Goal: Task Accomplishment & Management: Manage account settings

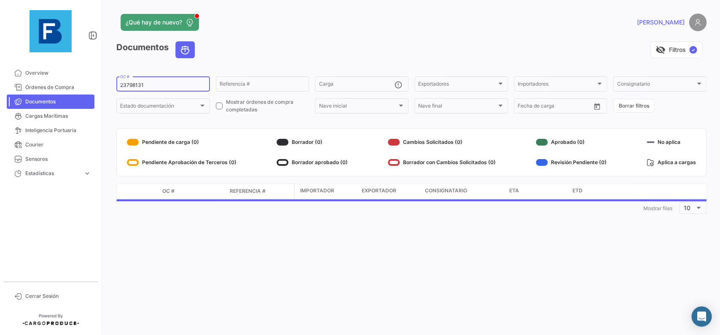
click at [158, 84] on input "23798131" at bounding box center [163, 85] width 86 height 6
drag, startPoint x: 120, startPoint y: 83, endPoint x: 86, endPoint y: 80, distance: 34.3
click at [120, 82] on input "23798131" at bounding box center [163, 85] width 86 height 6
paste input "12201084"
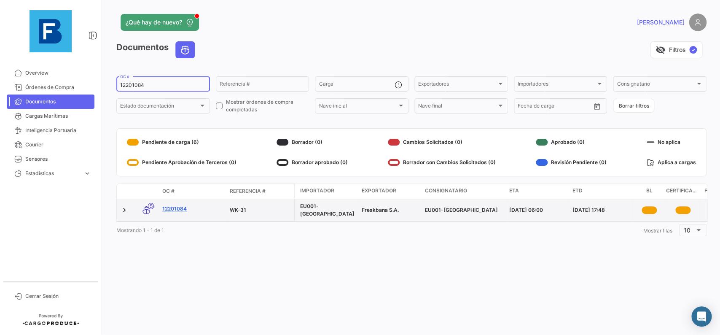
type input "12201084"
click at [175, 207] on link "12201084" at bounding box center [192, 209] width 61 height 8
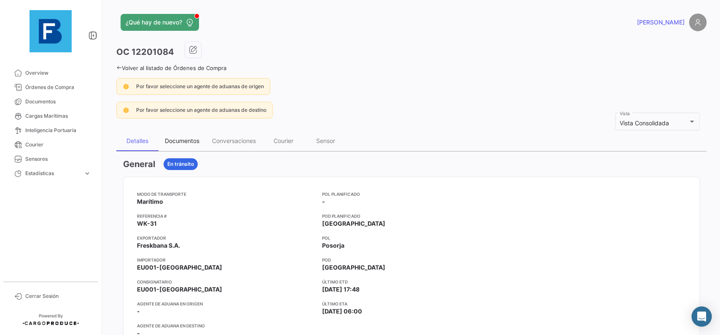
click at [192, 145] on div "Documentos" at bounding box center [181, 141] width 47 height 20
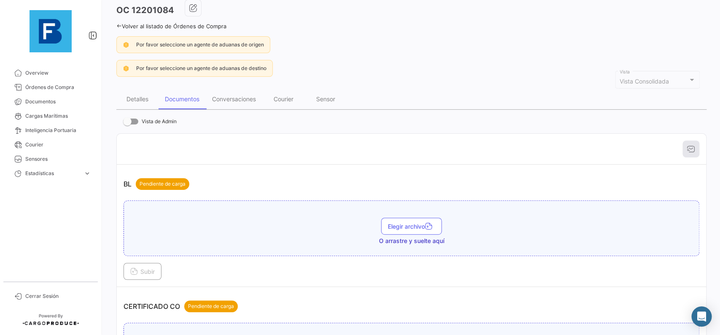
scroll to position [142, 0]
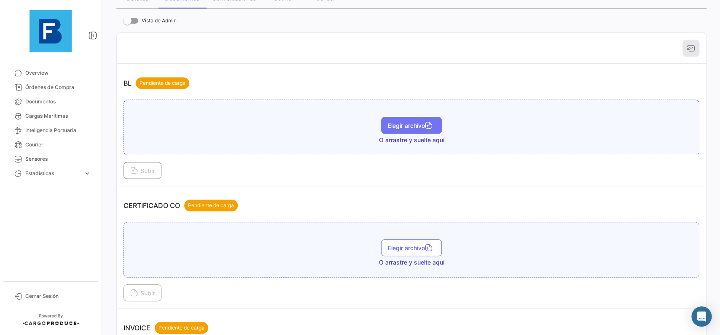
click at [402, 126] on span "Elegir archivo" at bounding box center [411, 125] width 47 height 7
click at [154, 169] on span "Subir" at bounding box center [142, 170] width 24 height 7
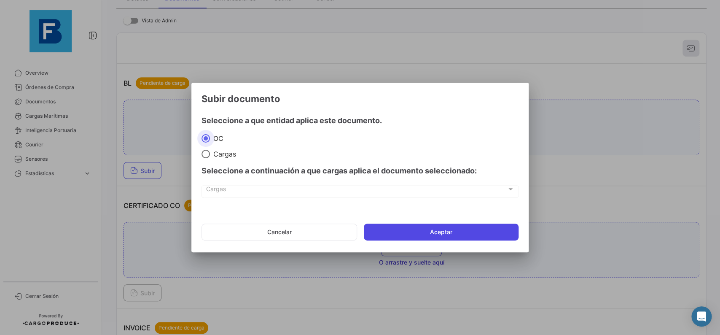
click at [447, 233] on button "Aceptar" at bounding box center [441, 231] width 155 height 17
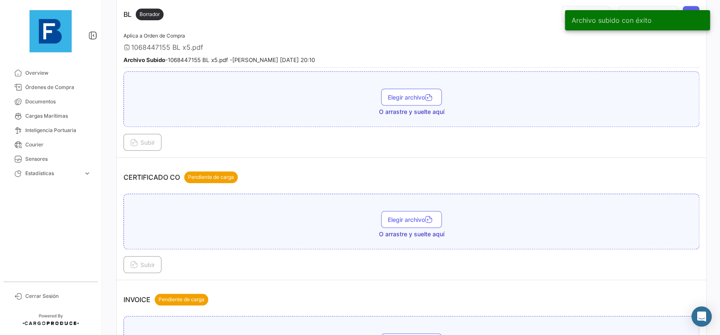
scroll to position [237, 0]
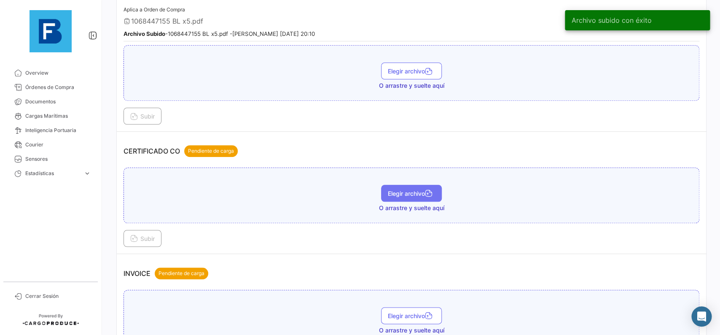
click at [404, 193] on span "Elegir archivo" at bounding box center [411, 193] width 47 height 7
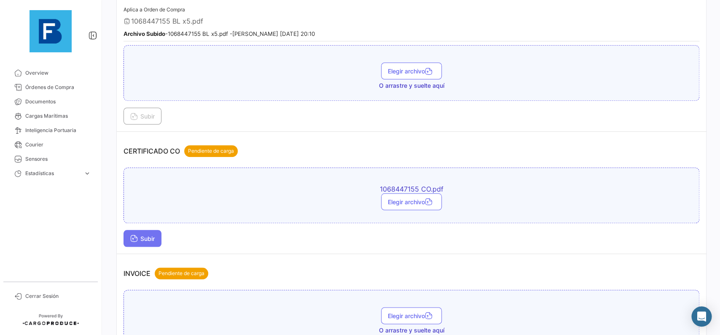
click at [146, 234] on button "Subir" at bounding box center [142, 238] width 38 height 17
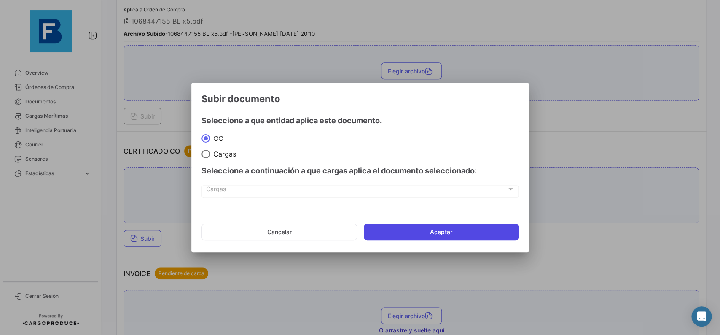
click at [367, 236] on button "Aceptar" at bounding box center [441, 231] width 155 height 17
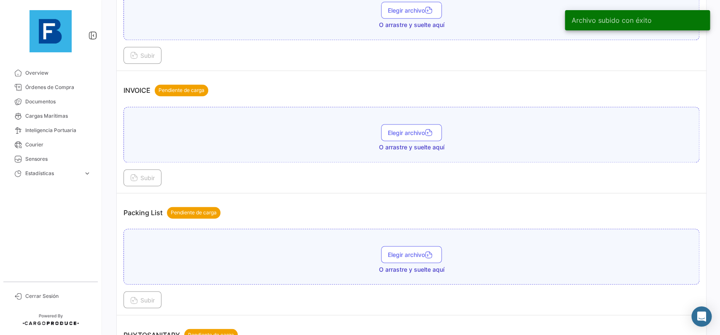
scroll to position [474, 0]
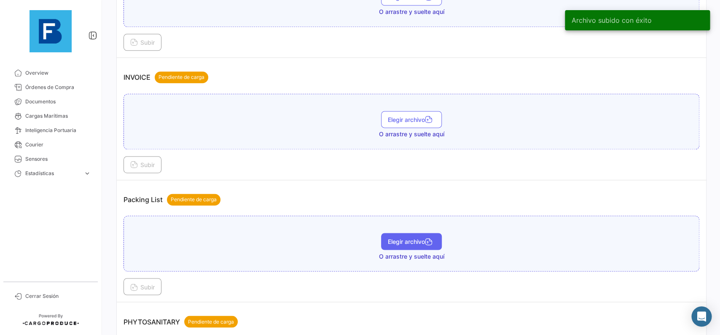
click at [405, 239] on span "Elegir archivo" at bounding box center [411, 241] width 47 height 7
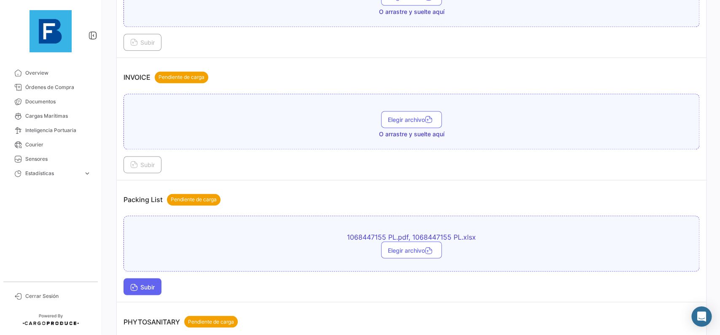
click at [152, 280] on button "Subir" at bounding box center [142, 286] width 38 height 17
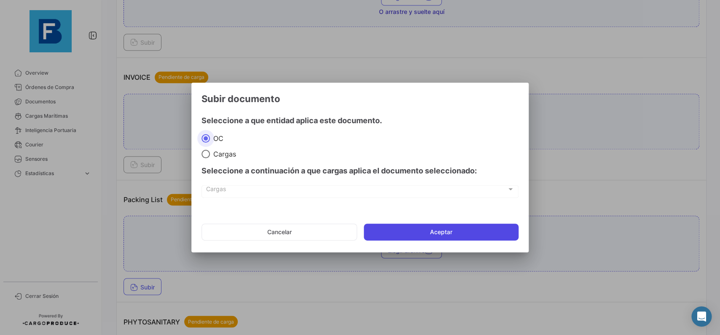
click at [400, 230] on button "Aceptar" at bounding box center [441, 231] width 155 height 17
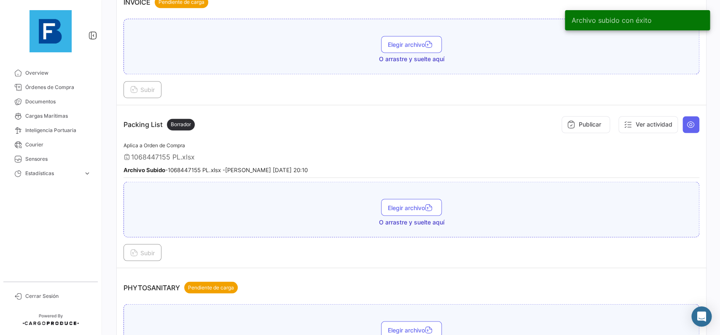
scroll to position [569, 0]
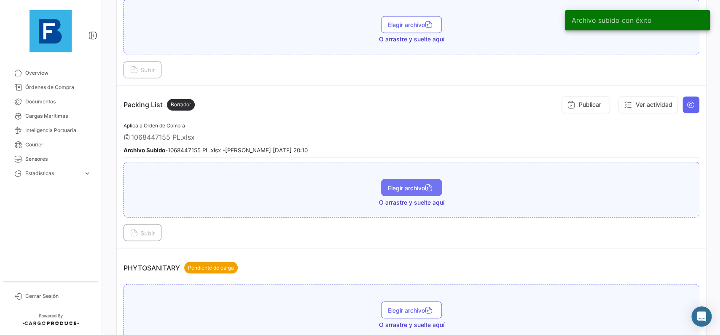
click at [397, 184] on span "Elegir archivo" at bounding box center [411, 187] width 47 height 7
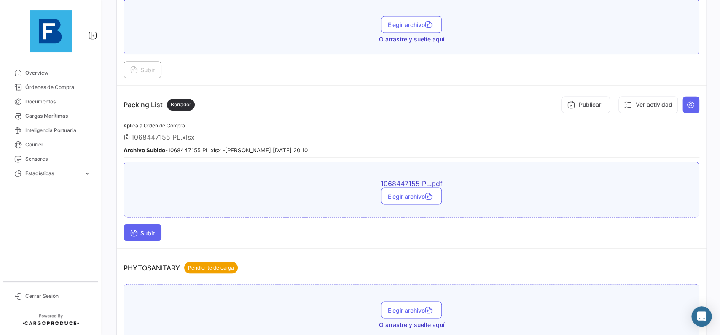
click at [155, 231] on span "Subir" at bounding box center [142, 232] width 24 height 7
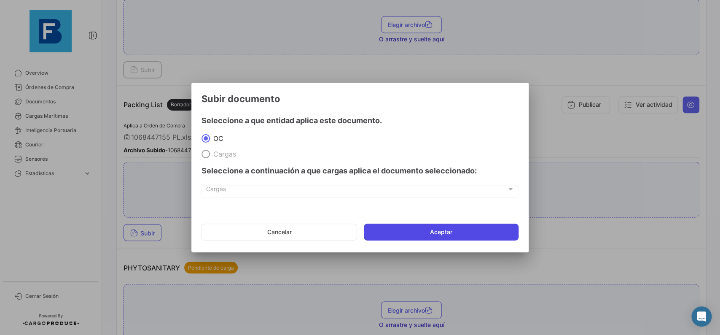
click at [420, 232] on button "Aceptar" at bounding box center [441, 231] width 155 height 17
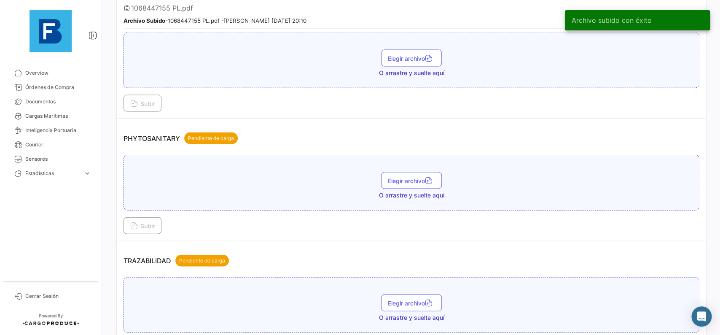
scroll to position [711, 0]
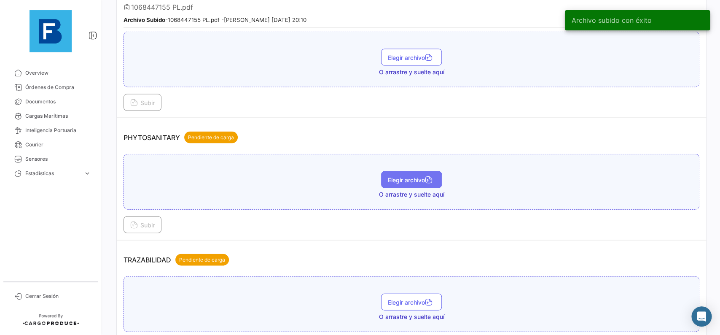
click at [412, 182] on button "Elegir archivo" at bounding box center [411, 179] width 61 height 17
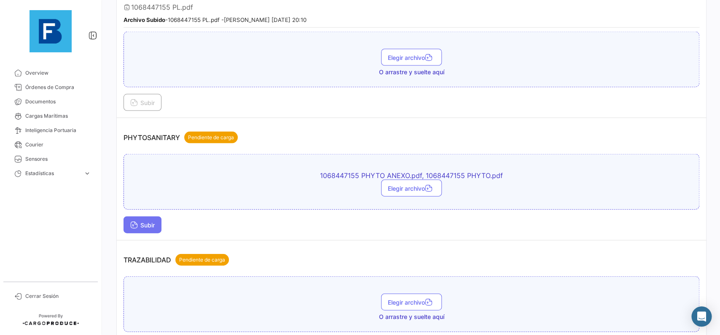
click at [137, 225] on icon at bounding box center [134, 225] width 8 height 8
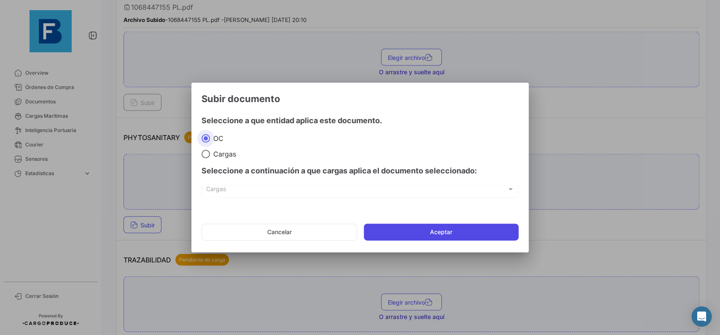
click at [413, 228] on button "Aceptar" at bounding box center [441, 231] width 155 height 17
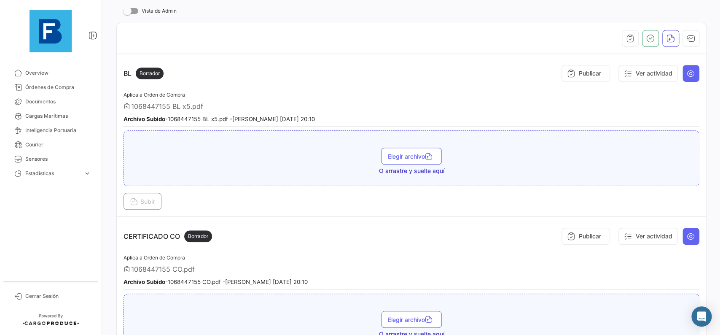
scroll to position [77, 0]
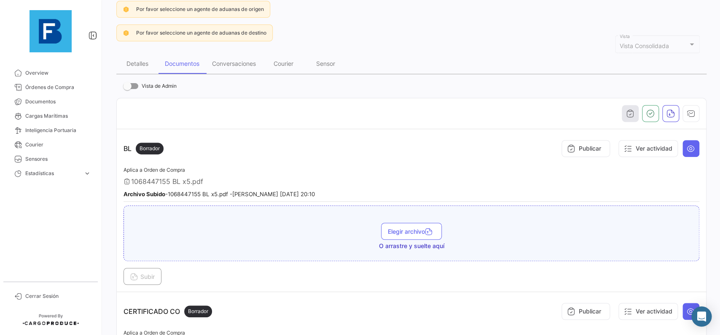
click at [625, 120] on button "button" at bounding box center [630, 113] width 17 height 17
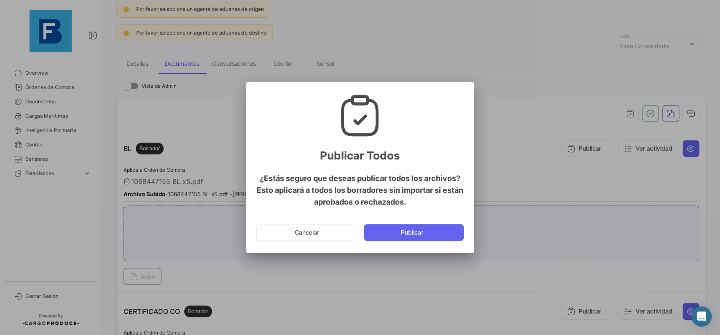
click at [430, 232] on button "Publicar" at bounding box center [414, 232] width 100 height 17
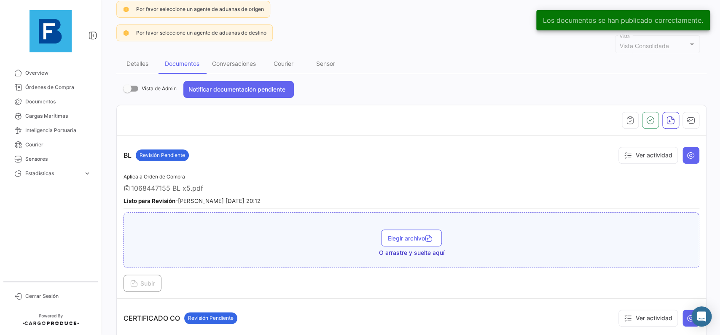
click at [697, 112] on th at bounding box center [411, 120] width 589 height 31
click at [696, 115] on button "button" at bounding box center [690, 120] width 17 height 17
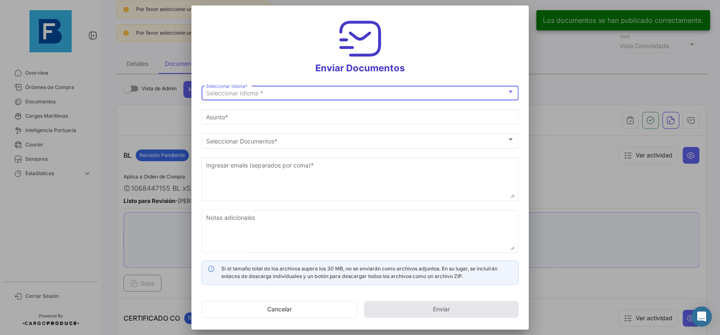
click at [392, 97] on div "Seleccionar Idioma *" at bounding box center [356, 93] width 300 height 7
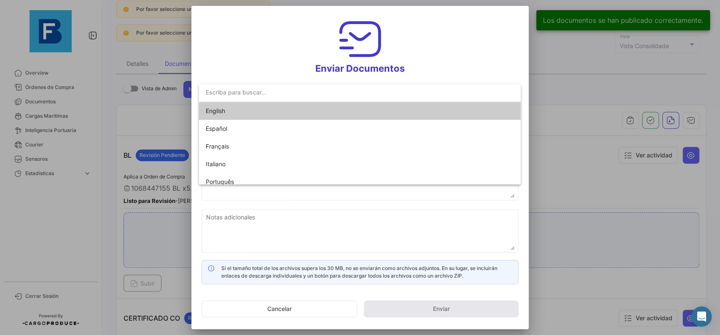
click at [376, 107] on mat-option "English" at bounding box center [360, 111] width 322 height 18
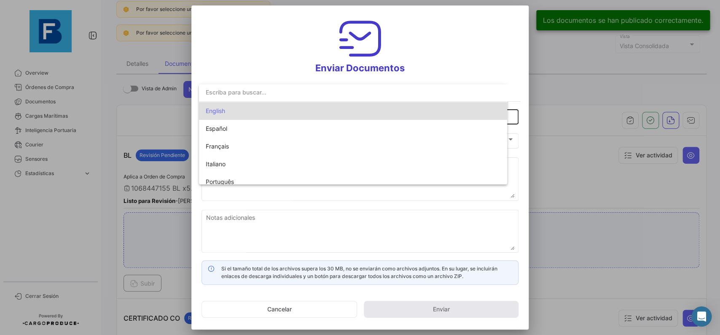
type input "[PERSON_NAME] has shared the documents of PO # 12201084 with you"
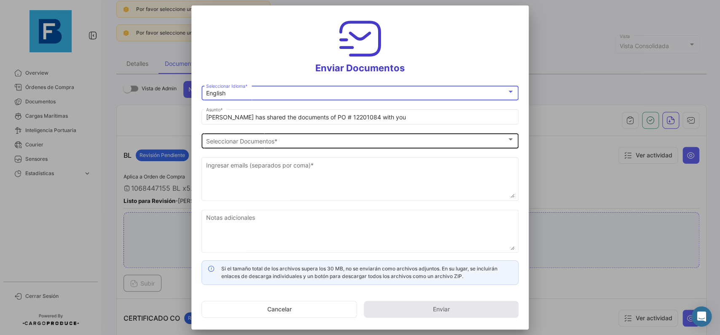
click at [345, 138] on div "Seleccionar Documentos" at bounding box center [356, 140] width 300 height 7
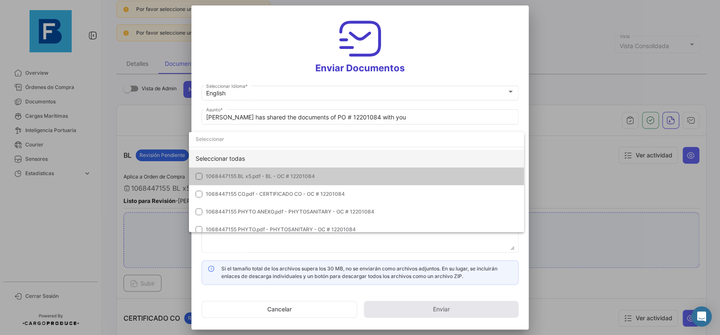
click at [340, 154] on div "Seleccionar todas" at bounding box center [356, 159] width 335 height 18
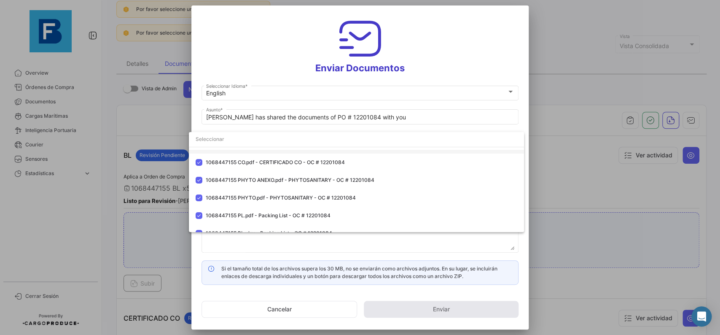
scroll to position [42, 0]
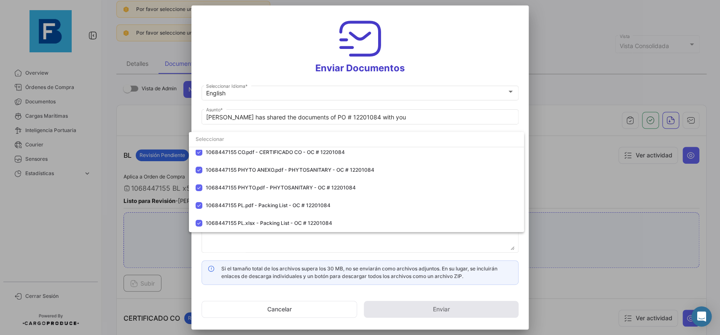
click at [527, 111] on div at bounding box center [360, 167] width 720 height 335
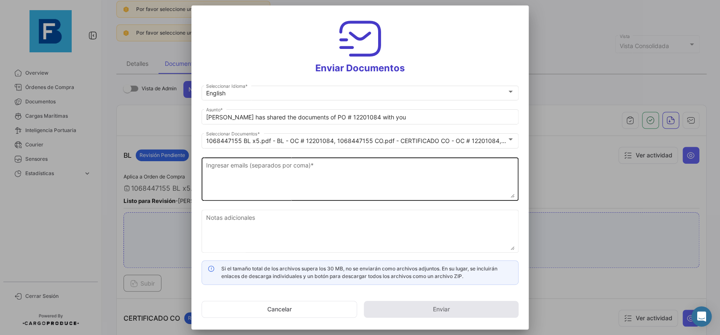
click at [364, 176] on textarea "Ingresar emails (separados por coma) *" at bounding box center [360, 179] width 308 height 37
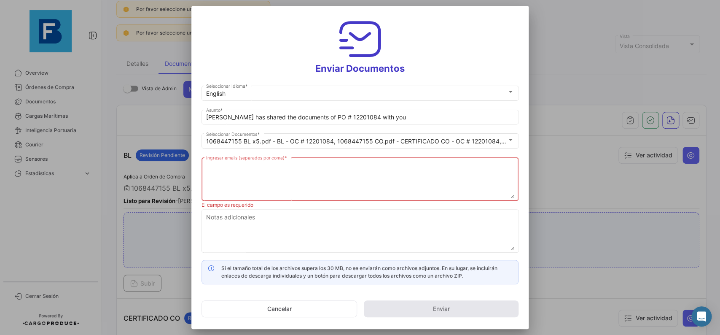
paste textarea "[PERSON_NAME][EMAIL_ADDRESS][DOMAIN_NAME],[DOMAIN_NAME][EMAIL_ADDRESS][DOMAIN_N…"
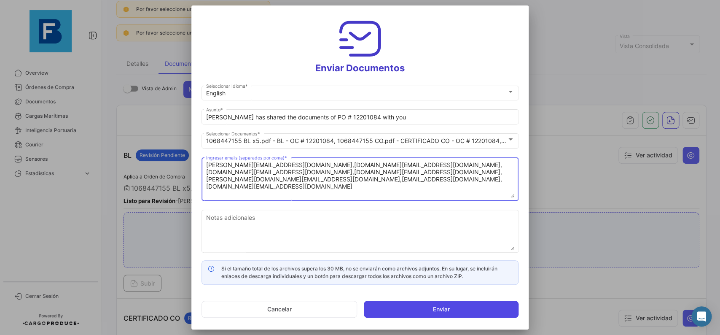
type textarea "[PERSON_NAME][EMAIL_ADDRESS][DOMAIN_NAME],[DOMAIN_NAME][EMAIL_ADDRESS][DOMAIN_N…"
click at [389, 311] on button "Enviar" at bounding box center [441, 308] width 155 height 17
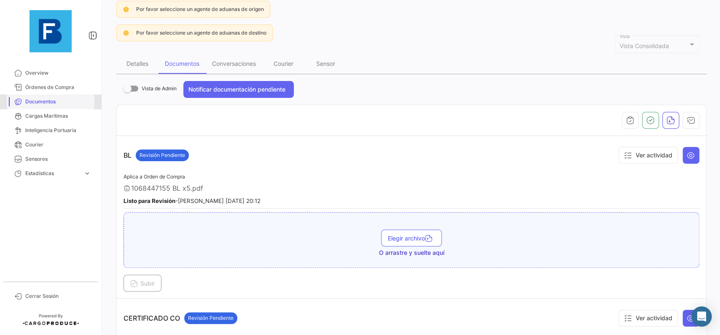
click at [38, 105] on span "Documentos" at bounding box center [58, 102] width 66 height 8
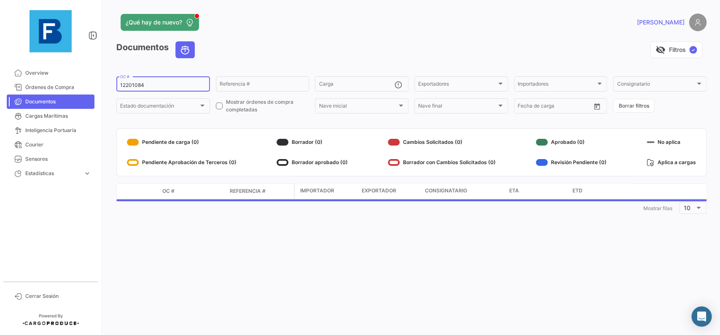
drag, startPoint x: 173, startPoint y: 86, endPoint x: 107, endPoint y: 83, distance: 66.3
click at [120, 84] on input "12201084" at bounding box center [163, 85] width 86 height 6
paste input "6425688760"
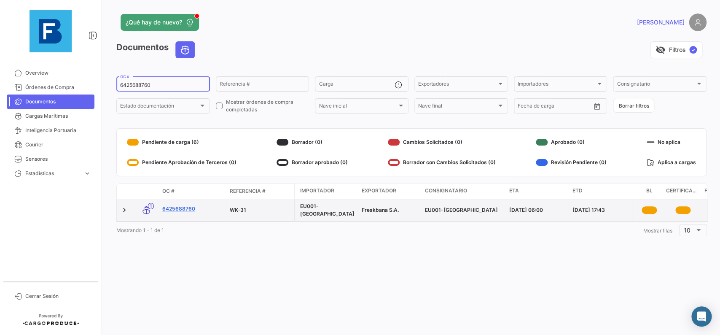
type input "6425688760"
click at [183, 208] on link "6425688760" at bounding box center [192, 209] width 61 height 8
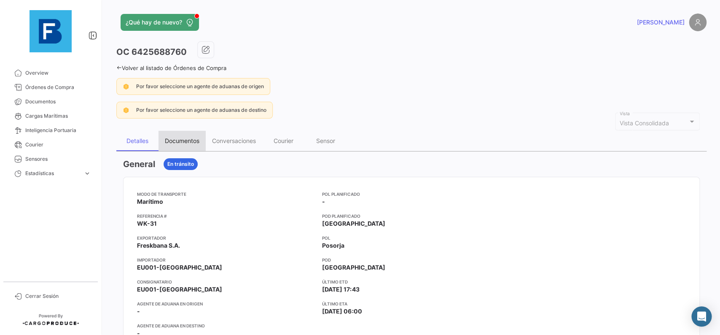
click at [188, 143] on div "Documentos" at bounding box center [182, 140] width 35 height 7
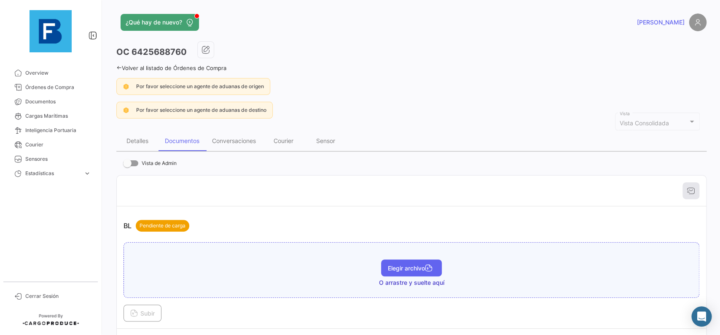
click at [396, 269] on span "Elegir archivo" at bounding box center [411, 267] width 47 height 7
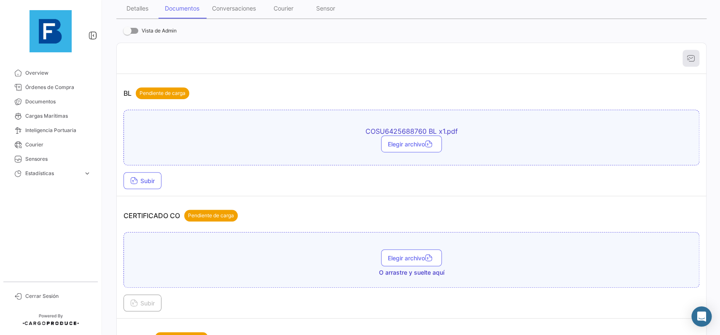
scroll to position [142, 0]
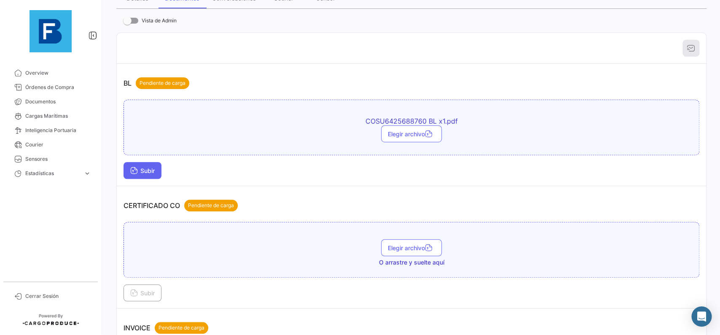
click at [154, 168] on span "Subir" at bounding box center [142, 170] width 24 height 7
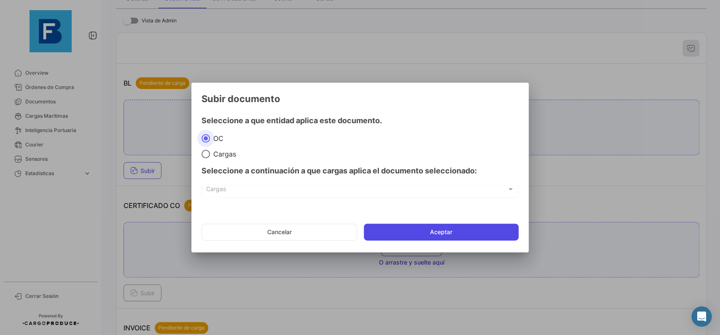
click at [392, 236] on button "Aceptar" at bounding box center [441, 231] width 155 height 17
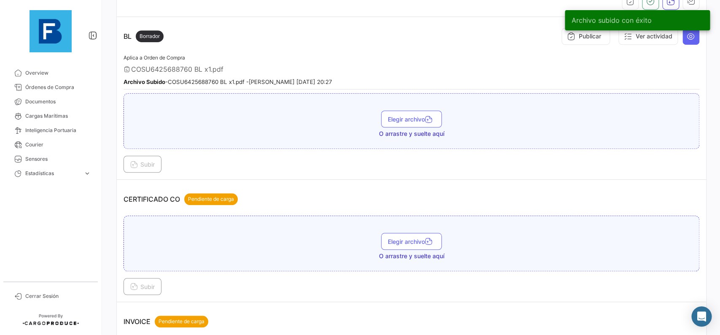
scroll to position [237, 0]
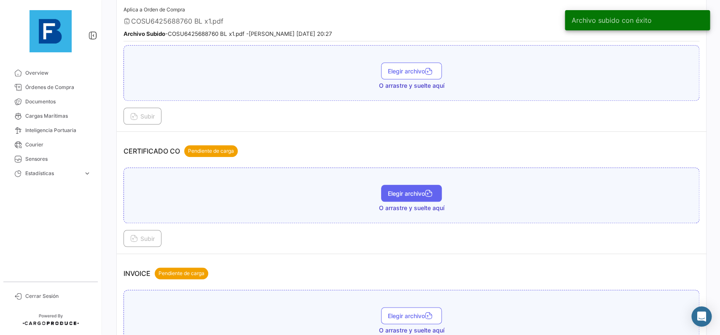
click at [412, 193] on span "Elegir archivo" at bounding box center [411, 193] width 47 height 7
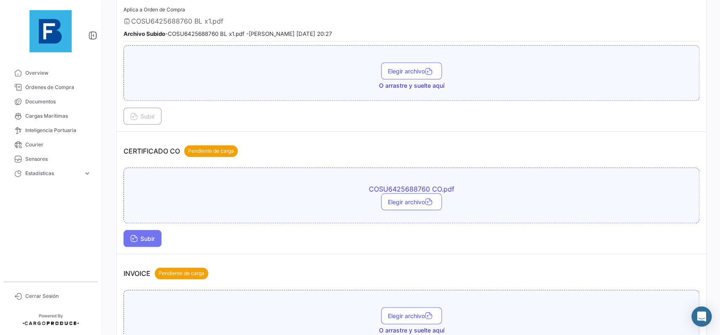
click at [153, 241] on span "Subir" at bounding box center [142, 238] width 24 height 7
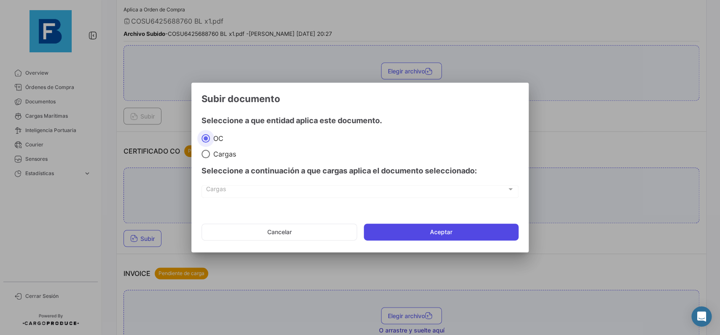
click at [423, 236] on button "Aceptar" at bounding box center [441, 231] width 155 height 17
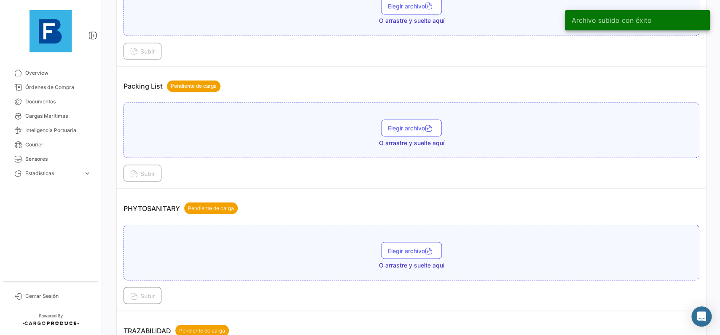
scroll to position [617, 0]
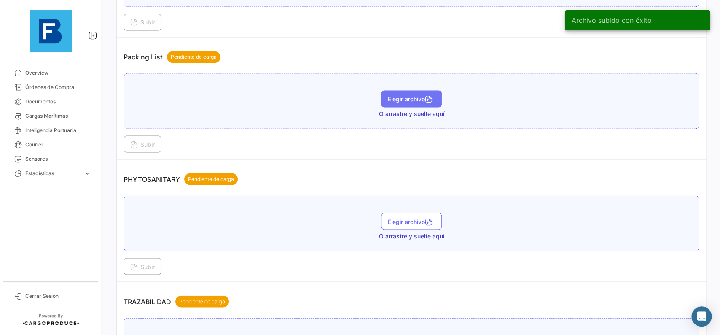
click at [410, 96] on span "Elegir archivo" at bounding box center [411, 98] width 47 height 7
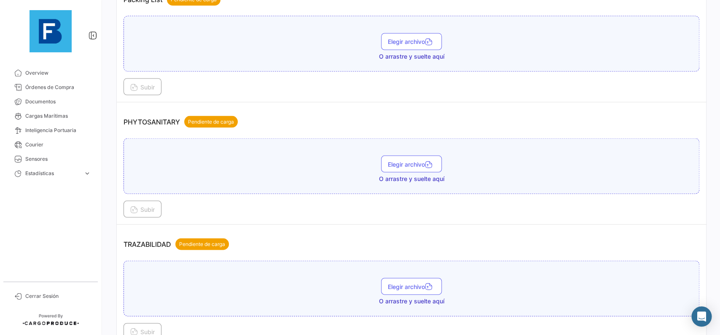
scroll to position [664, 0]
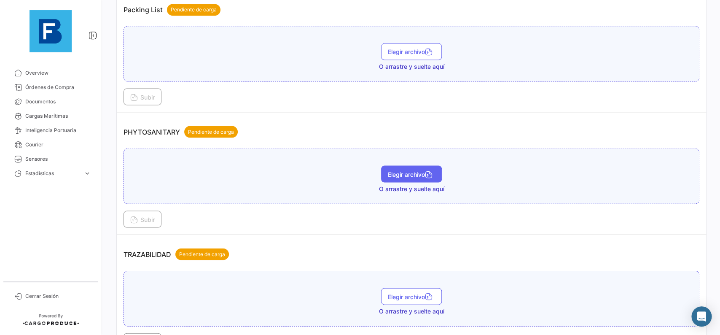
click at [408, 177] on span "Elegir archivo" at bounding box center [411, 173] width 47 height 7
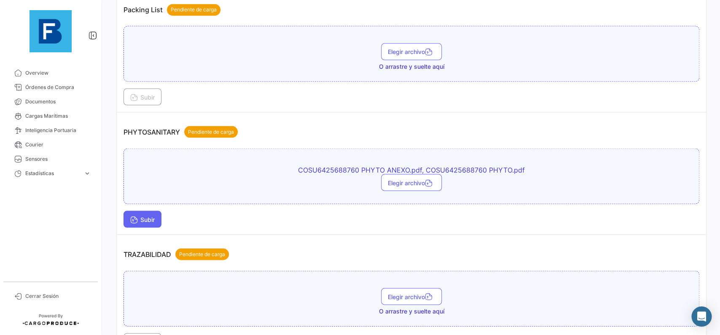
click at [160, 215] on button "Subir" at bounding box center [142, 218] width 38 height 17
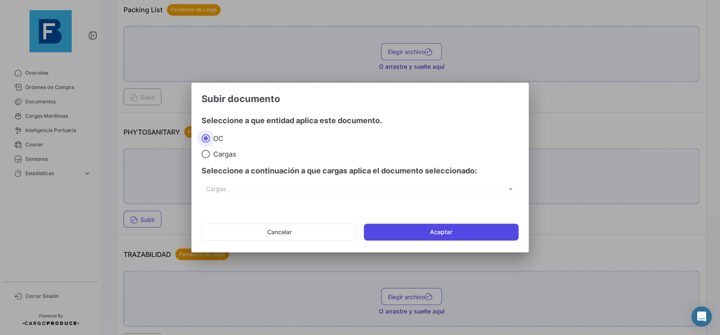
click at [396, 225] on button "Aceptar" at bounding box center [441, 231] width 155 height 17
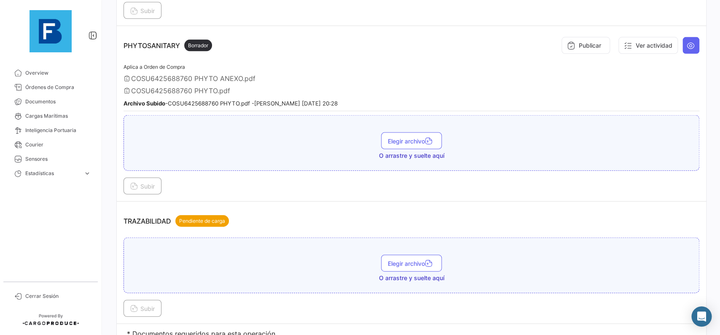
scroll to position [643, 0]
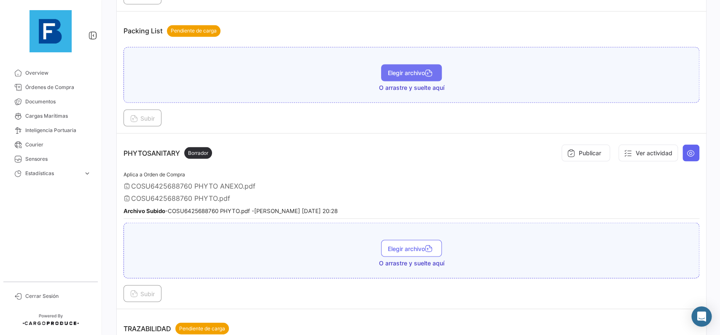
click at [393, 69] on button "Elegir archivo" at bounding box center [411, 72] width 61 height 17
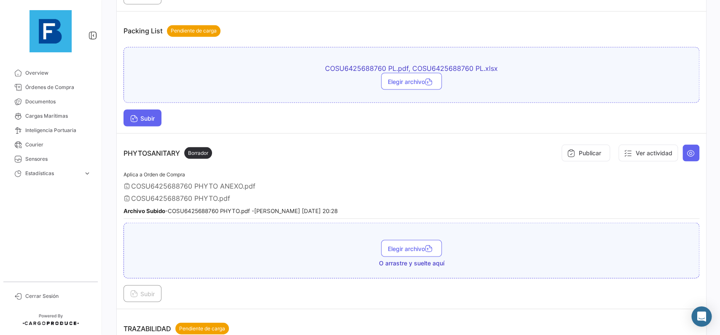
click at [158, 115] on button "Subir" at bounding box center [142, 117] width 38 height 17
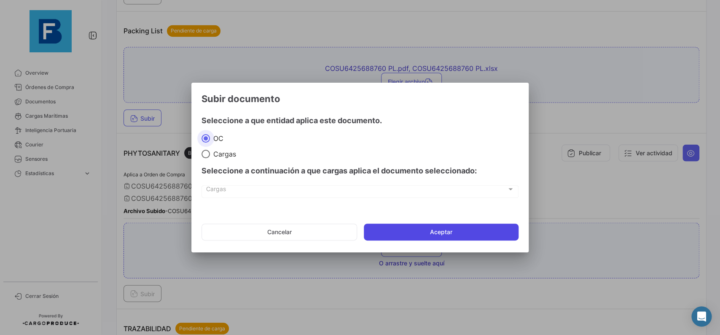
click at [388, 230] on button "Aceptar" at bounding box center [441, 231] width 155 height 17
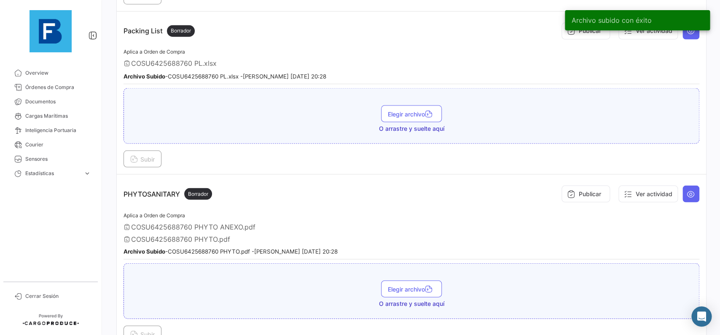
scroll to position [596, 0]
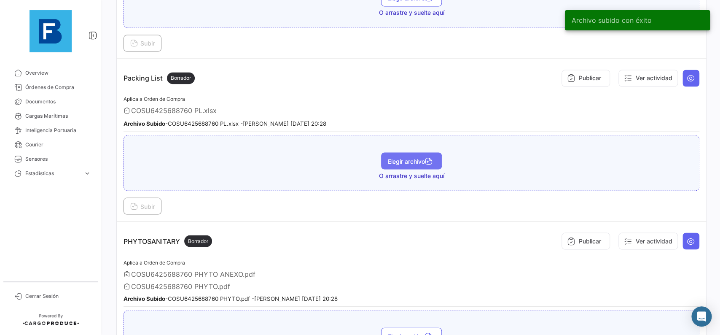
click at [421, 166] on button "Elegir archivo" at bounding box center [411, 160] width 61 height 17
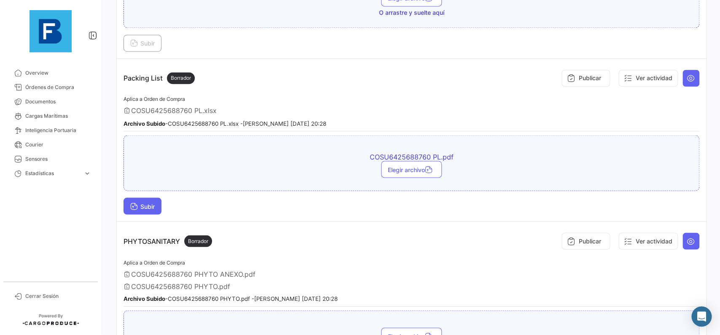
click at [154, 202] on span "Subir" at bounding box center [142, 205] width 24 height 7
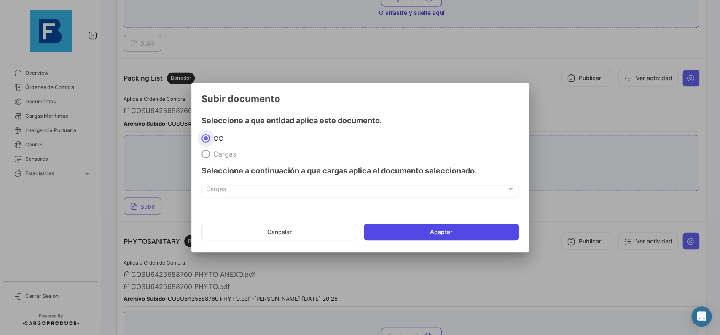
click at [400, 229] on button "Aceptar" at bounding box center [441, 231] width 155 height 17
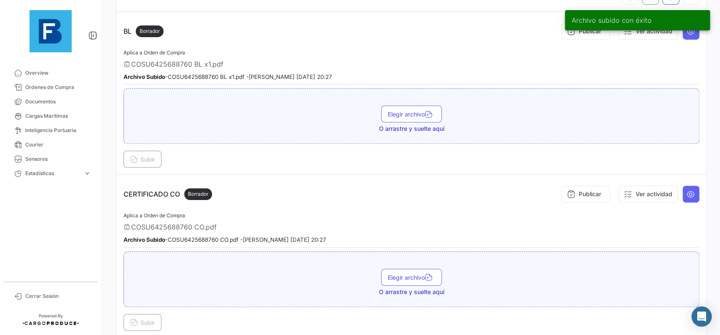
scroll to position [121, 0]
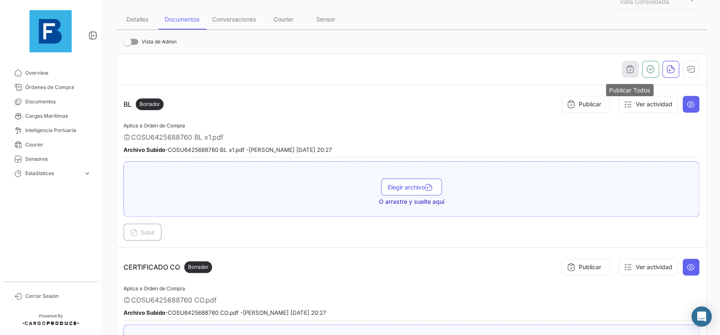
click at [635, 61] on button "button" at bounding box center [630, 69] width 17 height 17
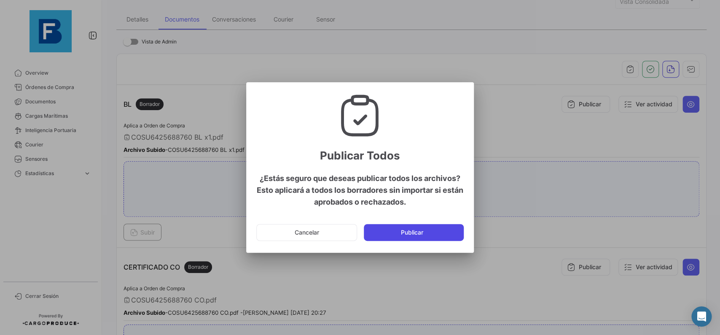
click at [451, 233] on button "Publicar" at bounding box center [414, 232] width 100 height 17
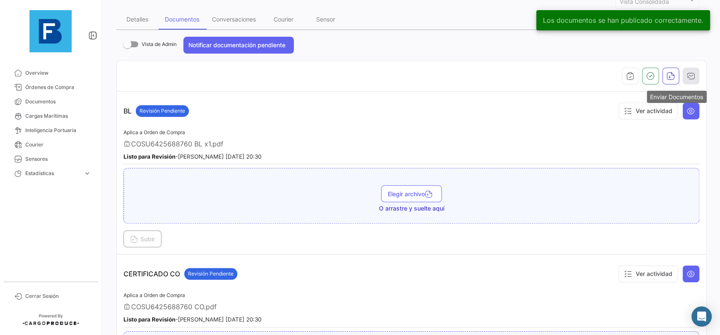
click at [686, 80] on button "button" at bounding box center [690, 75] width 17 height 17
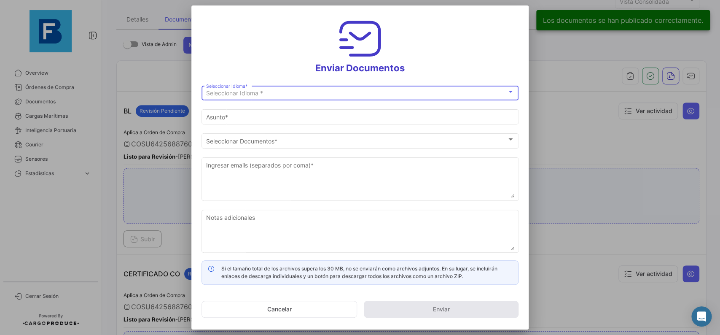
click at [382, 97] on div "Seleccionar Idioma *" at bounding box center [356, 93] width 300 height 7
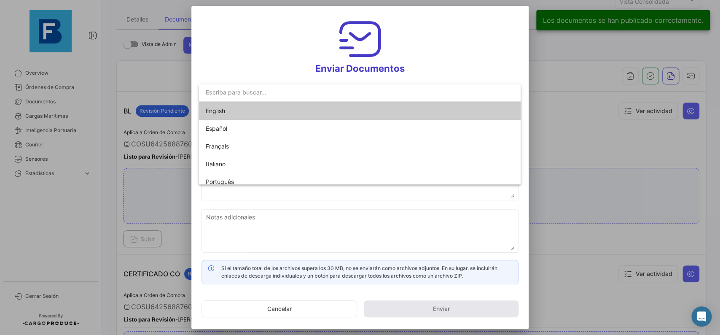
click at [347, 111] on mat-option "English" at bounding box center [360, 111] width 322 height 18
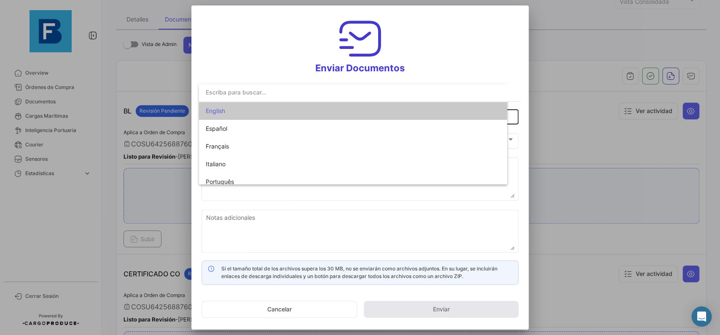
type input "[PERSON_NAME] has shared the documents of PO # 6425688760 with you"
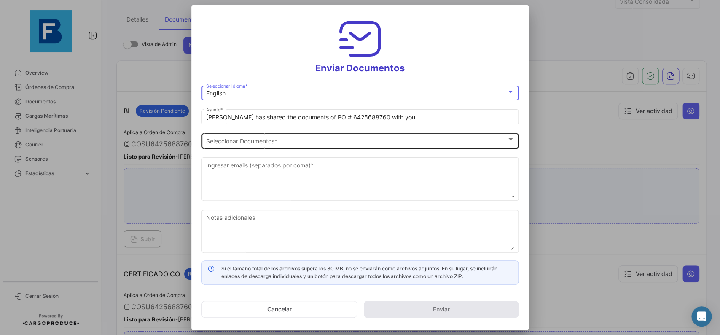
click at [250, 145] on div "Seleccionar Documentos Seleccionar Documentos *" at bounding box center [360, 139] width 308 height 16
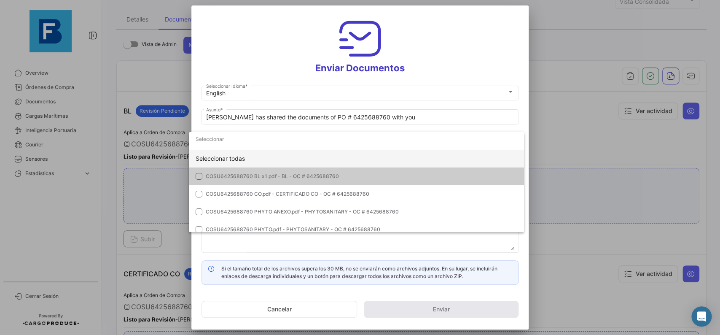
click at [251, 160] on div "Seleccionar todas" at bounding box center [356, 159] width 335 height 18
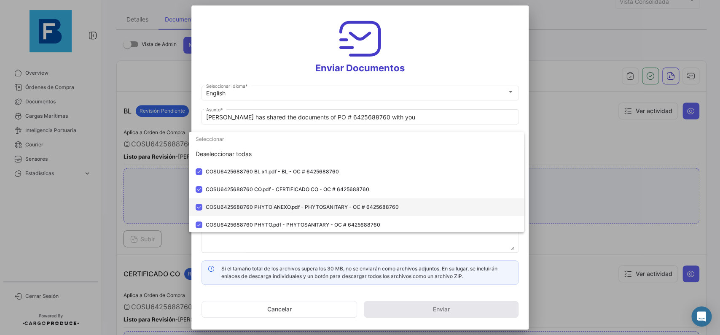
scroll to position [0, 0]
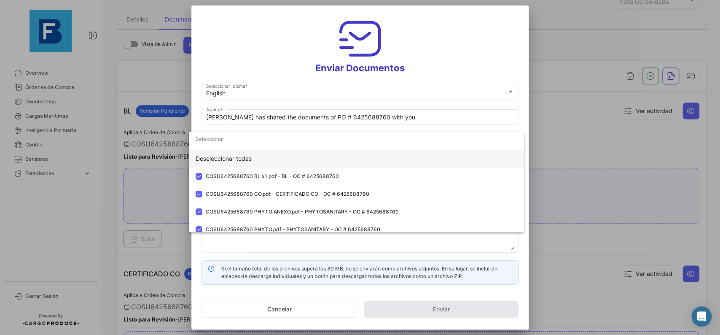
click at [406, 156] on div "Deseleccionar todas" at bounding box center [356, 159] width 335 height 18
click at [428, 156] on div "Seleccionar todas" at bounding box center [356, 159] width 335 height 18
click at [527, 101] on div at bounding box center [360, 167] width 720 height 335
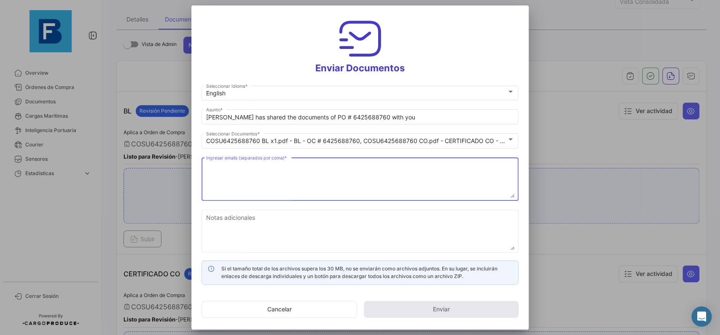
click at [359, 180] on textarea "Ingresar emails (separados por coma) *" at bounding box center [360, 179] width 308 height 37
paste textarea "[PERSON_NAME][EMAIL_ADDRESS][DOMAIN_NAME],[DOMAIN_NAME][EMAIL_ADDRESS][DOMAIN_N…"
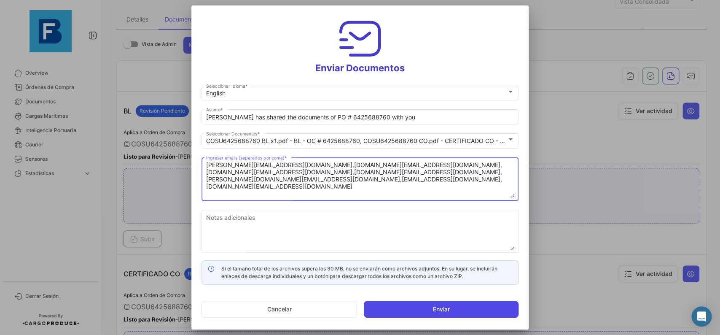
type textarea "[PERSON_NAME][EMAIL_ADDRESS][DOMAIN_NAME],[DOMAIN_NAME][EMAIL_ADDRESS][DOMAIN_N…"
click at [459, 301] on button "Enviar" at bounding box center [441, 308] width 155 height 17
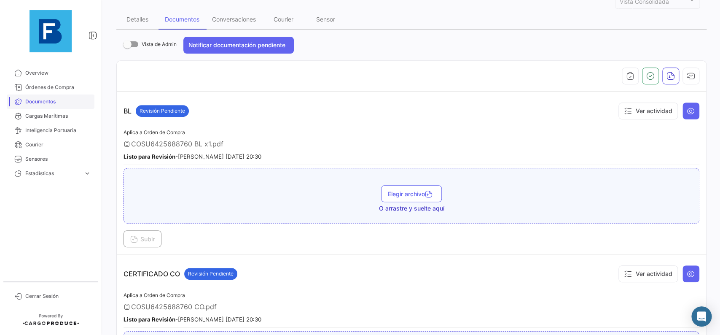
click at [52, 98] on span "Documentos" at bounding box center [58, 102] width 66 height 8
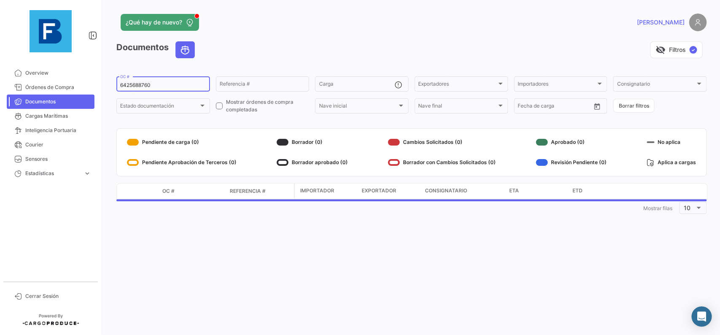
drag, startPoint x: 167, startPoint y: 85, endPoint x: 103, endPoint y: 78, distance: 64.4
click at [120, 82] on input "6425688760" at bounding box center [163, 85] width 86 height 6
paste input "70015622"
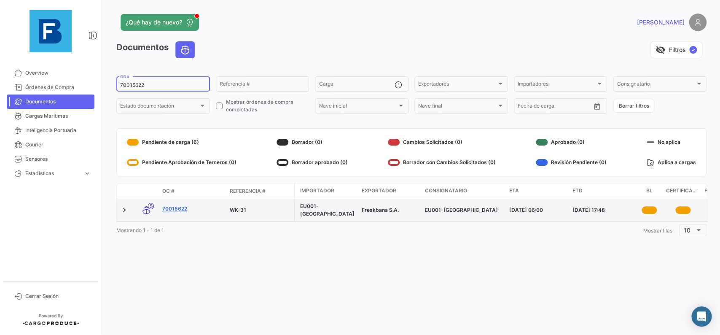
type input "70015622"
click at [166, 210] on link "70015622" at bounding box center [192, 209] width 61 height 8
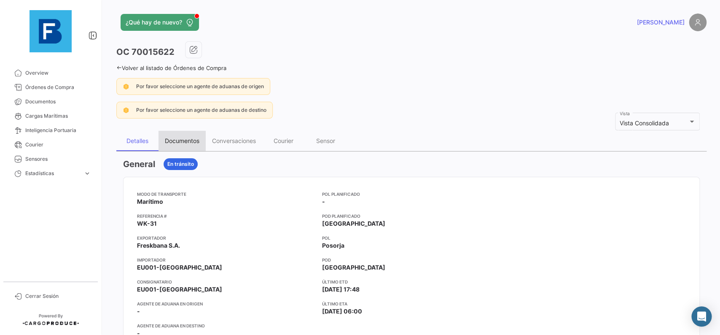
click at [175, 145] on div "Documentos" at bounding box center [181, 141] width 47 height 20
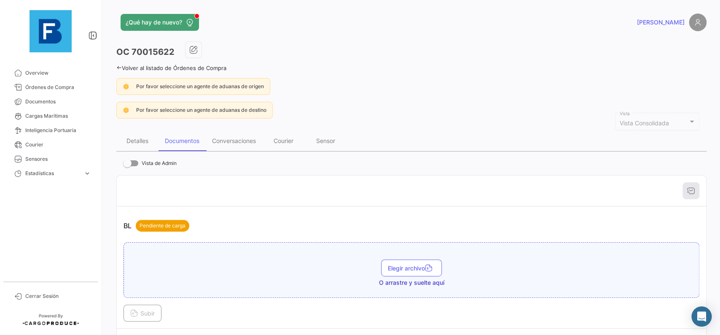
scroll to position [95, 0]
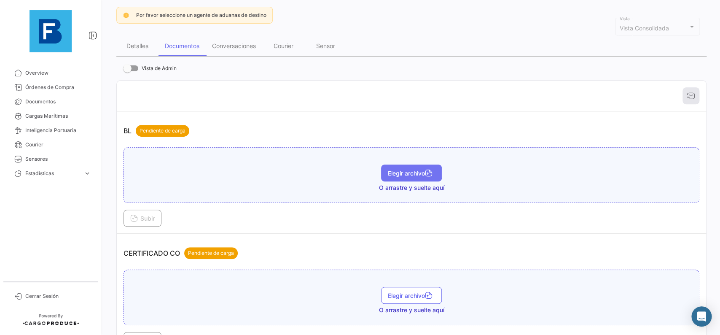
click at [408, 173] on span "Elegir archivo" at bounding box center [411, 172] width 47 height 7
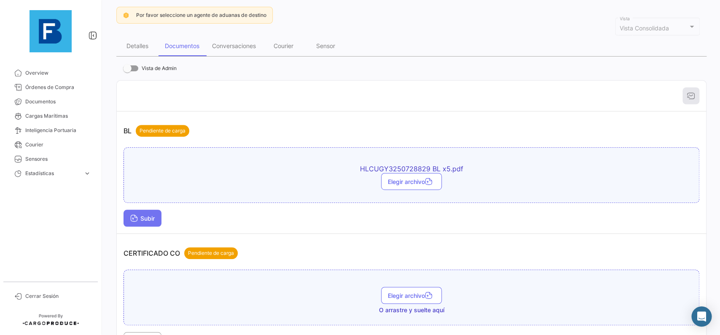
click at [161, 215] on button "Subir" at bounding box center [142, 217] width 38 height 17
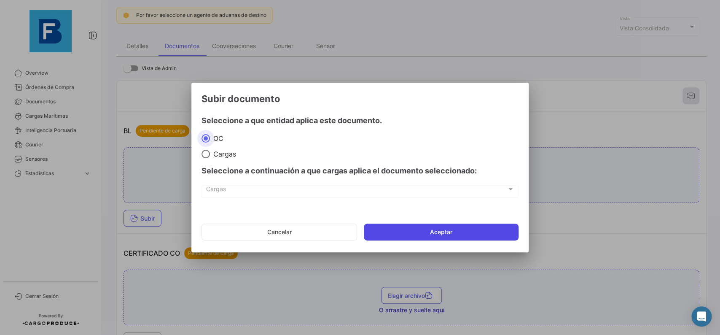
click at [410, 227] on button "Aceptar" at bounding box center [441, 231] width 155 height 17
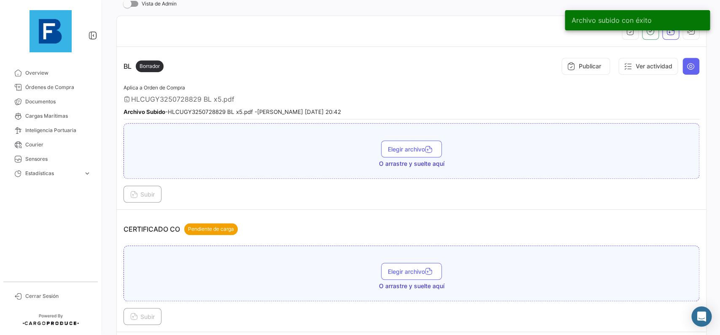
scroll to position [190, 0]
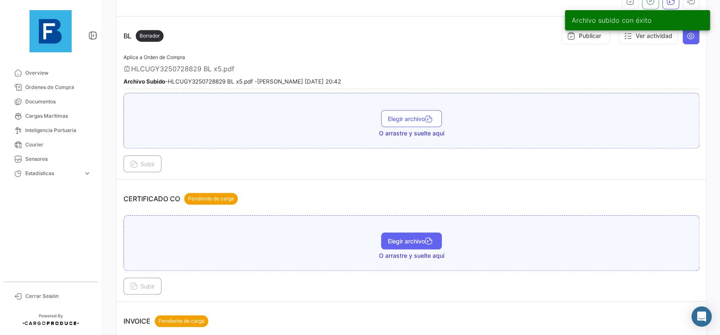
click at [419, 236] on button "Elegir archivo" at bounding box center [411, 240] width 61 height 17
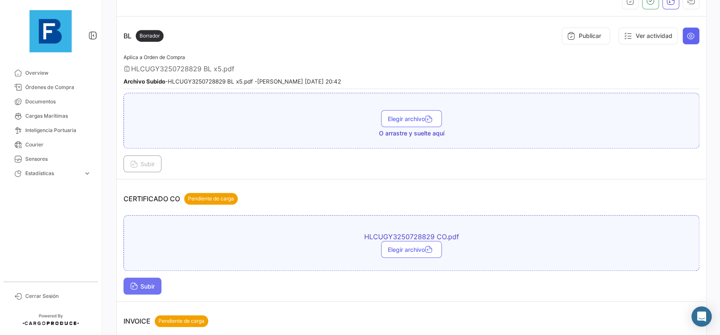
click at [137, 287] on icon at bounding box center [134, 287] width 8 height 8
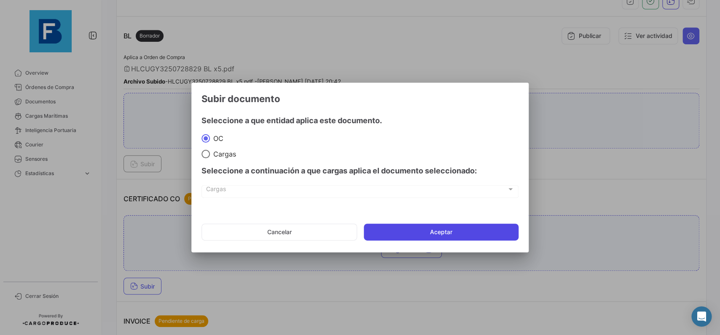
click at [419, 236] on button "Aceptar" at bounding box center [441, 231] width 155 height 17
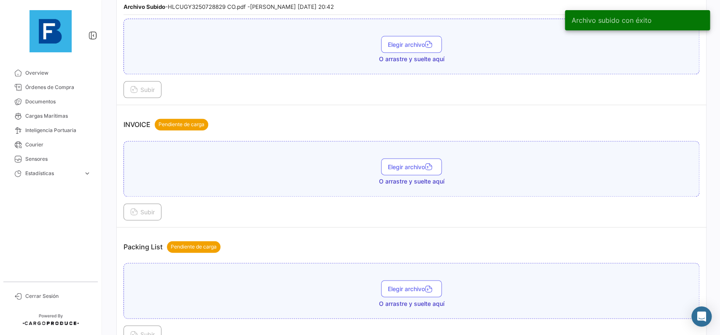
scroll to position [522, 0]
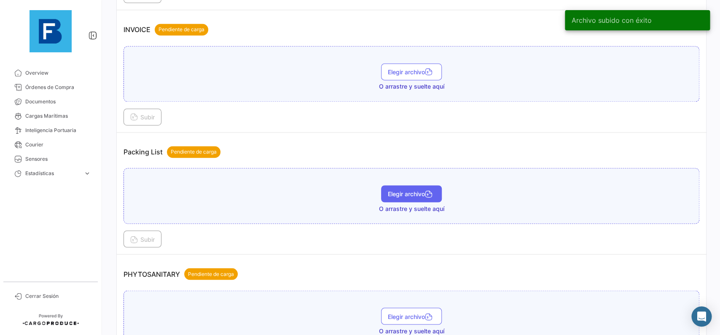
click at [412, 193] on span "Elegir archivo" at bounding box center [411, 193] width 47 height 7
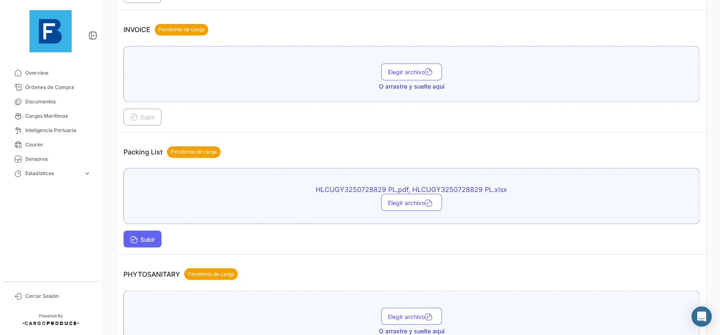
click at [157, 240] on button "Subir" at bounding box center [142, 238] width 38 height 17
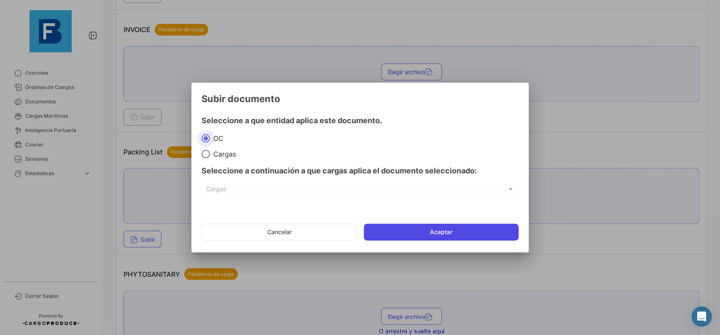
click at [402, 225] on button "Aceptar" at bounding box center [441, 231] width 155 height 17
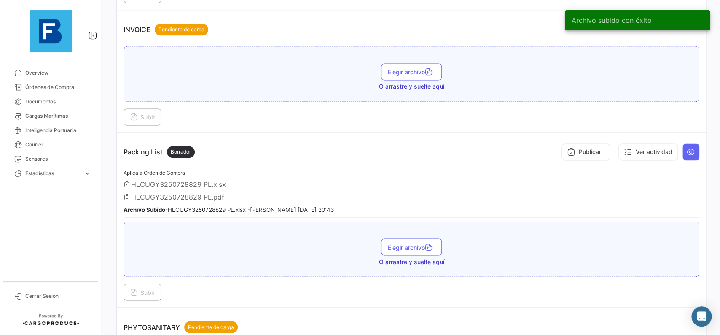
scroll to position [664, 0]
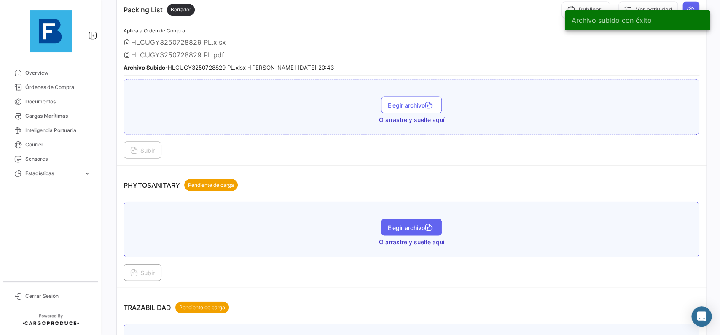
click at [413, 218] on button "Elegir archivo" at bounding box center [411, 226] width 61 height 17
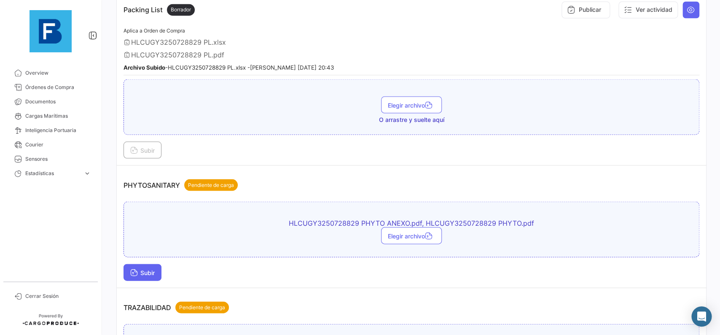
click at [147, 270] on span "Subir" at bounding box center [142, 271] width 24 height 7
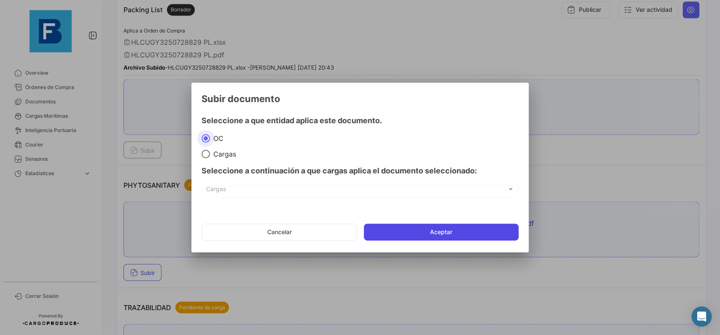
click at [427, 226] on button "Aceptar" at bounding box center [441, 231] width 155 height 17
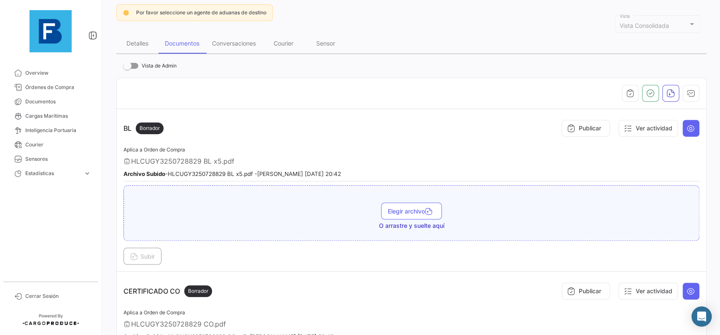
scroll to position [95, 0]
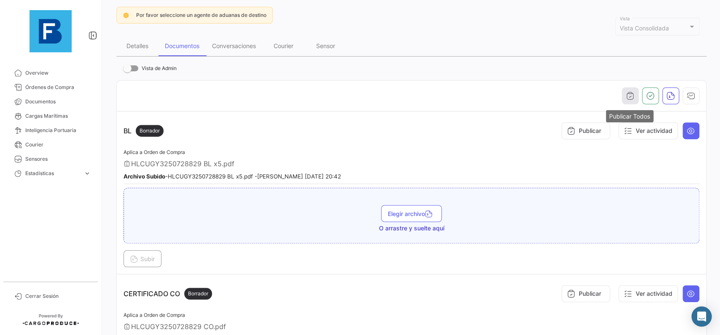
click at [625, 93] on button "button" at bounding box center [630, 95] width 17 height 17
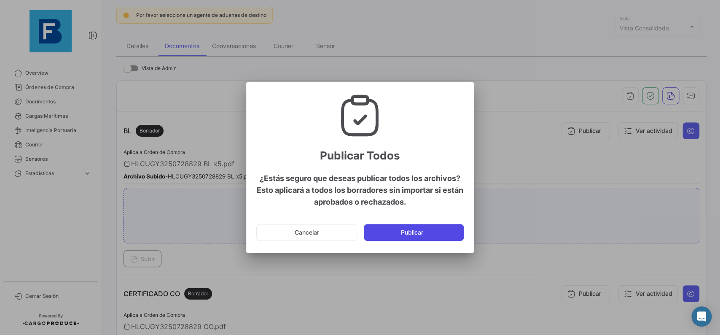
click at [411, 236] on button "Publicar" at bounding box center [414, 232] width 100 height 17
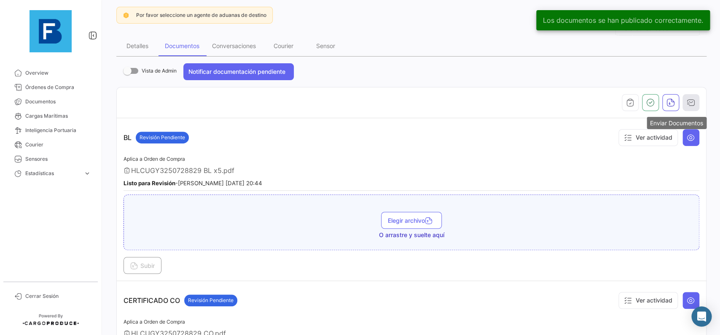
click at [689, 102] on icon "button" at bounding box center [691, 102] width 8 height 8
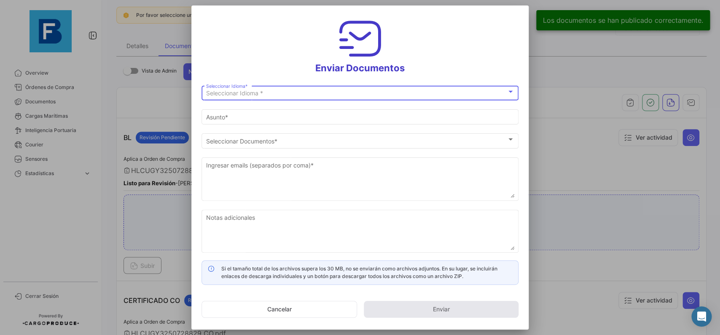
click at [413, 95] on div "Seleccionar Idioma *" at bounding box center [356, 93] width 300 height 7
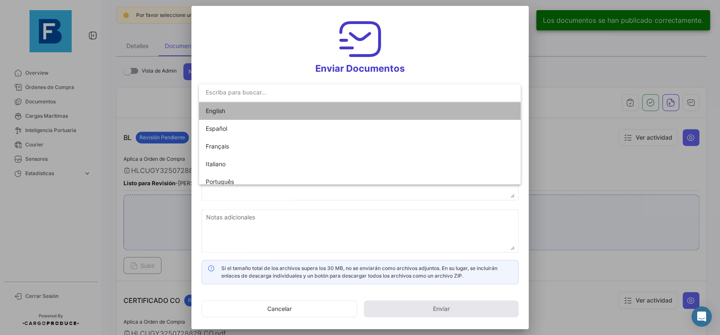
click at [395, 112] on mat-option "English" at bounding box center [360, 111] width 322 height 18
type input "[PERSON_NAME] has shared the documents of PO # 70015622 with you"
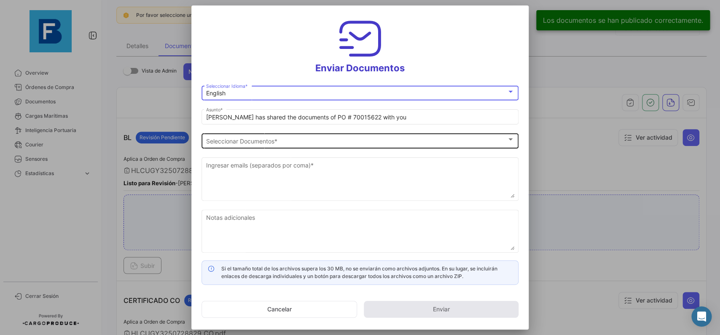
click at [356, 139] on div "Seleccionar Documentos" at bounding box center [356, 140] width 300 height 7
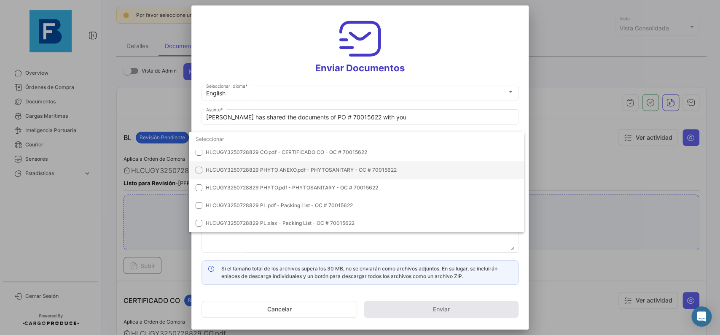
scroll to position [0, 0]
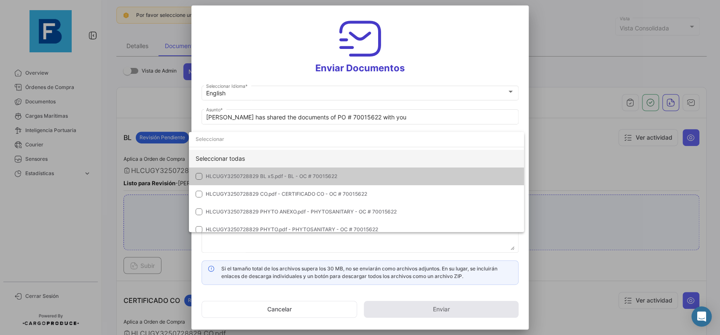
click at [398, 154] on div "Seleccionar todas" at bounding box center [356, 159] width 335 height 18
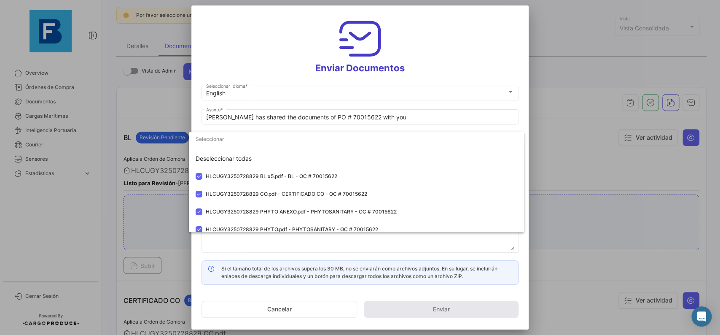
click at [521, 123] on div at bounding box center [360, 167] width 720 height 335
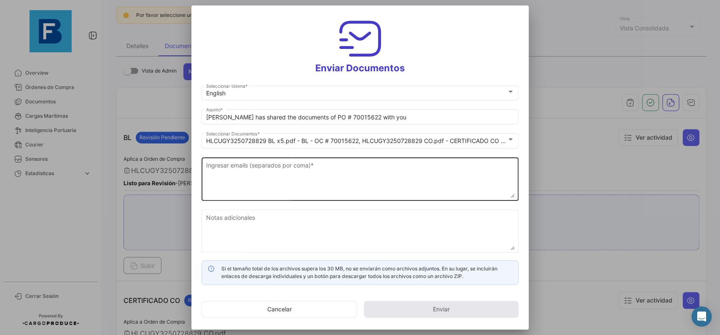
click at [381, 170] on textarea "Ingresar emails (separados por coma) *" at bounding box center [360, 179] width 308 height 37
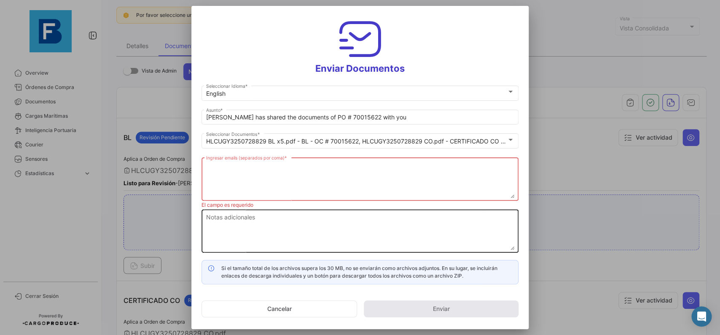
paste textarea "[PERSON_NAME][EMAIL_ADDRESS][DOMAIN_NAME],[DOMAIN_NAME][EMAIL_ADDRESS][DOMAIN_N…"
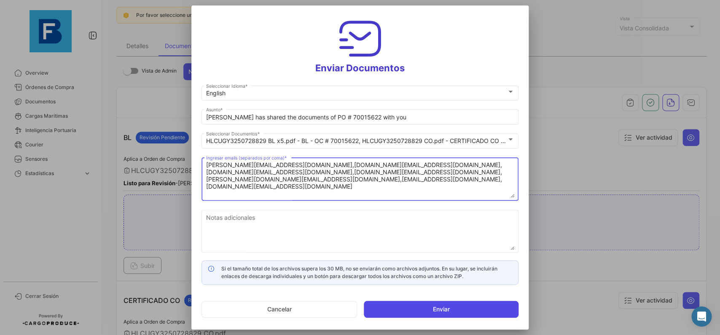
type textarea "[PERSON_NAME][EMAIL_ADDRESS][DOMAIN_NAME],[DOMAIN_NAME][EMAIL_ADDRESS][DOMAIN_N…"
click at [419, 308] on button "Enviar" at bounding box center [441, 308] width 155 height 17
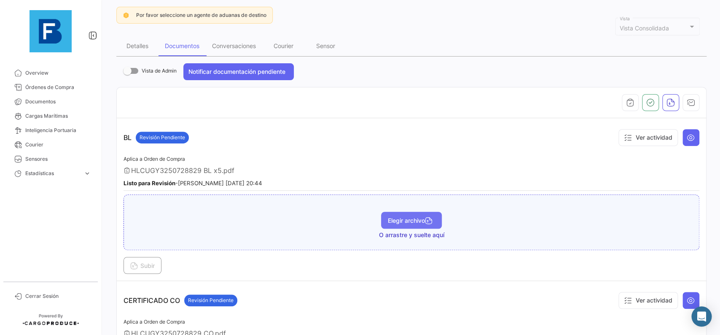
click at [400, 215] on button "Elegir archivo" at bounding box center [411, 220] width 61 height 17
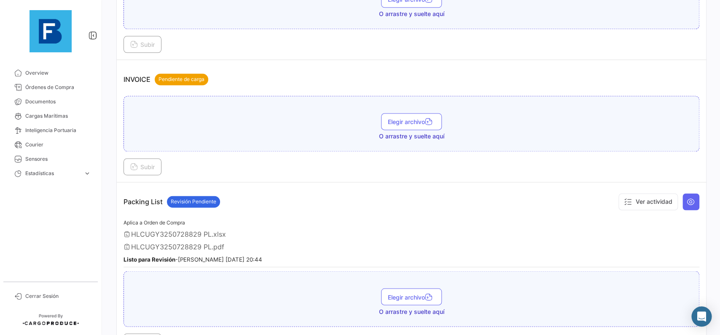
scroll to position [569, 0]
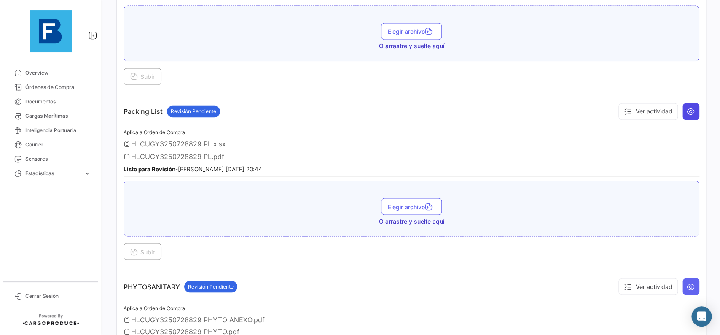
click at [693, 113] on icon at bounding box center [691, 111] width 8 height 8
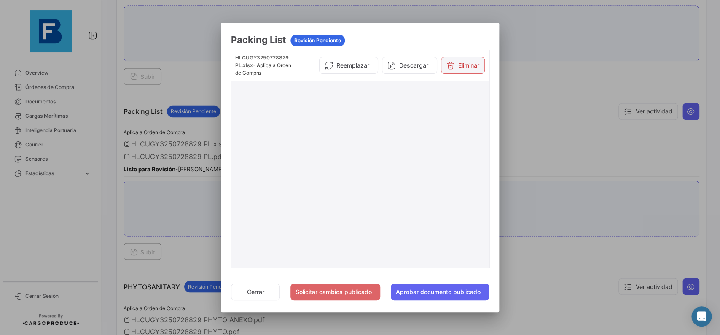
click at [474, 70] on button "Eliminar" at bounding box center [463, 65] width 44 height 17
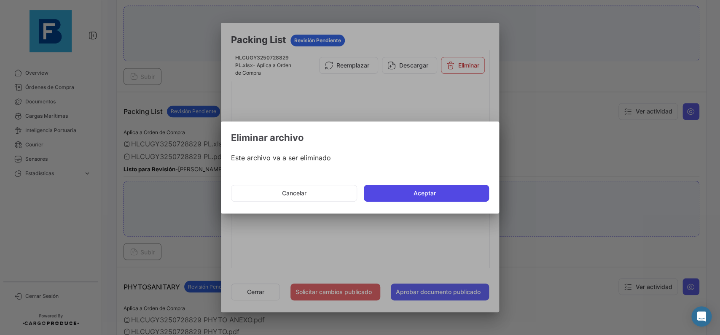
click at [453, 190] on button "Aceptar" at bounding box center [426, 193] width 125 height 17
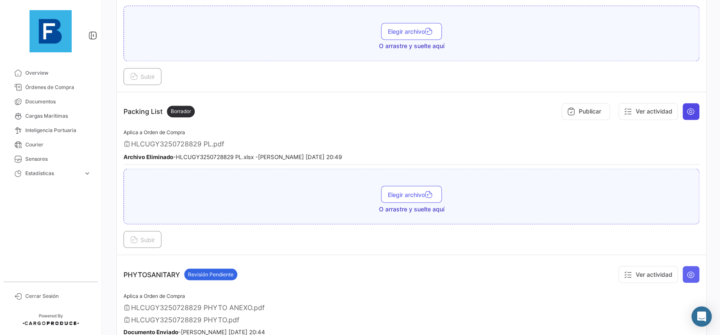
click at [688, 114] on icon at bounding box center [691, 111] width 8 height 8
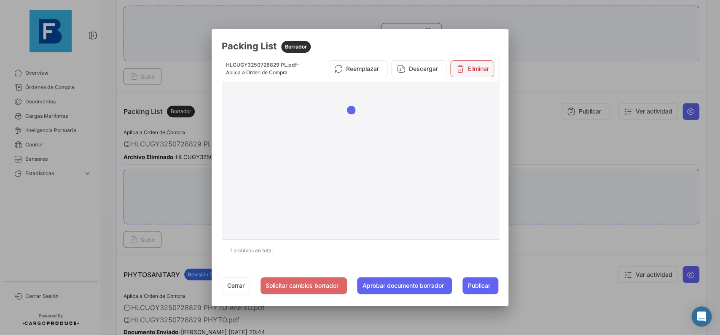
click at [463, 67] on icon at bounding box center [460, 68] width 8 height 8
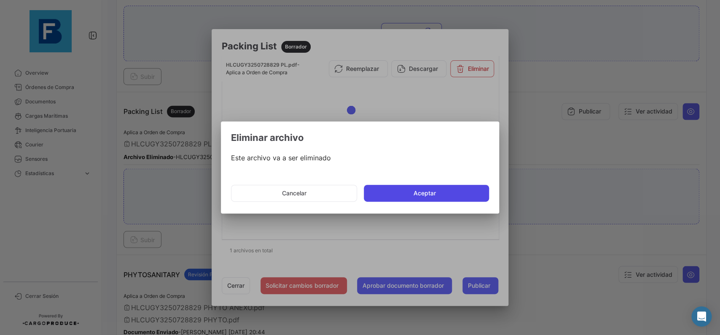
click at [397, 189] on button "Aceptar" at bounding box center [426, 193] width 125 height 17
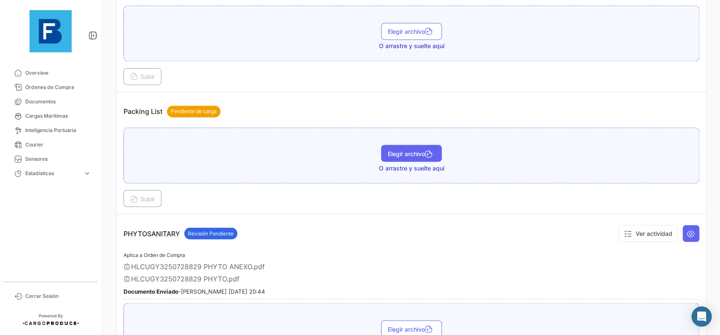
click at [412, 156] on span "Elegir archivo" at bounding box center [411, 153] width 47 height 7
click at [133, 196] on icon at bounding box center [134, 200] width 8 height 8
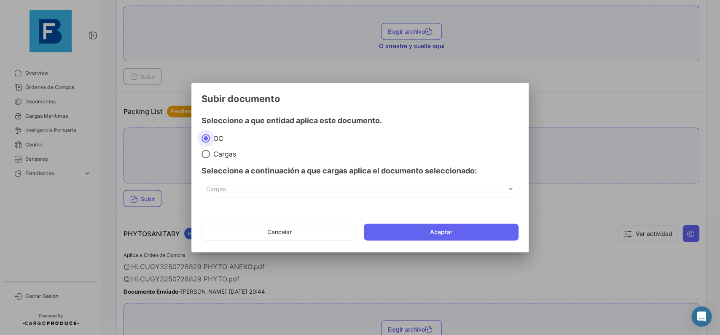
click at [424, 221] on mat-dialog-actions "Cancelar Aceptar" at bounding box center [359, 231] width 317 height 29
click at [427, 229] on button "Aceptar" at bounding box center [441, 231] width 155 height 17
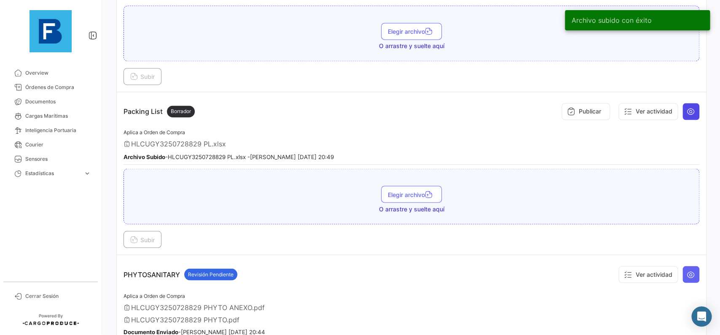
click at [691, 111] on icon at bounding box center [691, 111] width 8 height 8
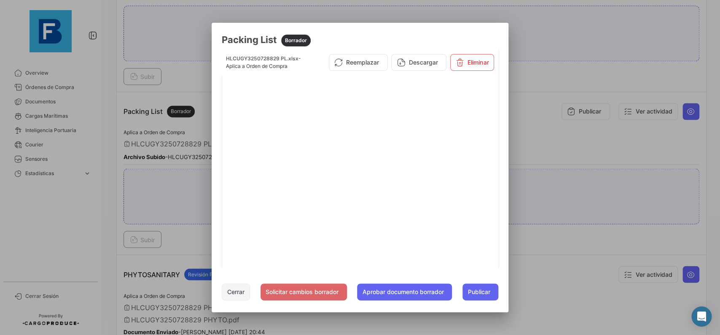
click at [239, 291] on button "Cerrar" at bounding box center [236, 291] width 28 height 17
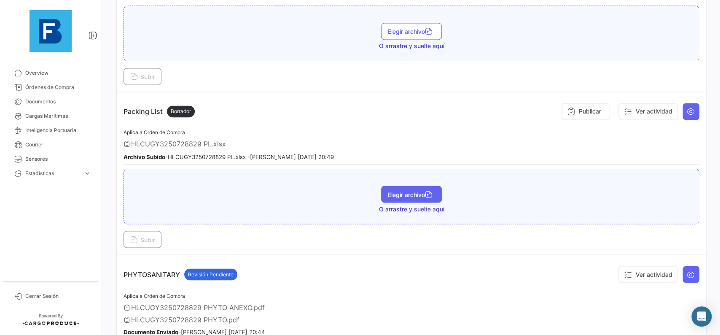
click at [405, 194] on span "Elegir archivo" at bounding box center [411, 193] width 47 height 7
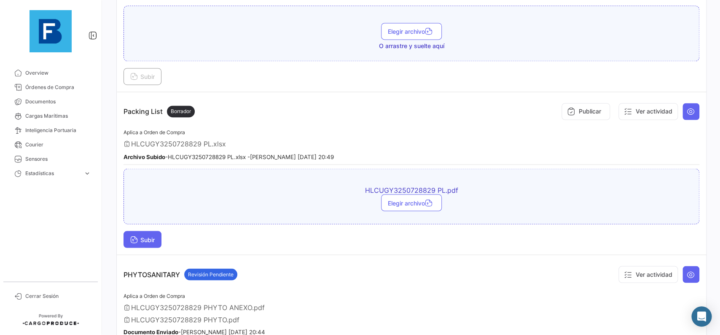
click at [158, 236] on button "Subir" at bounding box center [142, 239] width 38 height 17
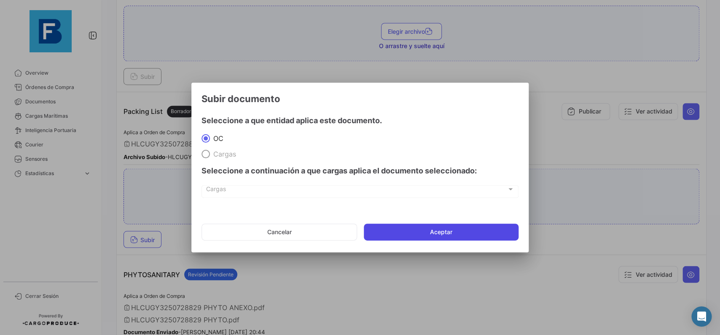
click at [365, 232] on button "Aceptar" at bounding box center [441, 231] width 155 height 17
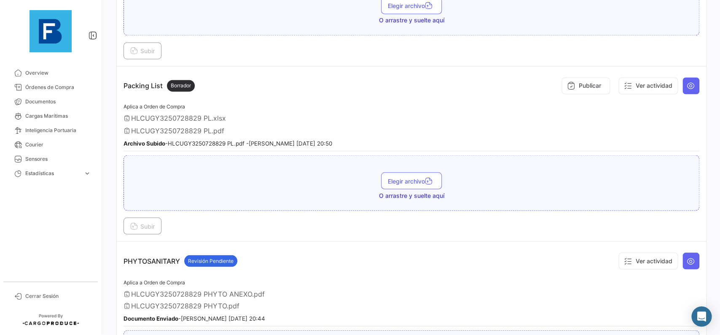
scroll to position [617, 0]
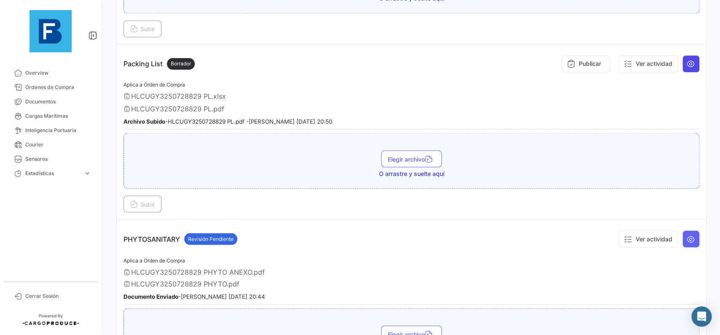
click at [691, 59] on icon at bounding box center [691, 63] width 8 height 8
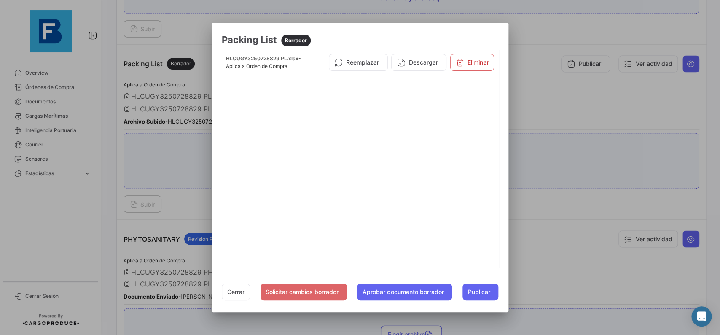
scroll to position [105, 0]
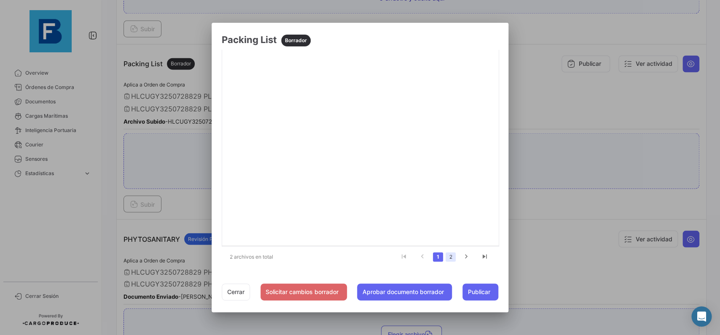
click at [453, 255] on link "2" at bounding box center [450, 256] width 10 height 9
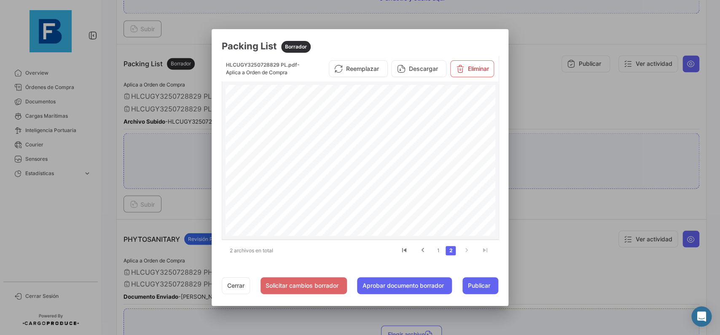
scroll to position [70, 0]
click at [243, 280] on button "Cerrar" at bounding box center [236, 285] width 28 height 17
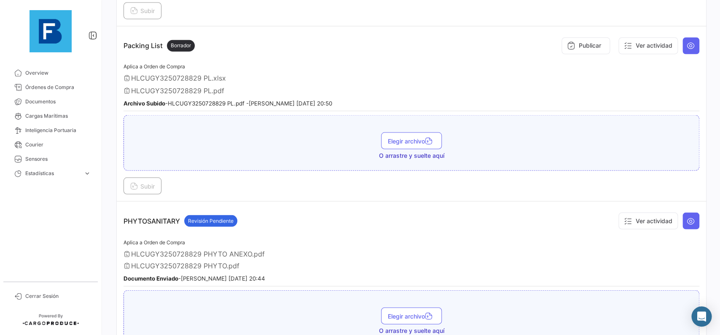
scroll to position [664, 0]
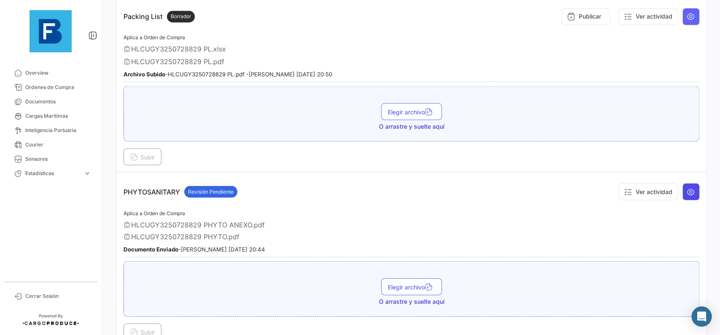
click at [689, 187] on icon at bounding box center [691, 191] width 8 height 8
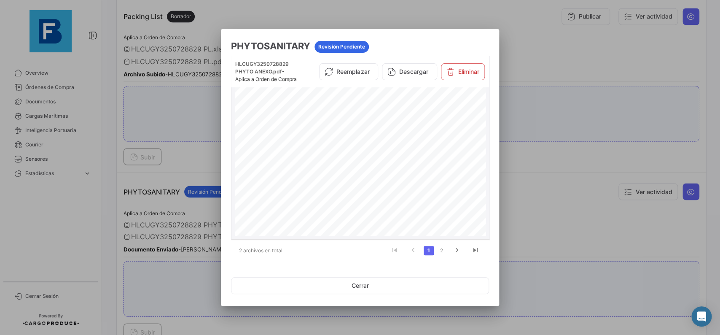
click at [392, 185] on div "ANEXO DEL CERTIFICADO FITOSANITARIO DE EXPORTACIÓN ANNEX TO THE PHYTOSANITARY E…" at bounding box center [360, 173] width 251 height 177
click at [441, 251] on link "2" at bounding box center [441, 250] width 10 height 9
click at [368, 284] on button "Cerrar" at bounding box center [360, 285] width 258 height 17
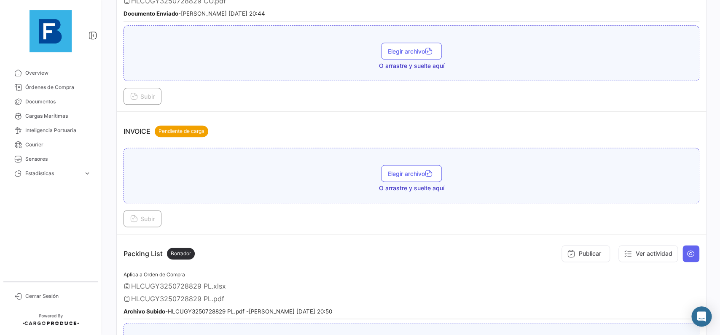
scroll to position [522, 0]
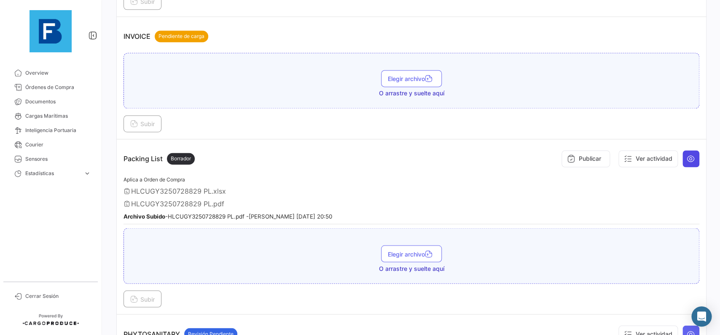
click at [697, 157] on button at bounding box center [690, 158] width 17 height 17
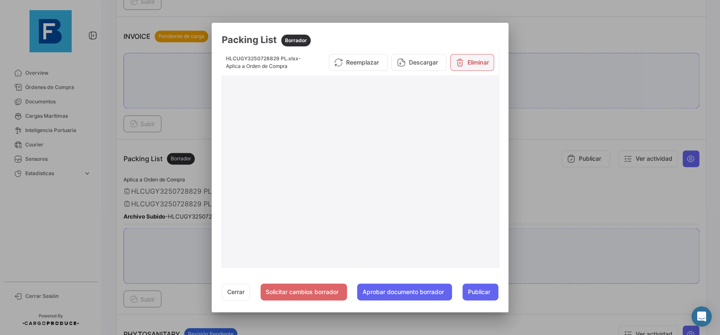
click at [478, 61] on button "Eliminar" at bounding box center [472, 62] width 44 height 17
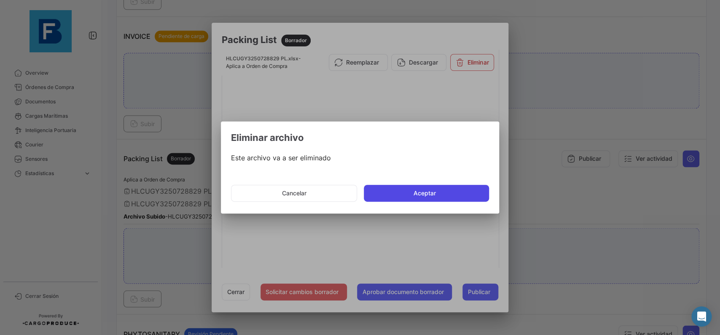
click at [463, 193] on button "Aceptar" at bounding box center [426, 193] width 125 height 17
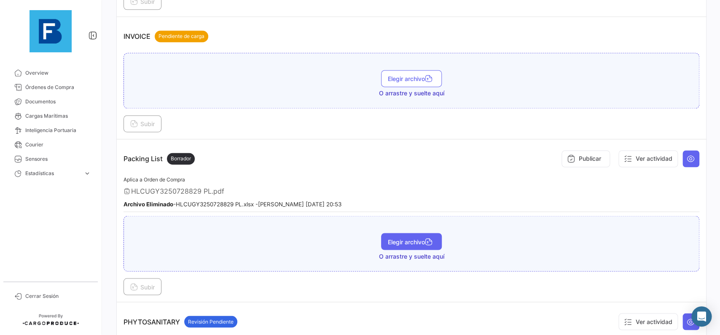
click at [408, 241] on span "Elegir archivo" at bounding box center [411, 241] width 47 height 7
click at [154, 289] on button "Subir" at bounding box center [142, 286] width 38 height 17
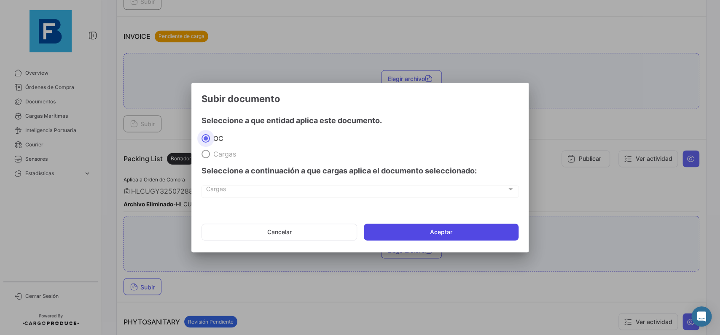
click at [465, 237] on button "Aceptar" at bounding box center [441, 231] width 155 height 17
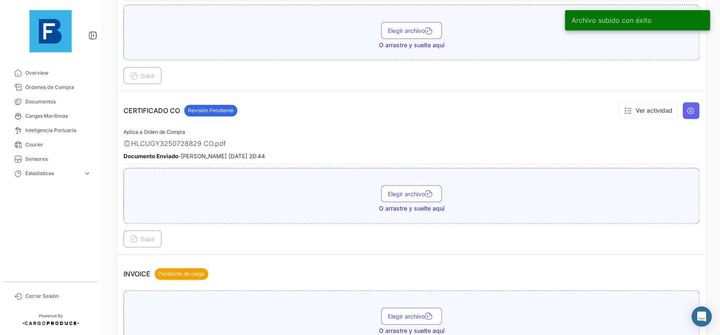
scroll to position [95, 0]
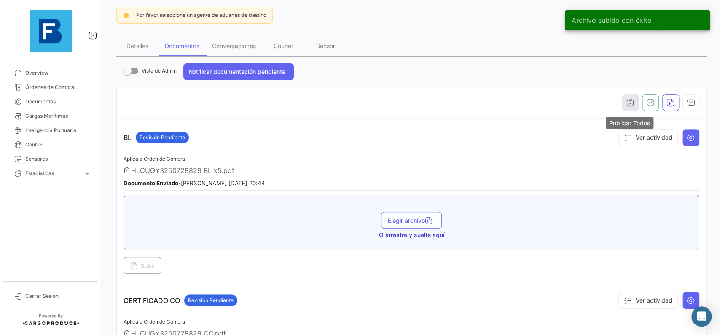
click at [634, 101] on button "button" at bounding box center [630, 102] width 17 height 17
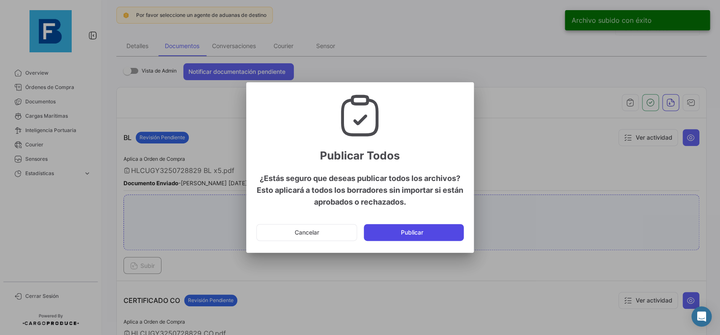
click at [448, 237] on button "Publicar" at bounding box center [414, 232] width 100 height 17
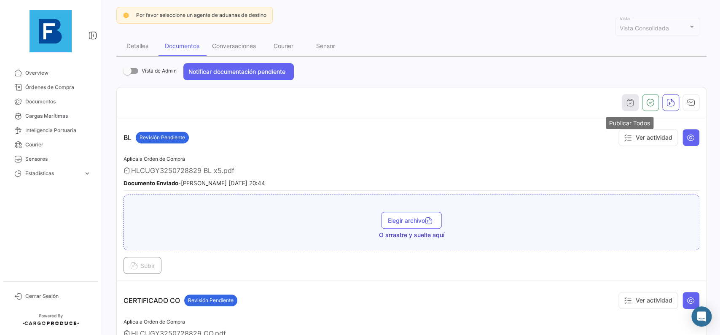
click at [630, 105] on icon "button" at bounding box center [630, 102] width 8 height 8
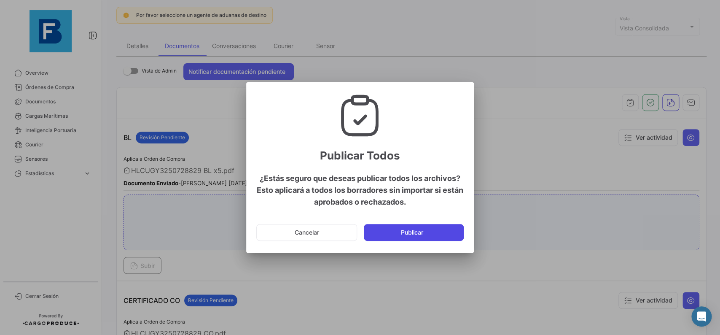
click at [431, 225] on button "Publicar" at bounding box center [414, 232] width 100 height 17
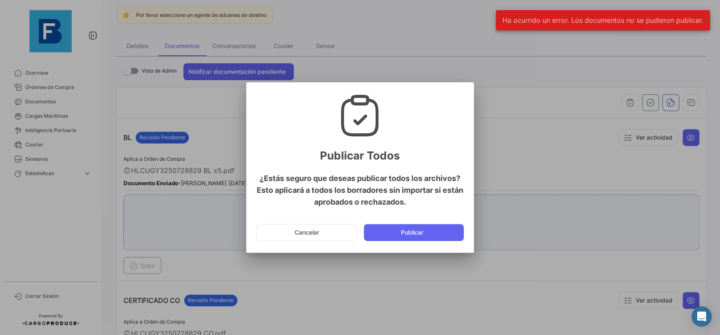
click at [327, 242] on mat-dialog-actions "Cancelar Publicar" at bounding box center [359, 232] width 207 height 29
click at [328, 238] on button "Cancelar" at bounding box center [306, 232] width 101 height 17
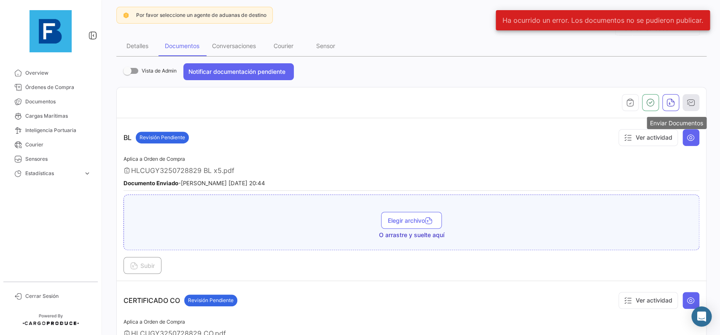
click at [690, 105] on icon "button" at bounding box center [691, 102] width 8 height 8
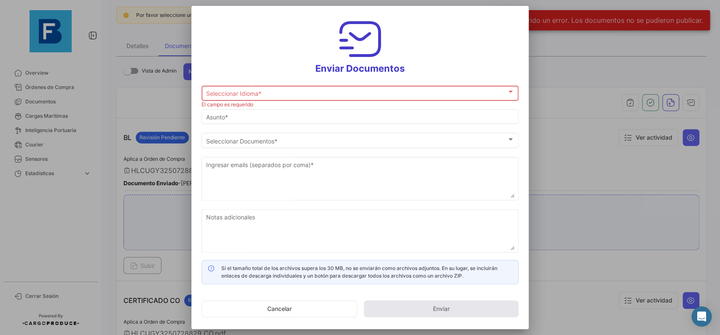
click at [379, 99] on div "Seleccionar Idioma * Seleccionar Idioma *" at bounding box center [360, 92] width 308 height 16
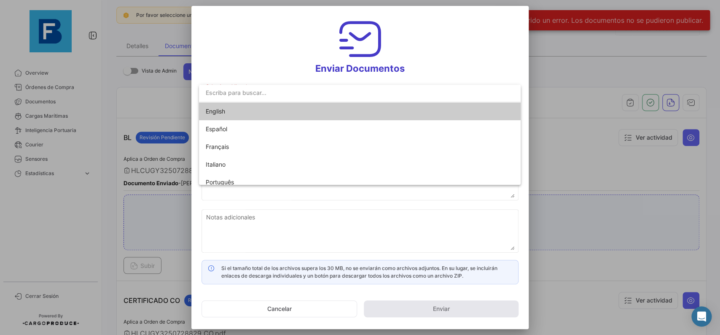
click at [367, 113] on mat-option "English" at bounding box center [360, 111] width 322 height 18
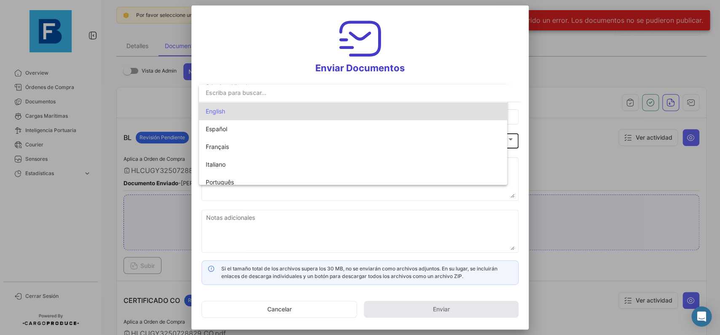
type input "[PERSON_NAME] has shared the documents of PO # 70015622 with you"
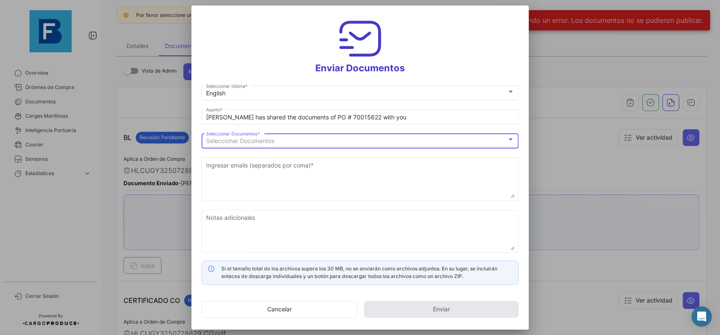
click at [405, 139] on div "Seleccionar Documentos" at bounding box center [356, 140] width 300 height 7
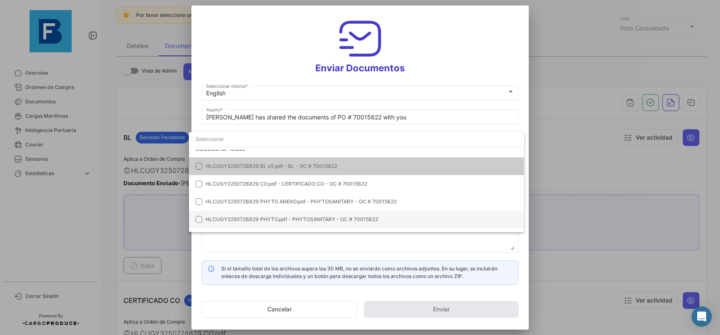
scroll to position [0, 0]
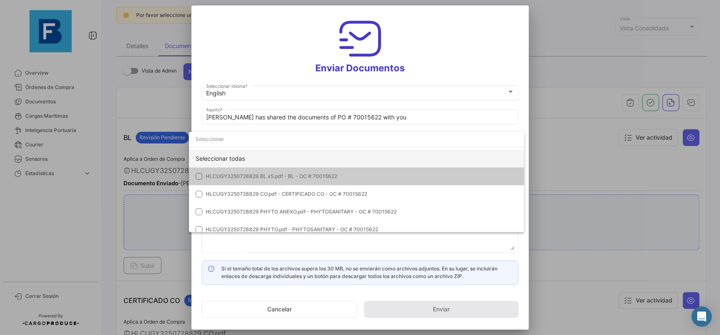
click at [420, 158] on div "Seleccionar todas" at bounding box center [356, 159] width 335 height 18
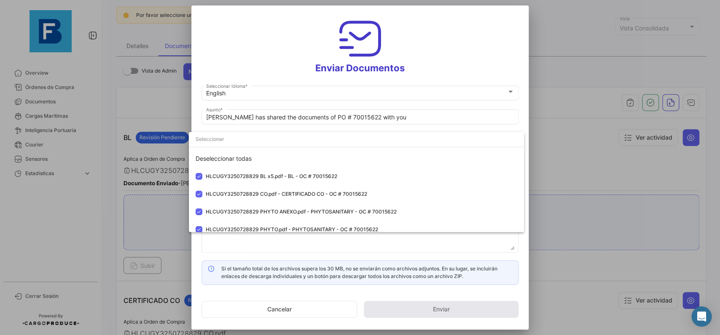
click at [528, 120] on div at bounding box center [360, 167] width 720 height 335
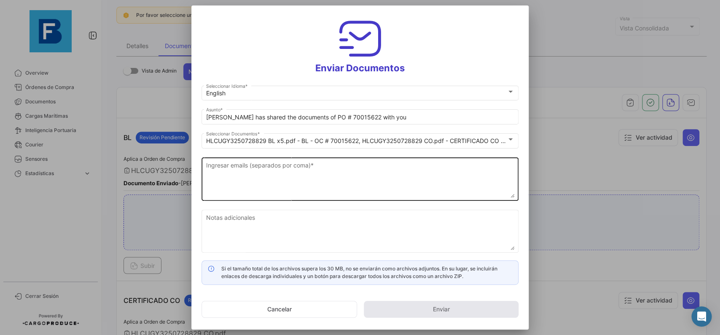
click at [297, 180] on textarea "Ingresar emails (separados por coma) *" at bounding box center [360, 179] width 308 height 37
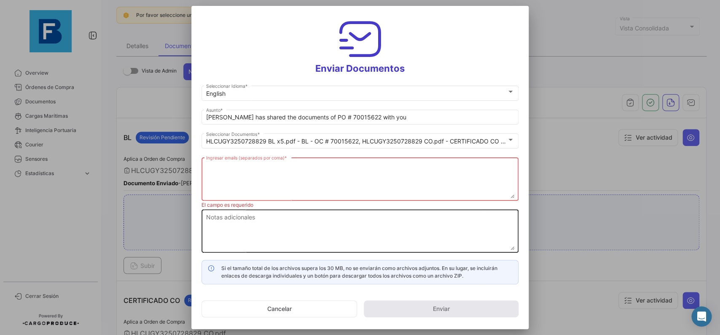
paste textarea "[PERSON_NAME][EMAIL_ADDRESS][DOMAIN_NAME],[DOMAIN_NAME][EMAIL_ADDRESS][DOMAIN_N…"
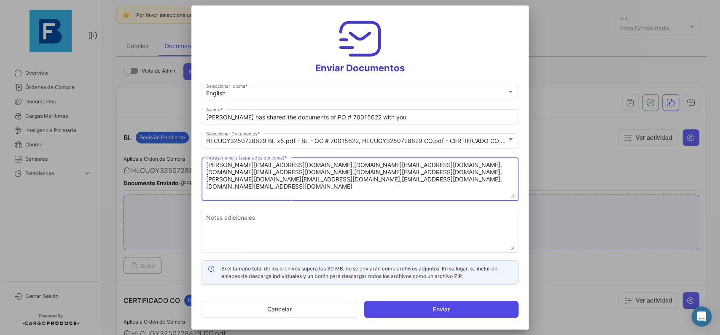
type textarea "[PERSON_NAME][EMAIL_ADDRESS][DOMAIN_NAME],[DOMAIN_NAME][EMAIL_ADDRESS][DOMAIN_N…"
click at [425, 310] on button "Enviar" at bounding box center [441, 308] width 155 height 17
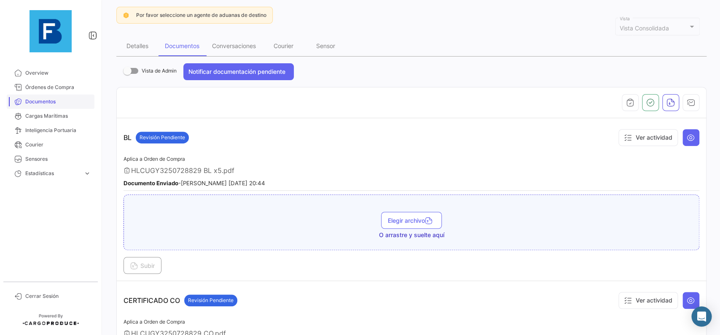
click at [48, 100] on span "Documentos" at bounding box center [58, 102] width 66 height 8
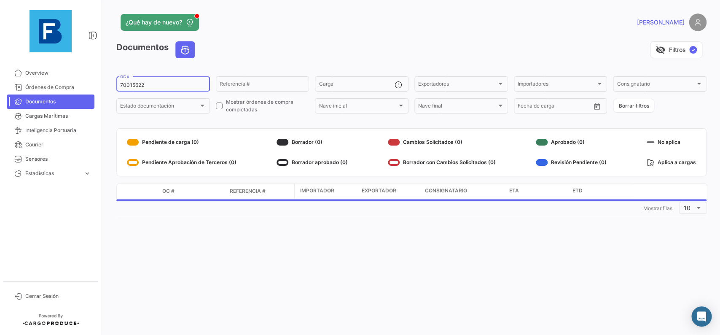
drag, startPoint x: 148, startPoint y: 86, endPoint x: 96, endPoint y: 87, distance: 51.4
click at [120, 87] on input "70015622" at bounding box center [163, 85] width 86 height 6
paste input "24998727"
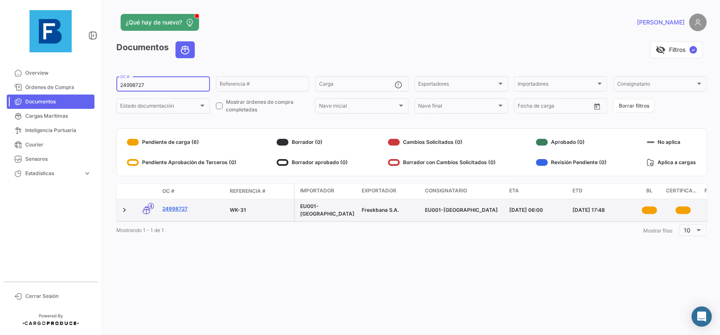
type input "24998727"
click at [171, 210] on link "24998727" at bounding box center [192, 209] width 61 height 8
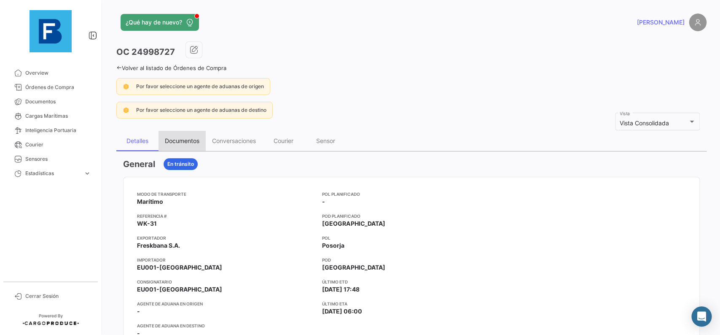
click at [175, 139] on div "Documentos" at bounding box center [182, 140] width 35 height 7
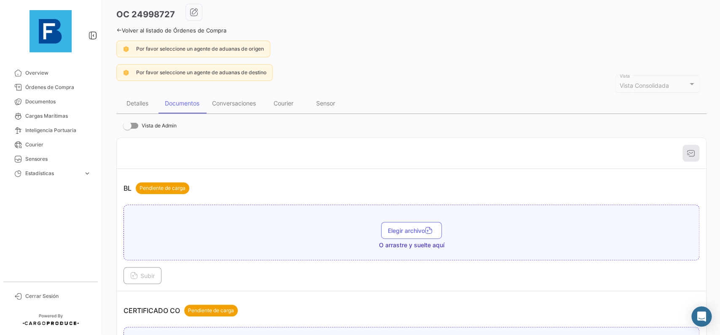
scroll to position [48, 0]
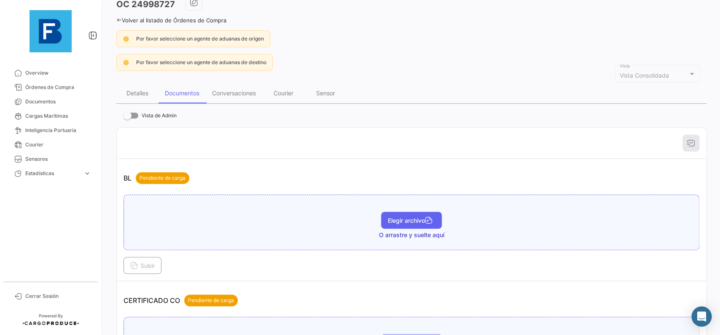
click at [396, 226] on button "Elegir archivo" at bounding box center [411, 220] width 61 height 17
click at [153, 260] on button "Subir" at bounding box center [142, 265] width 38 height 17
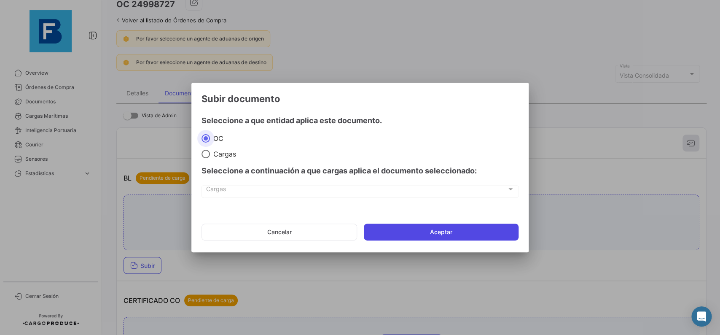
click at [459, 231] on button "Aceptar" at bounding box center [441, 231] width 155 height 17
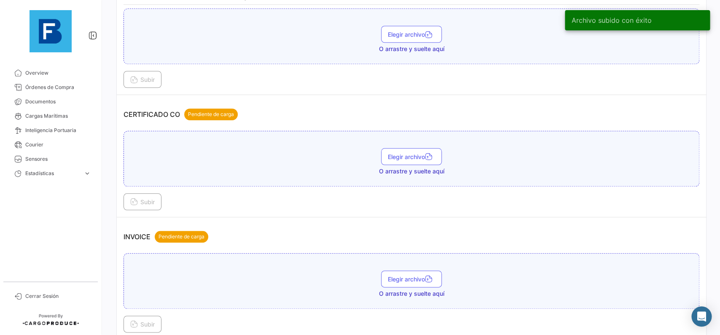
scroll to position [284, 0]
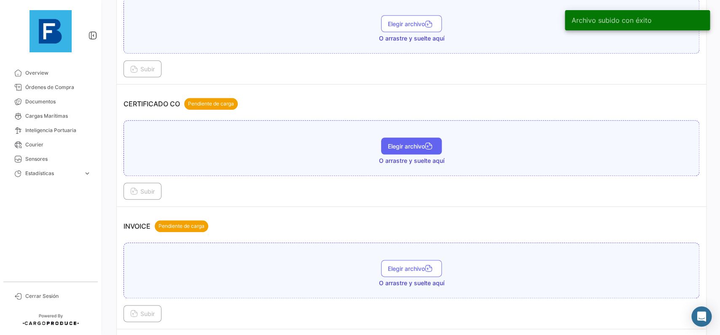
click at [405, 144] on span "Elegir archivo" at bounding box center [411, 145] width 47 height 7
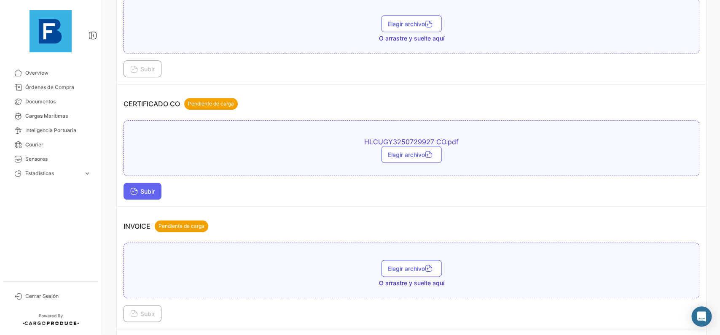
click at [158, 190] on button "Subir" at bounding box center [142, 190] width 38 height 17
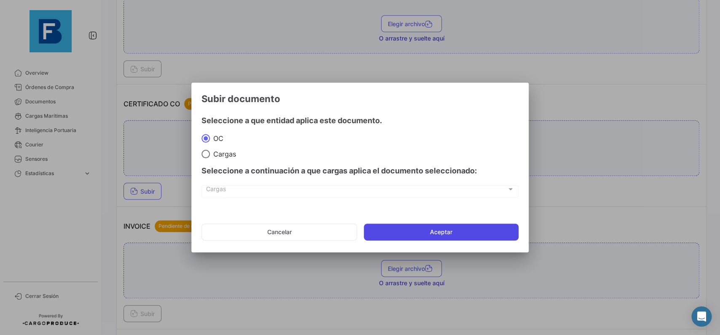
click at [400, 225] on button "Aceptar" at bounding box center [441, 231] width 155 height 17
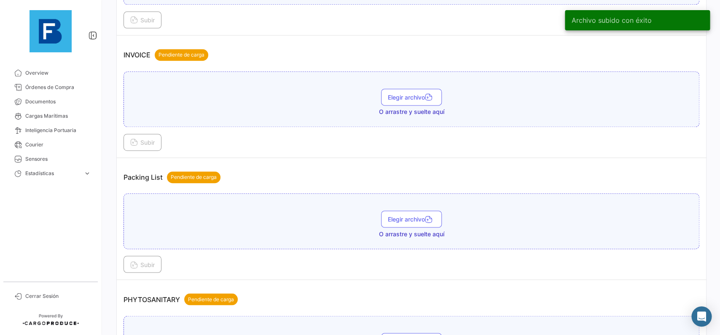
scroll to position [522, 0]
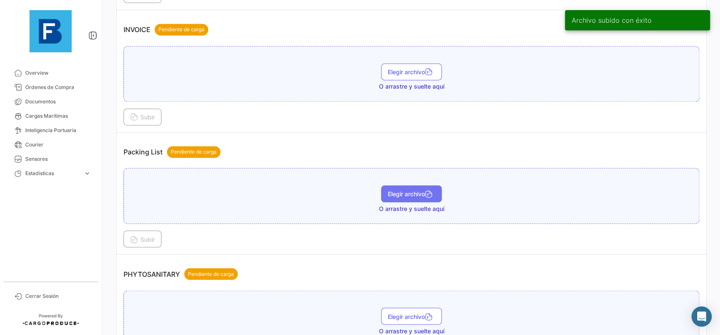
click at [404, 188] on button "Elegir archivo" at bounding box center [411, 193] width 61 height 17
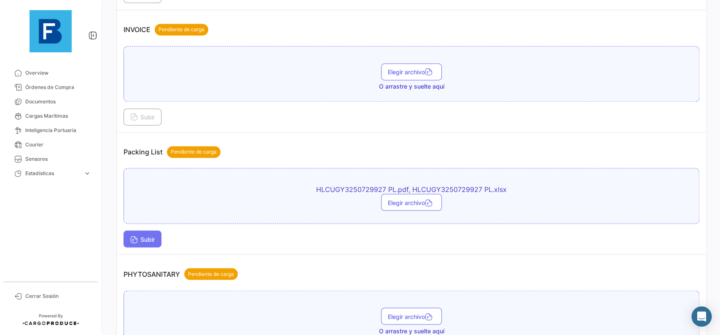
click at [154, 233] on button "Subir" at bounding box center [142, 238] width 38 height 17
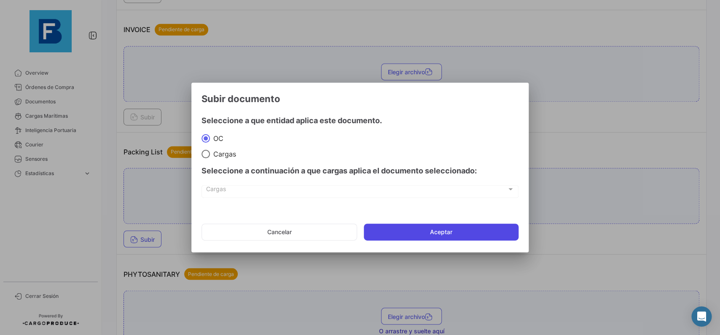
click at [386, 223] on button "Aceptar" at bounding box center [441, 231] width 155 height 17
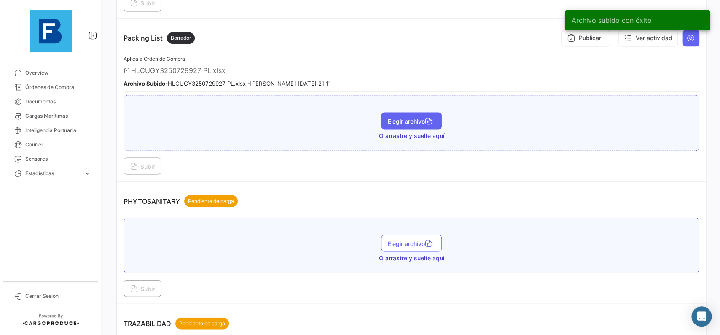
scroll to position [617, 0]
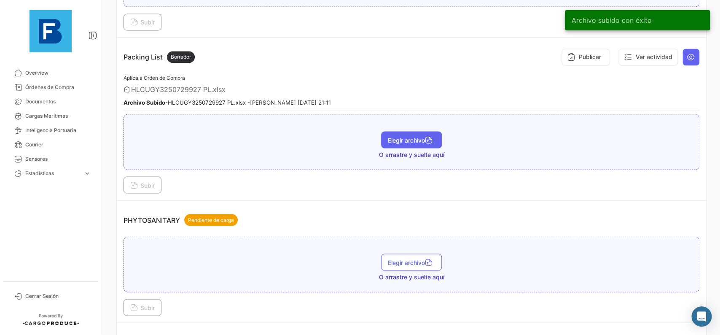
click at [398, 134] on button "Elegir archivo" at bounding box center [411, 139] width 61 height 17
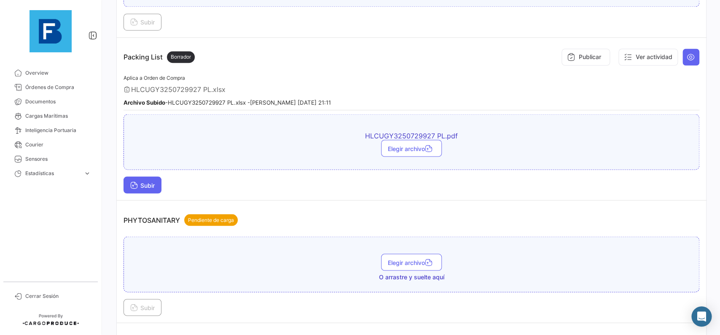
click at [158, 178] on button "Subir" at bounding box center [142, 184] width 38 height 17
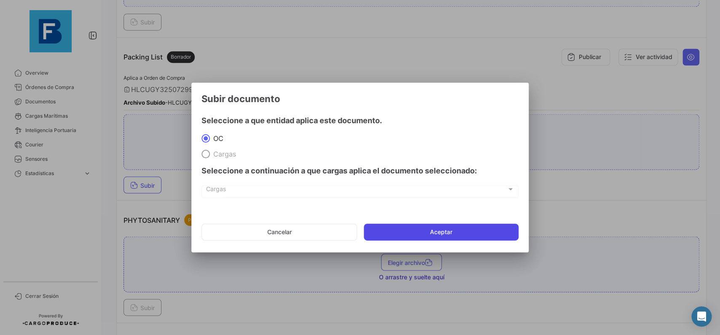
click at [427, 225] on button "Aceptar" at bounding box center [441, 231] width 155 height 17
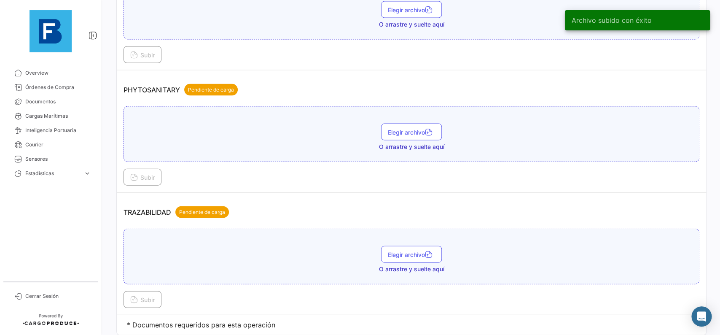
scroll to position [785, 0]
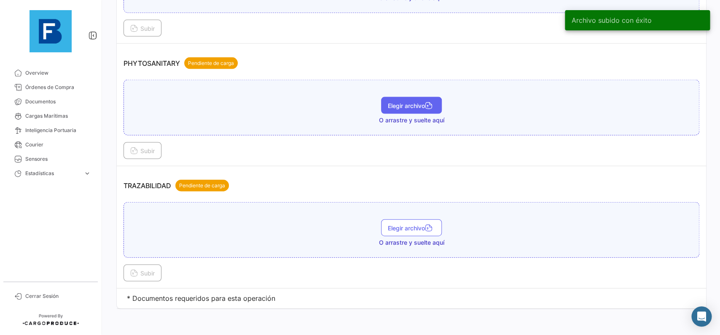
click at [406, 103] on span "Elegir archivo" at bounding box center [411, 105] width 47 height 7
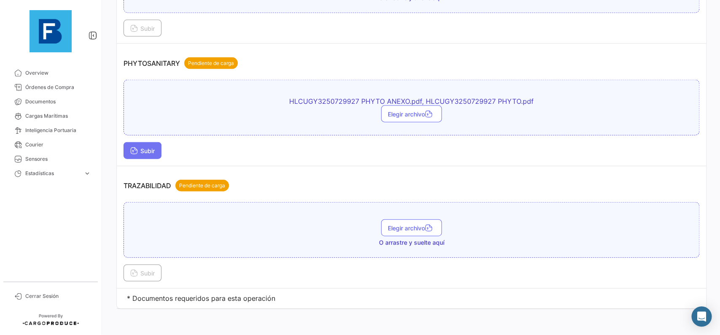
click at [148, 156] on button "Subir" at bounding box center [142, 150] width 38 height 17
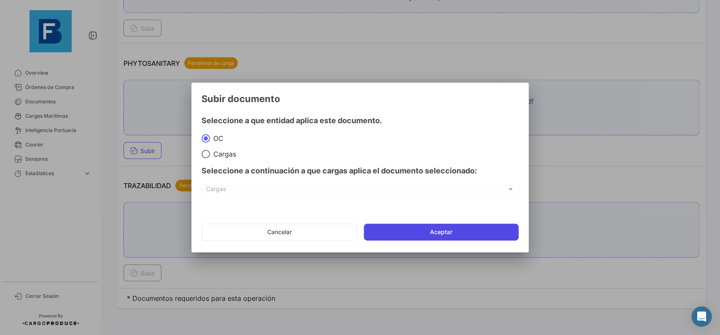
click at [370, 229] on button "Aceptar" at bounding box center [441, 231] width 155 height 17
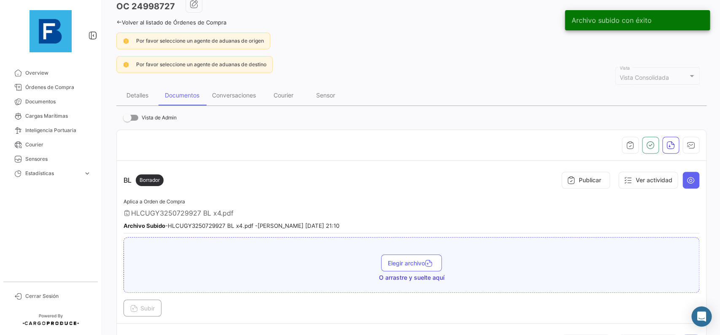
scroll to position [27, 0]
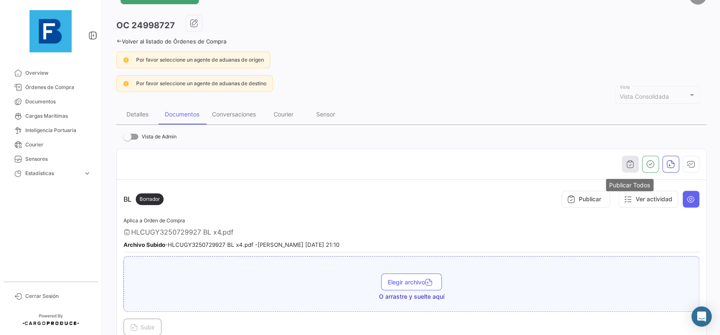
click at [628, 168] on icon "button" at bounding box center [630, 164] width 8 height 8
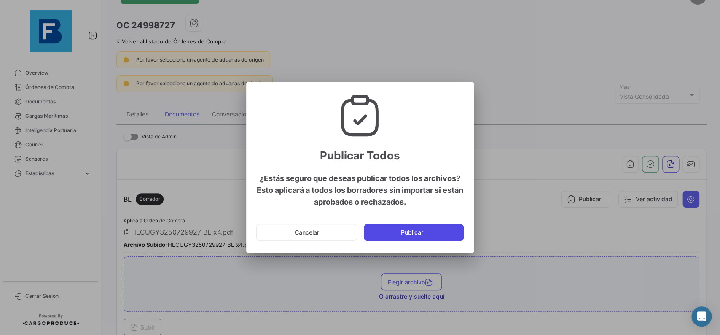
click at [461, 234] on button "Publicar" at bounding box center [414, 232] width 100 height 17
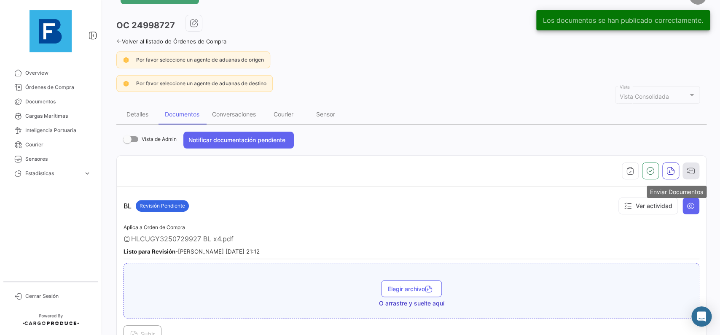
click at [693, 168] on icon "button" at bounding box center [691, 170] width 8 height 8
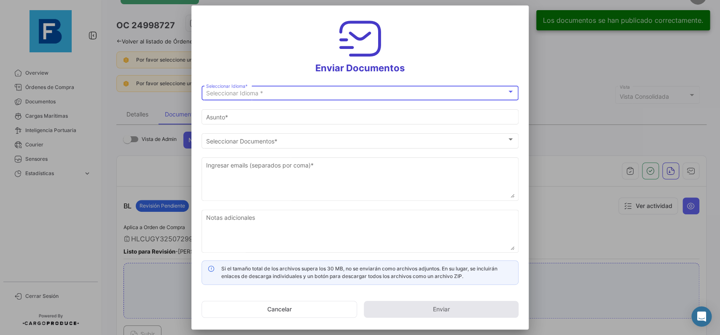
click at [367, 97] on div "Seleccionar Idioma * Seleccionar Idioma *" at bounding box center [360, 92] width 308 height 16
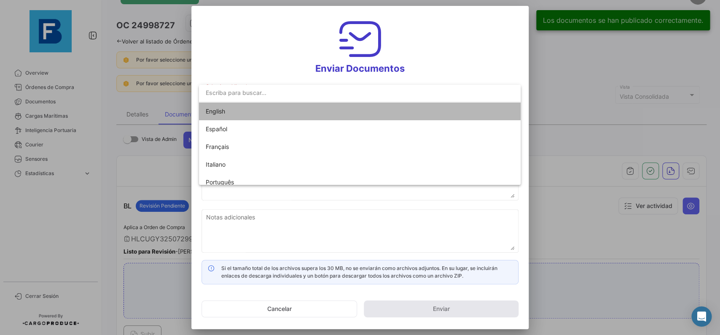
click at [327, 108] on mat-option "English" at bounding box center [360, 111] width 322 height 18
type input "[PERSON_NAME] has shared the documents of PO # 24998727 with you"
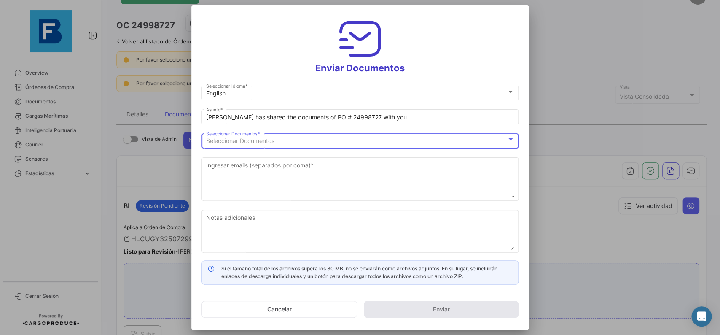
click at [300, 137] on div "Seleccionar Documentos" at bounding box center [356, 140] width 300 height 7
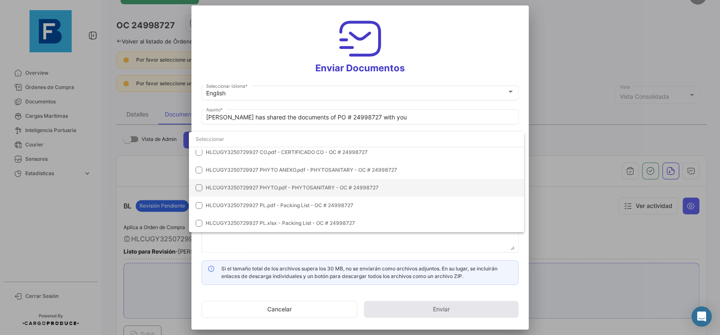
scroll to position [0, 0]
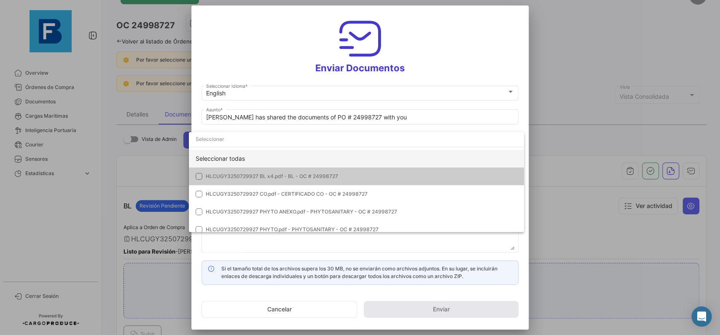
click at [376, 165] on div "Seleccionar todas" at bounding box center [356, 159] width 335 height 18
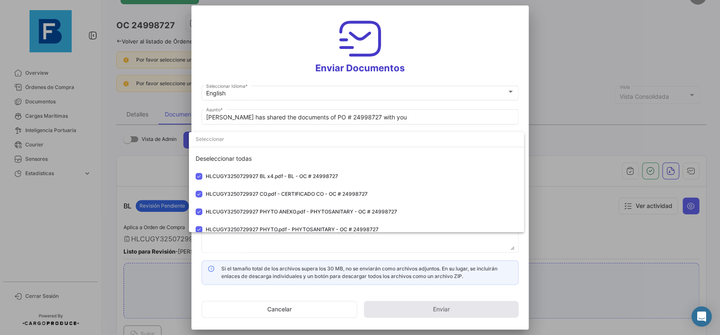
click at [527, 121] on div at bounding box center [360, 167] width 720 height 335
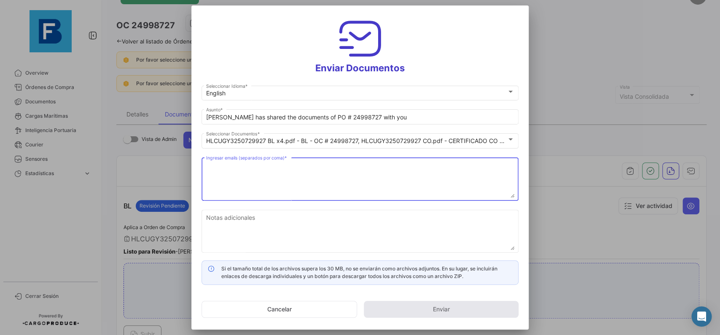
click at [378, 171] on textarea "Ingresar emails (separados por coma) *" at bounding box center [360, 179] width 308 height 37
paste textarea "[PERSON_NAME][EMAIL_ADDRESS][DOMAIN_NAME],[DOMAIN_NAME][EMAIL_ADDRESS][DOMAIN_N…"
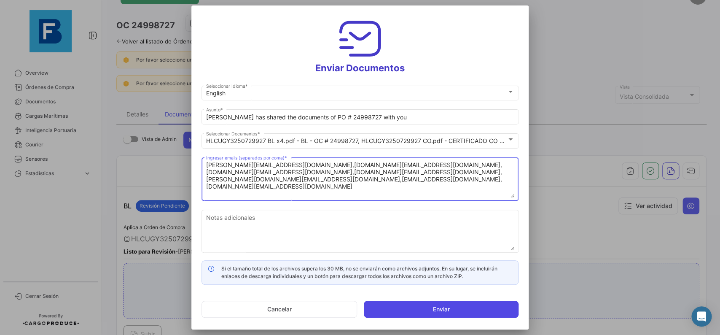
type textarea "[PERSON_NAME][EMAIL_ADDRESS][DOMAIN_NAME],[DOMAIN_NAME][EMAIL_ADDRESS][DOMAIN_N…"
click at [432, 307] on button "Enviar" at bounding box center [441, 308] width 155 height 17
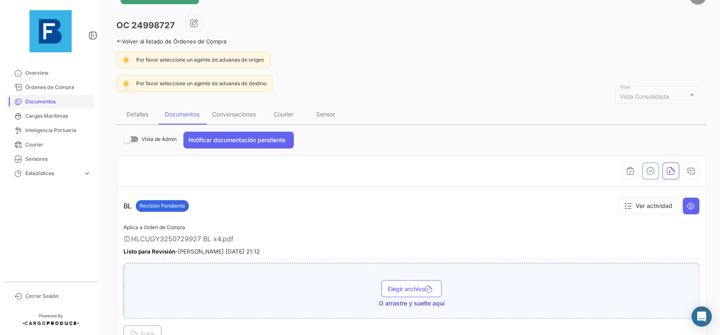
click at [36, 105] on span "Documentos" at bounding box center [58, 102] width 66 height 8
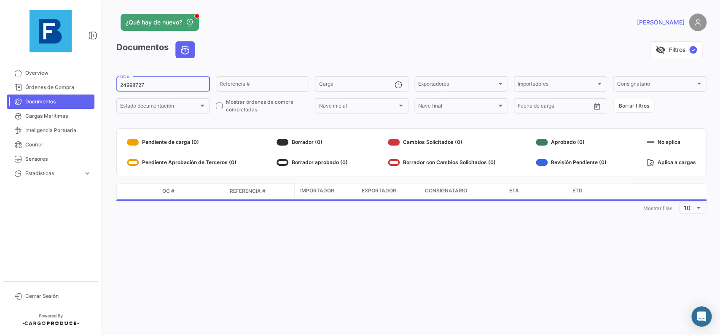
click at [161, 80] on div "24998727 OC #" at bounding box center [163, 83] width 86 height 16
drag, startPoint x: 161, startPoint y: 84, endPoint x: 89, endPoint y: 79, distance: 72.2
click at [120, 82] on input "24998727" at bounding box center [163, 85] width 86 height 6
paste input "29089871"
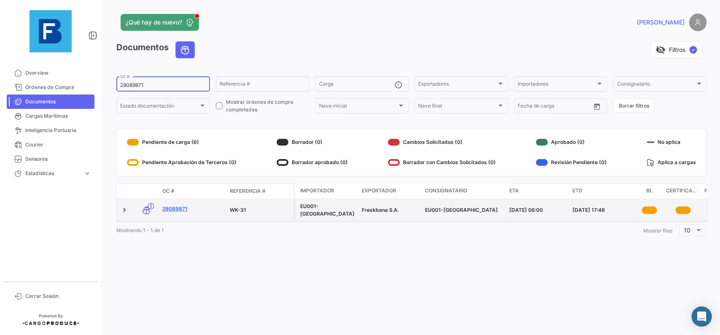
type input "29089871"
click at [176, 207] on link "29089871" at bounding box center [192, 209] width 61 height 8
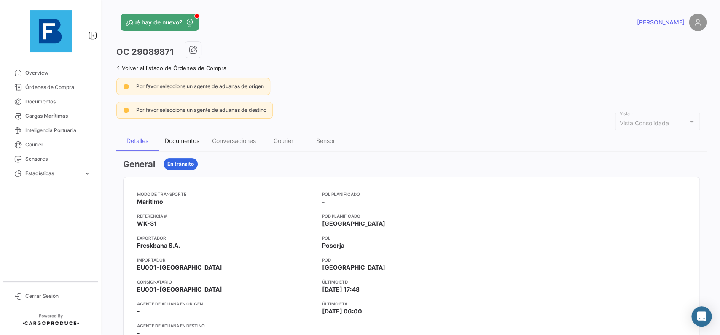
click at [184, 145] on div "Documentos" at bounding box center [181, 141] width 47 height 20
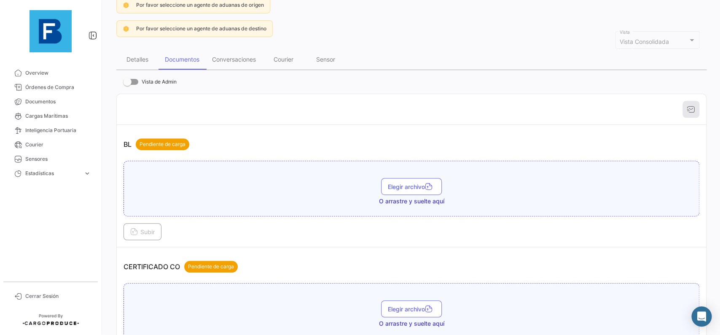
scroll to position [95, 0]
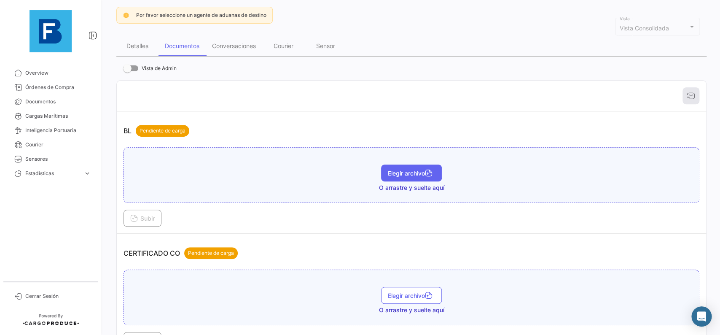
click at [397, 170] on span "Elegir archivo" at bounding box center [411, 172] width 47 height 7
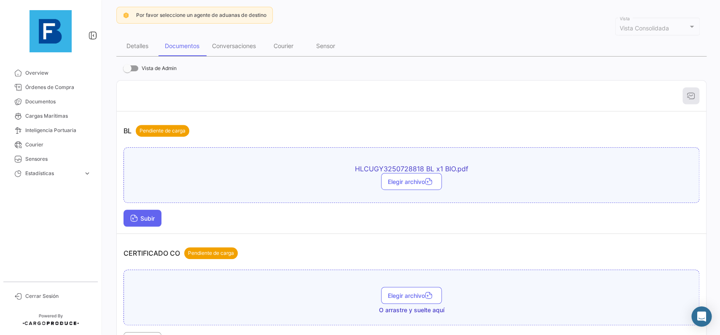
click at [151, 217] on span "Subir" at bounding box center [142, 218] width 24 height 7
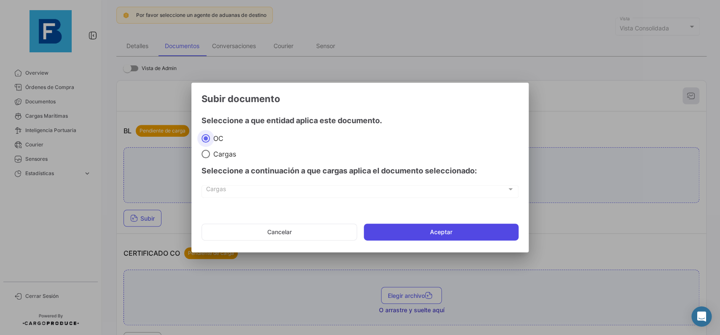
click at [408, 225] on button "Aceptar" at bounding box center [441, 231] width 155 height 17
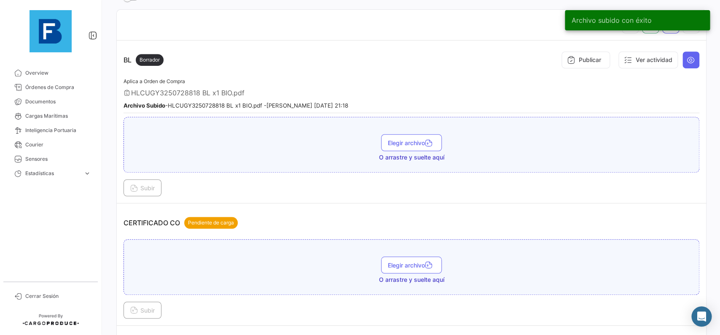
scroll to position [237, 0]
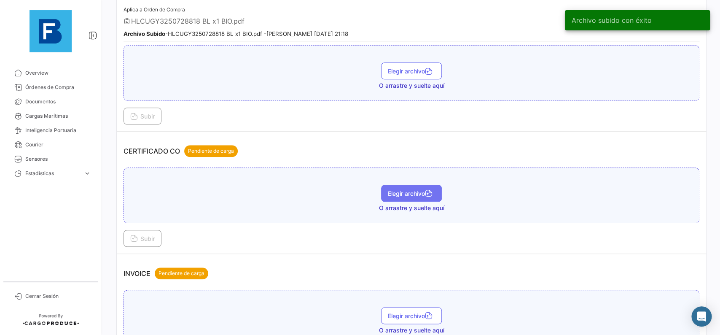
click at [413, 191] on span "Elegir archivo" at bounding box center [411, 193] width 47 height 7
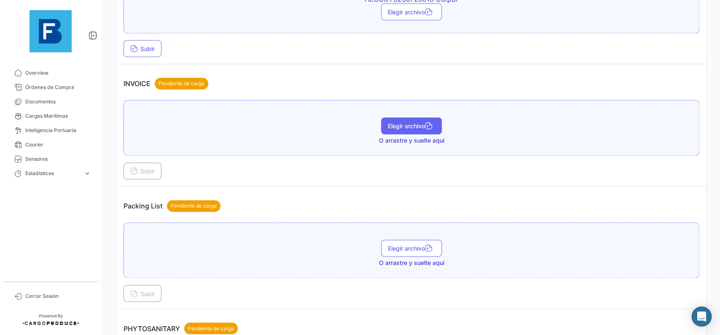
click at [422, 120] on button "Elegir archivo" at bounding box center [411, 125] width 61 height 17
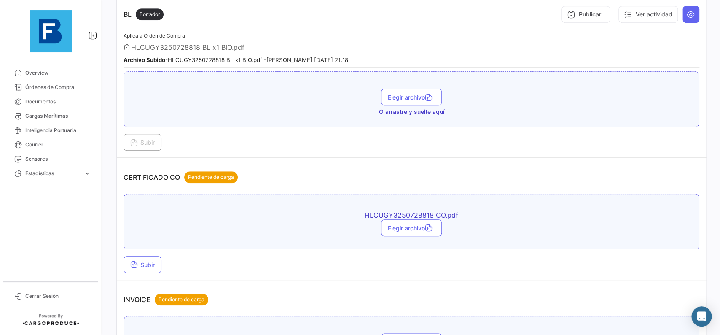
scroll to position [190, 0]
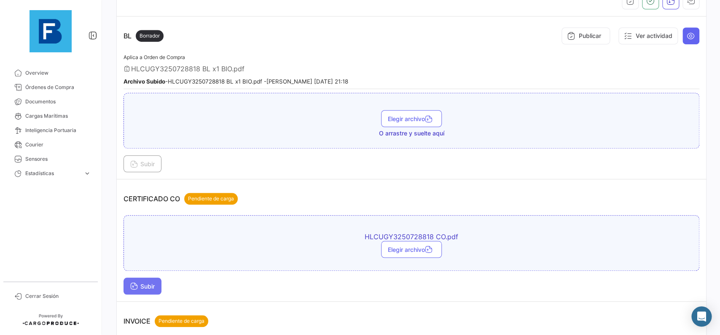
click at [153, 286] on span "Subir" at bounding box center [142, 285] width 24 height 7
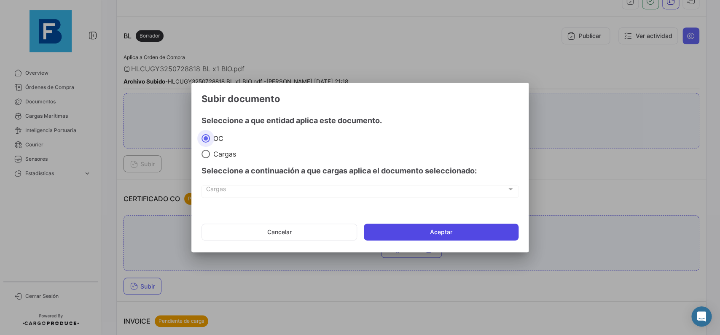
click at [396, 225] on button "Aceptar" at bounding box center [441, 231] width 155 height 17
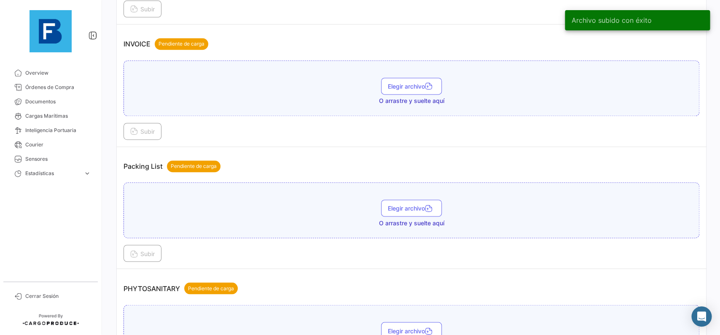
scroll to position [522, 0]
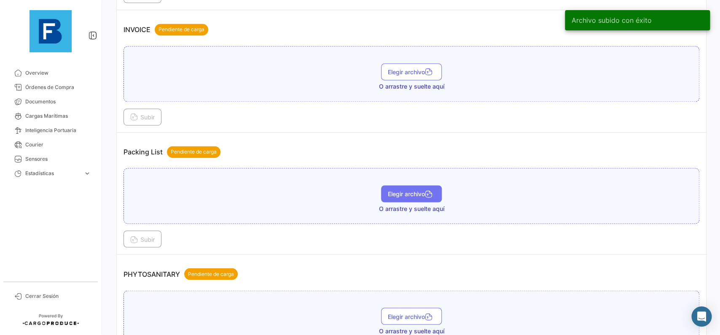
click at [415, 191] on span "Elegir archivo" at bounding box center [411, 193] width 47 height 7
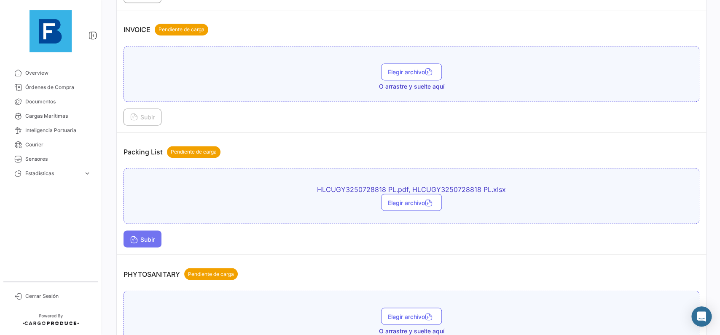
click at [153, 235] on span "Subir" at bounding box center [142, 238] width 24 height 7
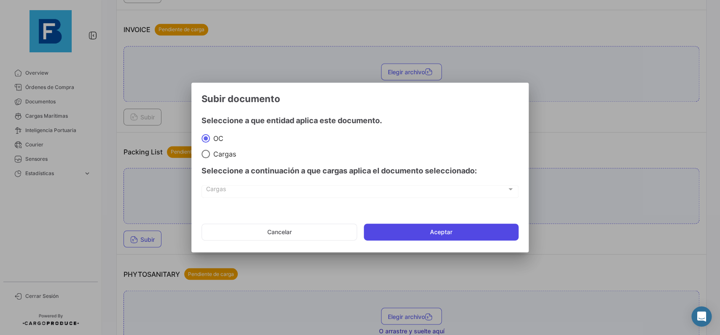
click at [422, 238] on button "Aceptar" at bounding box center [441, 231] width 155 height 17
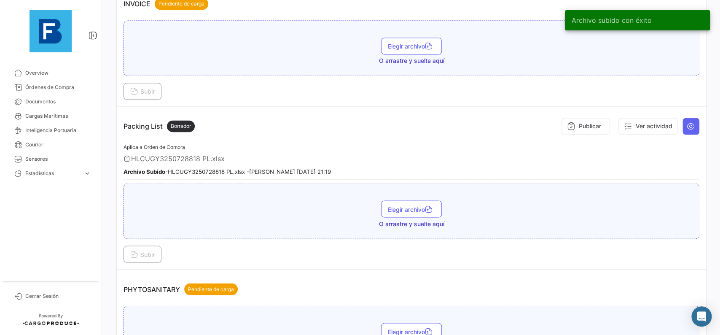
scroll to position [569, 0]
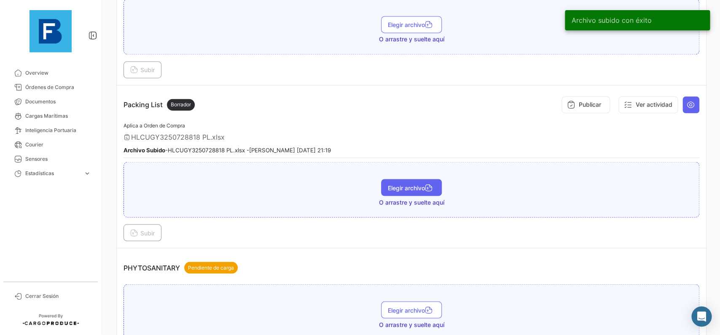
click at [413, 184] on span "Elegir archivo" at bounding box center [411, 187] width 47 height 7
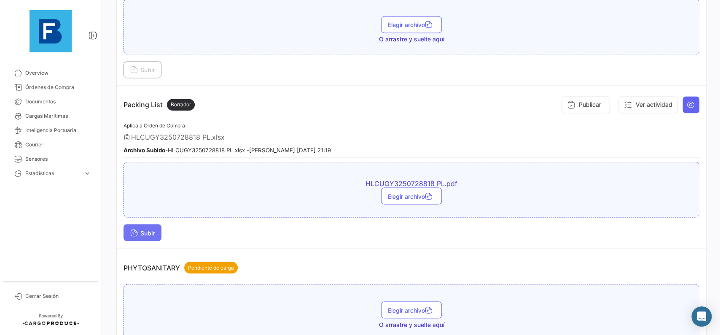
click at [151, 234] on button "Subir" at bounding box center [142, 232] width 38 height 17
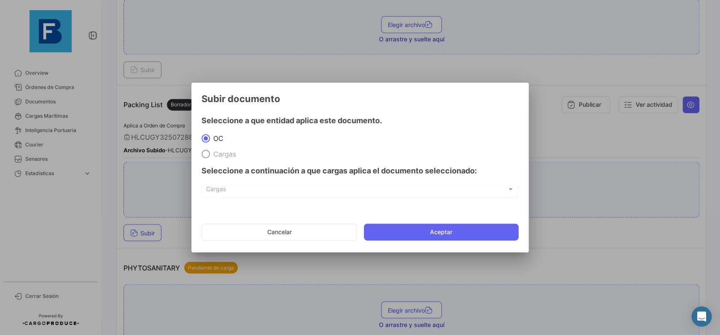
click at [394, 220] on mat-dialog-actions "Cancelar Aceptar" at bounding box center [359, 231] width 317 height 29
click at [396, 229] on button "Aceptar" at bounding box center [441, 231] width 155 height 17
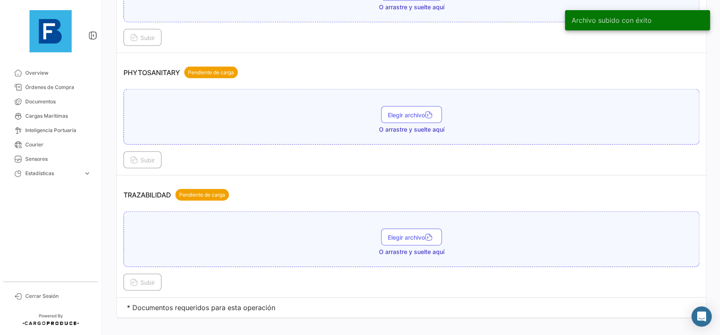
scroll to position [785, 0]
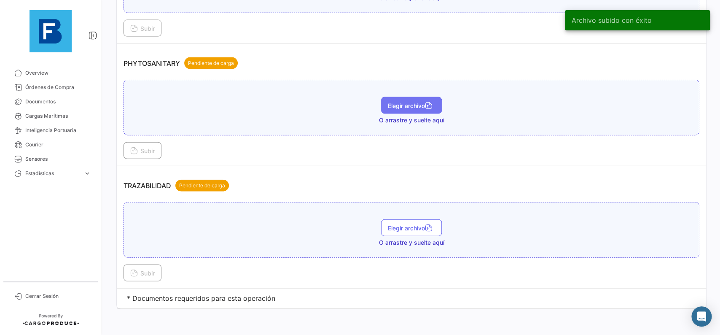
click at [405, 103] on span "Elegir archivo" at bounding box center [411, 105] width 47 height 7
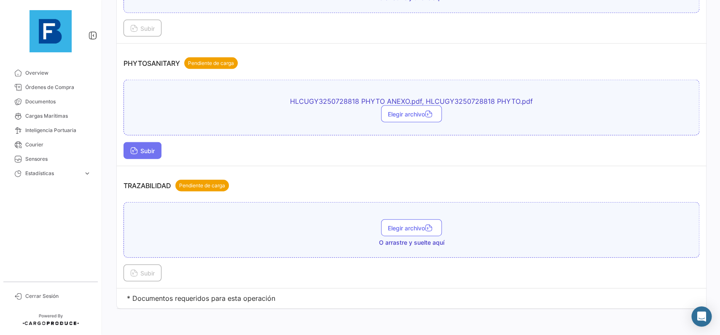
click at [148, 145] on button "Subir" at bounding box center [142, 150] width 38 height 17
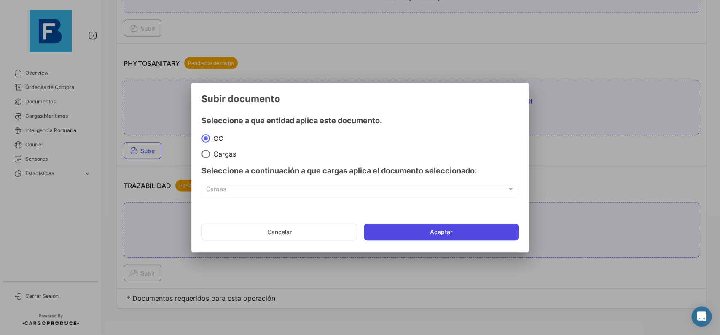
click at [432, 229] on button "Aceptar" at bounding box center [441, 231] width 155 height 17
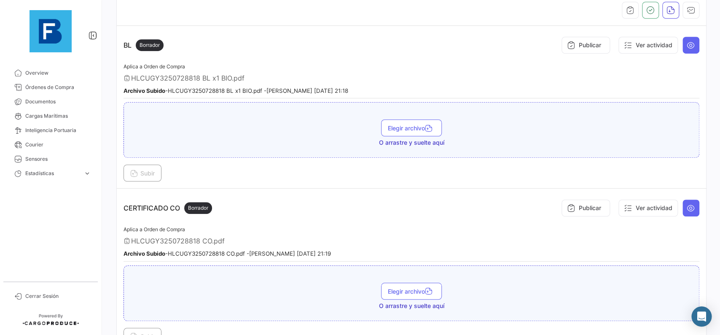
scroll to position [172, 0]
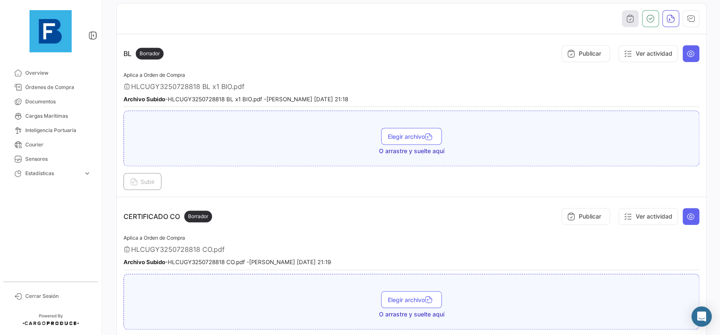
click at [632, 23] on icon "button" at bounding box center [630, 18] width 8 height 8
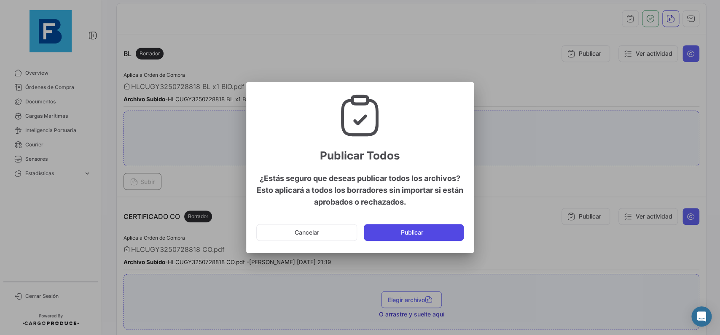
click at [434, 232] on button "Publicar" at bounding box center [414, 232] width 100 height 17
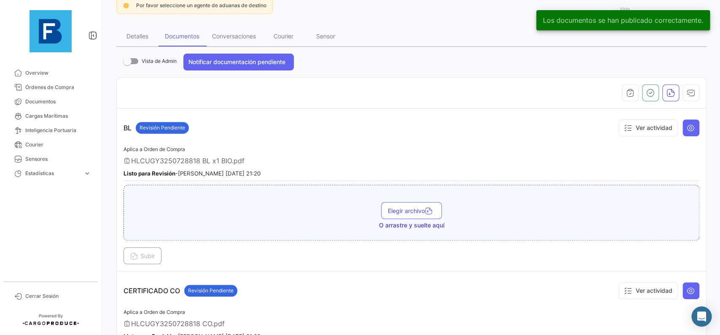
scroll to position [30, 0]
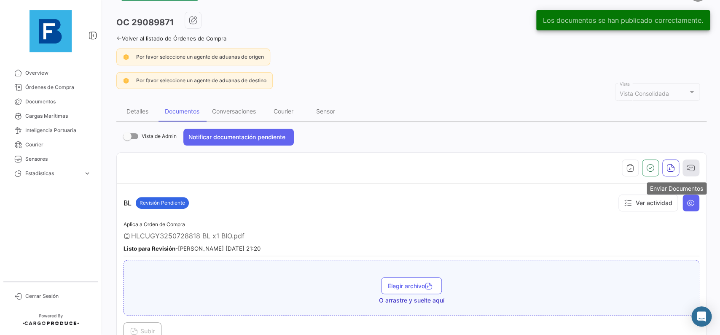
click at [692, 169] on icon "button" at bounding box center [691, 168] width 8 height 8
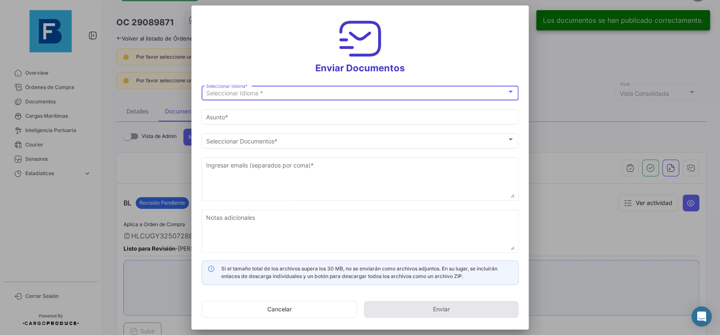
click at [362, 95] on div "Seleccionar Idioma *" at bounding box center [356, 93] width 300 height 7
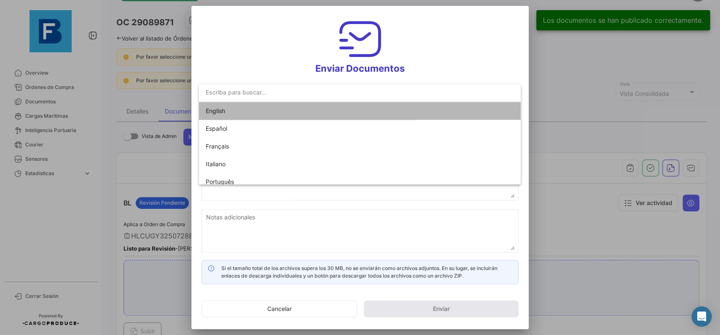
click at [354, 107] on mat-option "English" at bounding box center [360, 111] width 322 height 18
type input "[PERSON_NAME] has shared the documents of PO # 29089871 with you"
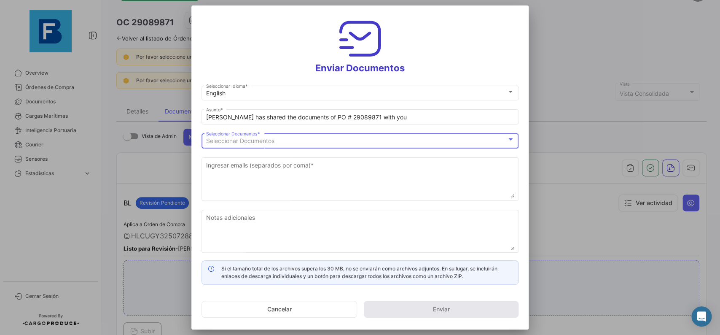
click at [325, 143] on div "Seleccionar Documentos" at bounding box center [356, 140] width 300 height 7
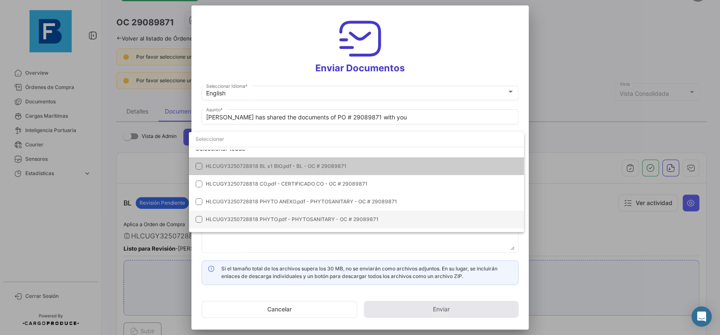
scroll to position [0, 0]
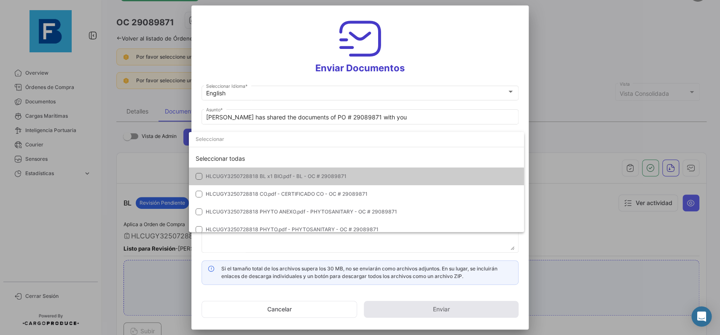
click at [398, 150] on mat-option at bounding box center [356, 141] width 335 height 18
click at [397, 156] on div "Seleccionar todas" at bounding box center [356, 159] width 335 height 18
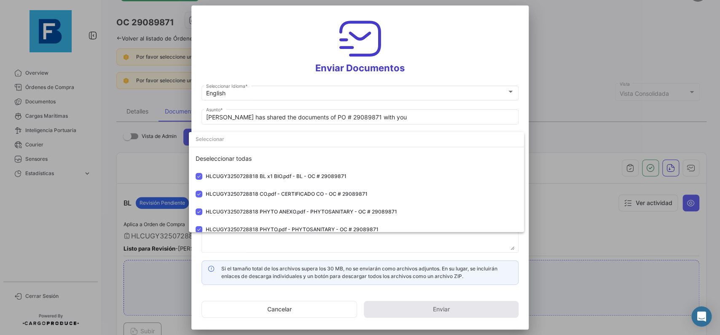
click at [527, 111] on div at bounding box center [360, 167] width 720 height 335
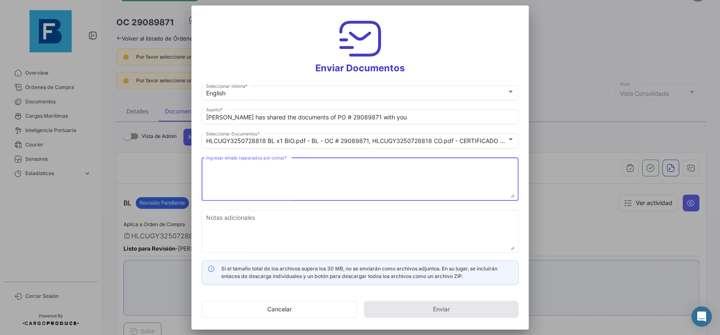
click at [347, 181] on textarea "Ingresar emails (separados por coma) *" at bounding box center [360, 179] width 308 height 37
paste textarea "[PERSON_NAME][EMAIL_ADDRESS][DOMAIN_NAME],[DOMAIN_NAME][EMAIL_ADDRESS][DOMAIN_N…"
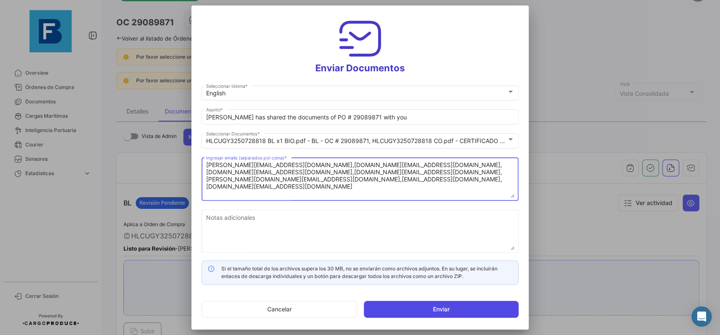
type textarea "[PERSON_NAME][EMAIL_ADDRESS][DOMAIN_NAME],[DOMAIN_NAME][EMAIL_ADDRESS][DOMAIN_N…"
click at [412, 312] on button "Enviar" at bounding box center [441, 308] width 155 height 17
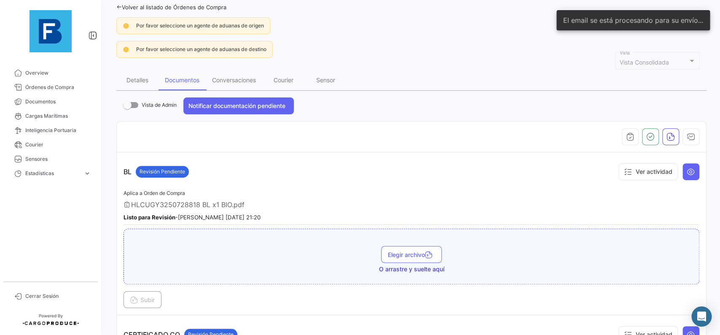
scroll to position [77, 0]
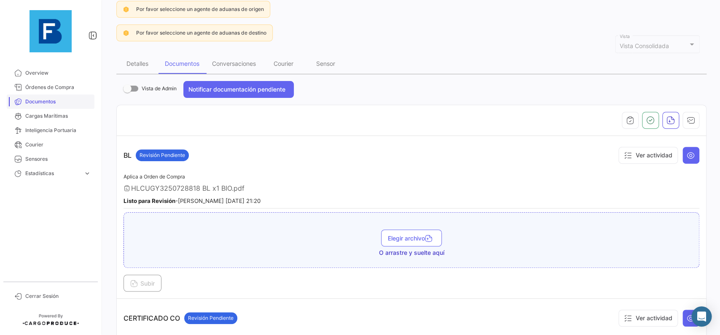
click at [43, 103] on span "Documentos" at bounding box center [58, 102] width 66 height 8
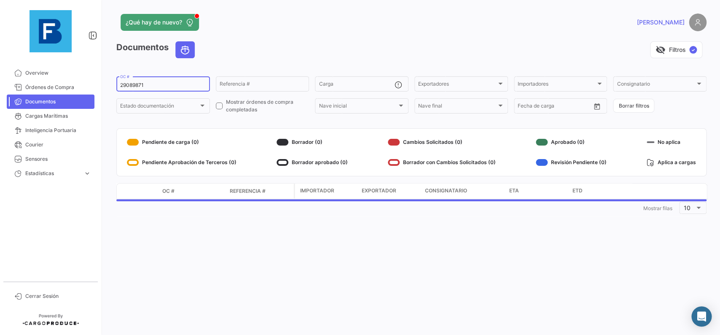
click at [160, 86] on input "29089871" at bounding box center [163, 85] width 86 height 6
drag, startPoint x: 139, startPoint y: 84, endPoint x: 97, endPoint y: 86, distance: 42.6
click at [120, 86] on input "29089871" at bounding box center [163, 85] width 86 height 6
paste input "33873270"
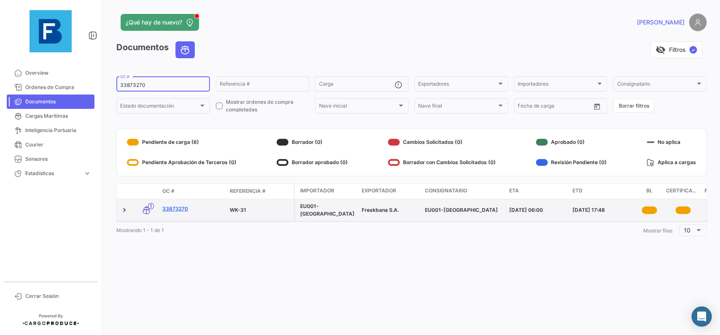
type input "33873270"
click at [175, 210] on link "33873270" at bounding box center [192, 209] width 61 height 8
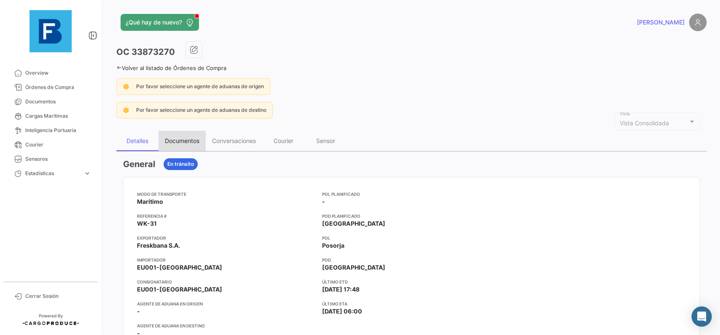
click at [191, 145] on div "Documentos" at bounding box center [181, 141] width 47 height 20
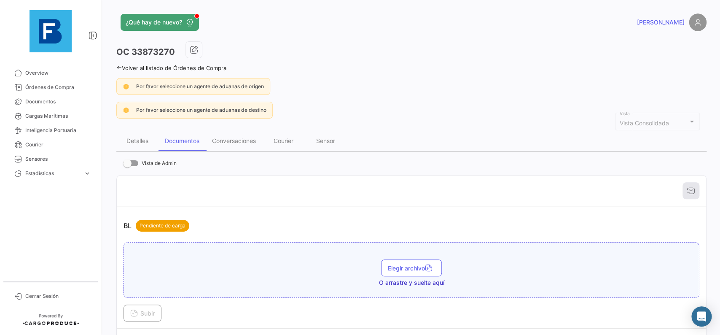
scroll to position [95, 0]
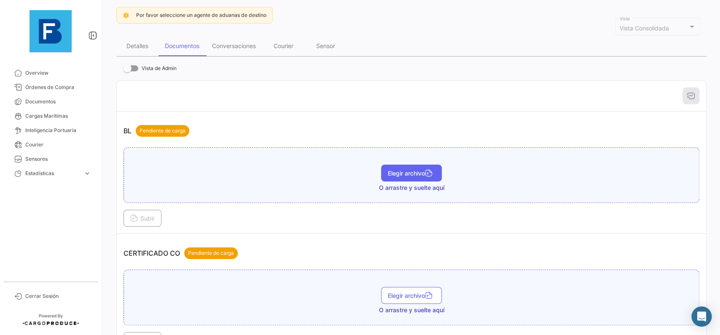
click at [411, 171] on span "Elegir archivo" at bounding box center [411, 172] width 47 height 7
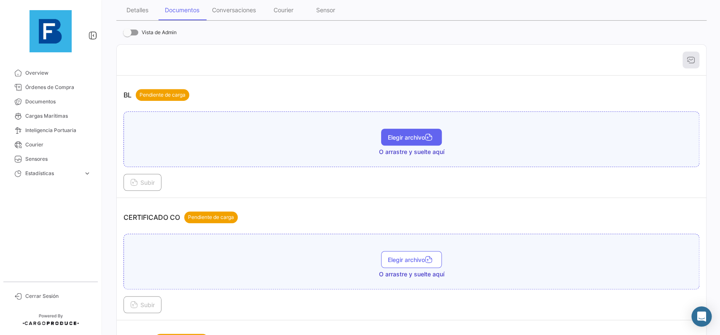
scroll to position [142, 0]
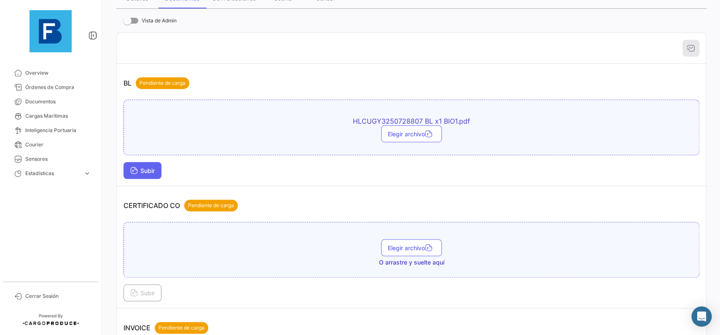
click at [151, 173] on span "Subir" at bounding box center [142, 170] width 24 height 7
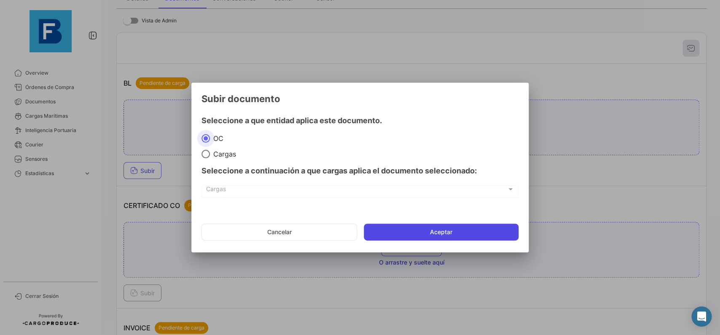
click at [425, 236] on button "Aceptar" at bounding box center [441, 231] width 155 height 17
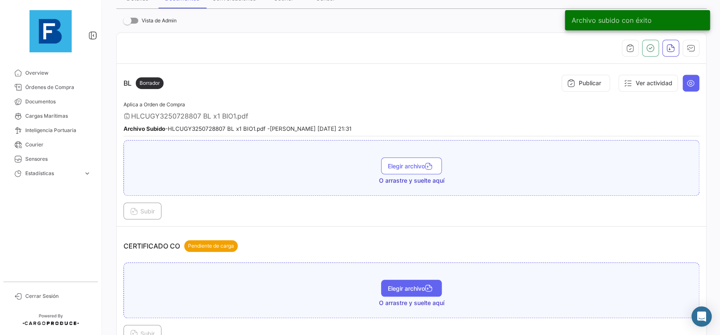
click at [420, 288] on span "Elegir archivo" at bounding box center [411, 287] width 47 height 7
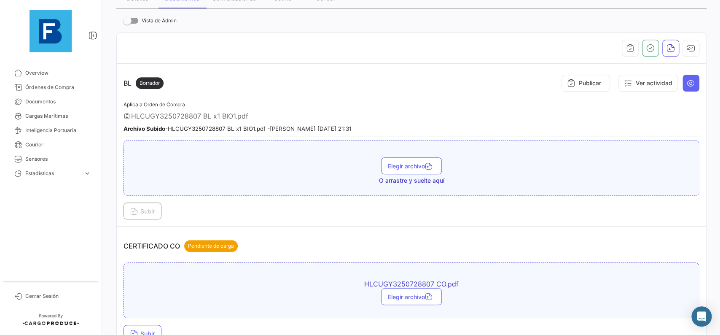
scroll to position [284, 0]
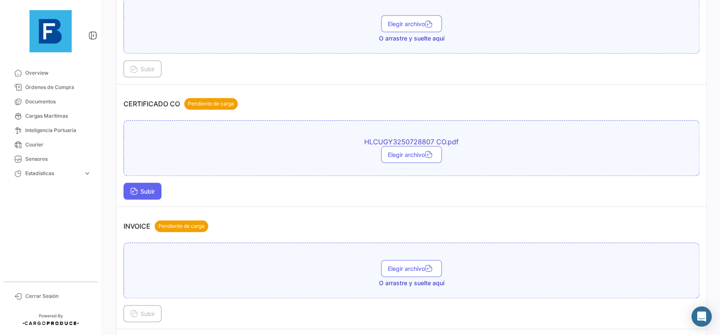
click at [153, 188] on span "Subir" at bounding box center [142, 191] width 24 height 7
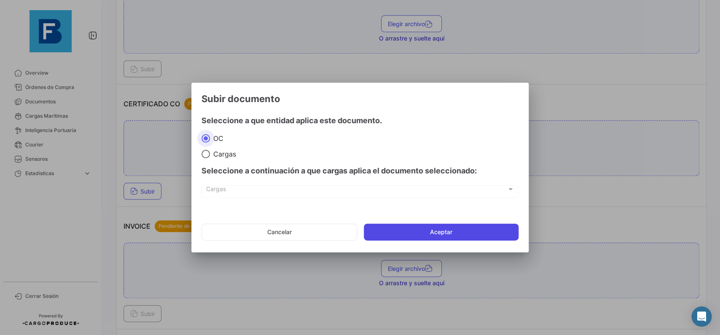
click at [375, 234] on button "Aceptar" at bounding box center [441, 231] width 155 height 17
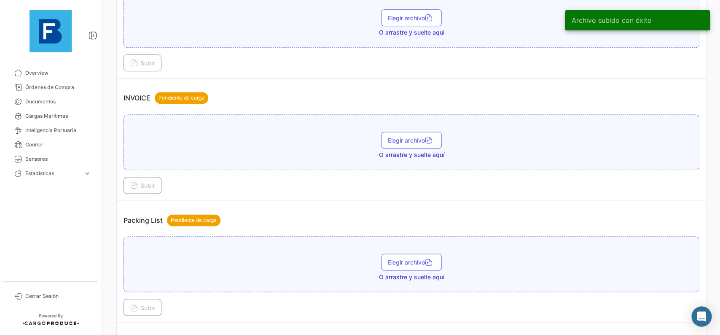
scroll to position [474, 0]
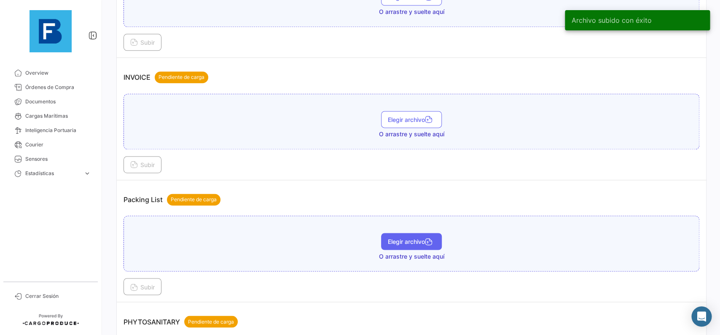
click at [409, 236] on button "Elegir archivo" at bounding box center [411, 241] width 61 height 17
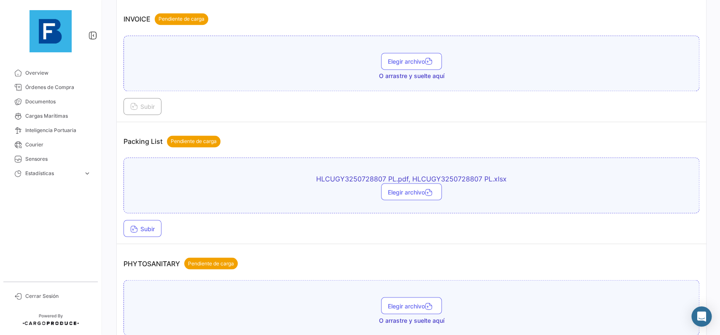
scroll to position [617, 0]
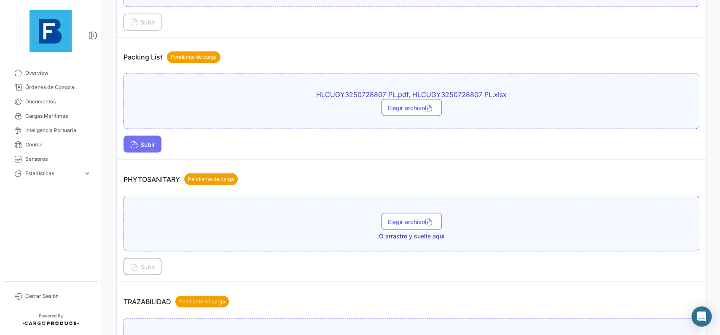
click at [138, 141] on span "Subir" at bounding box center [142, 143] width 24 height 7
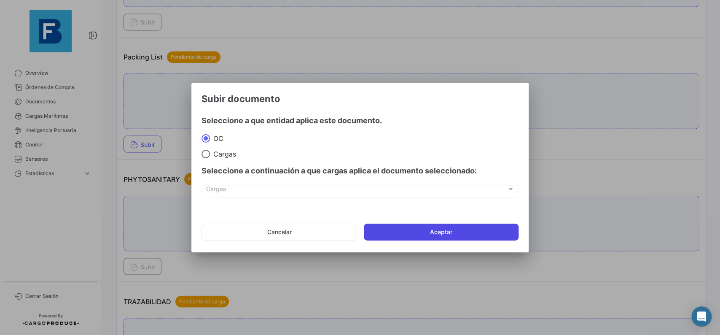
click at [381, 227] on button "Aceptar" at bounding box center [441, 231] width 155 height 17
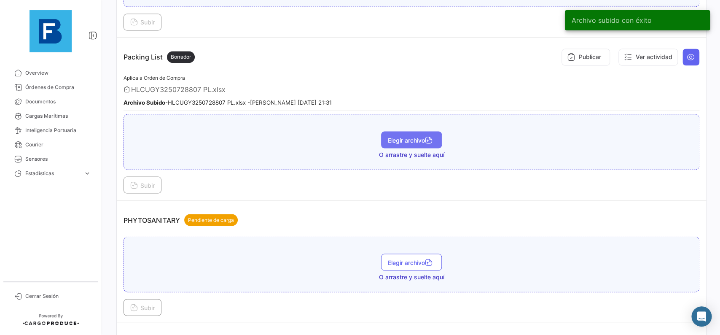
click at [420, 137] on span "Elegir archivo" at bounding box center [411, 139] width 47 height 7
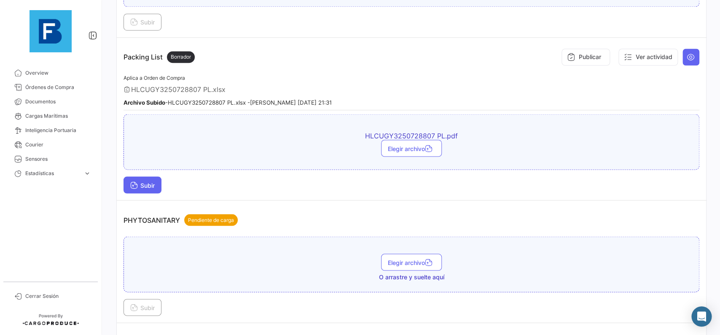
click at [150, 191] on button "Subir" at bounding box center [142, 184] width 38 height 17
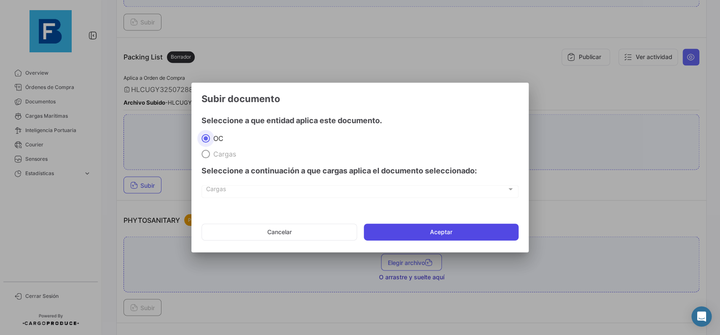
click at [410, 228] on button "Aceptar" at bounding box center [441, 231] width 155 height 17
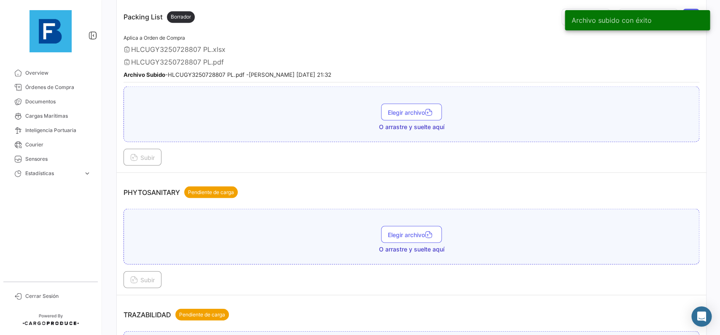
scroll to position [759, 0]
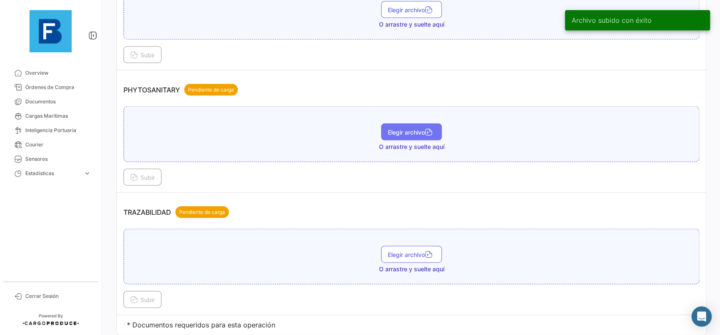
click at [394, 129] on span "Elegir archivo" at bounding box center [411, 132] width 47 height 7
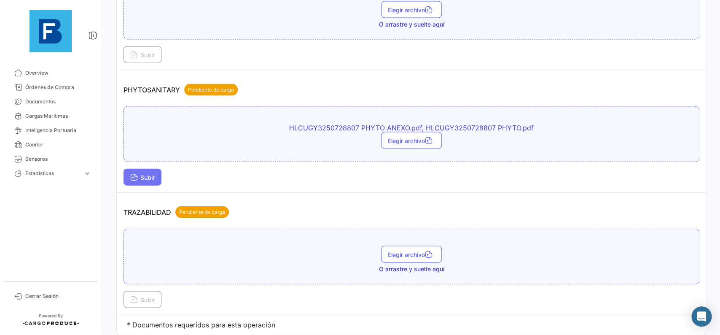
click at [145, 171] on button "Subir" at bounding box center [142, 177] width 38 height 17
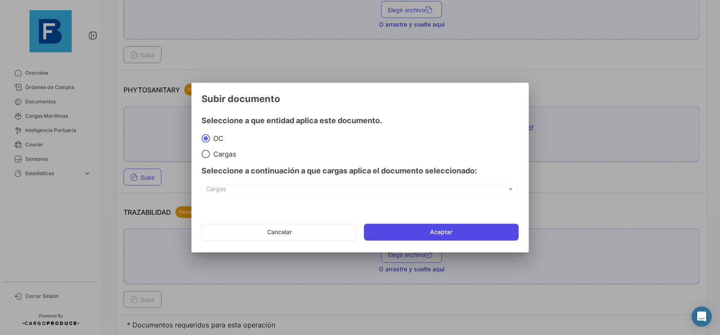
click at [423, 240] on button "Aceptar" at bounding box center [441, 231] width 155 height 17
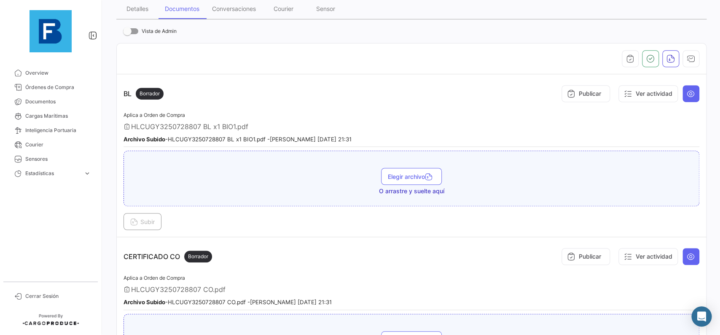
scroll to position [54, 0]
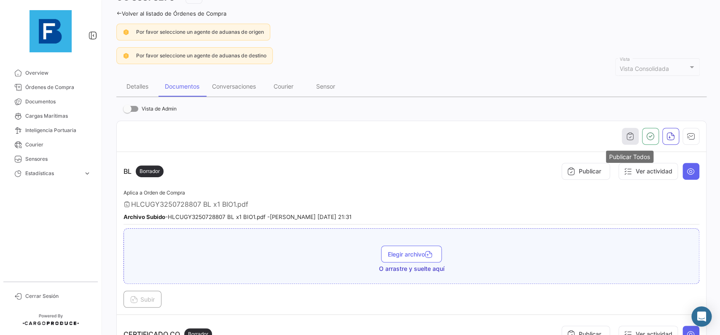
click at [627, 137] on icon "button" at bounding box center [630, 136] width 8 height 8
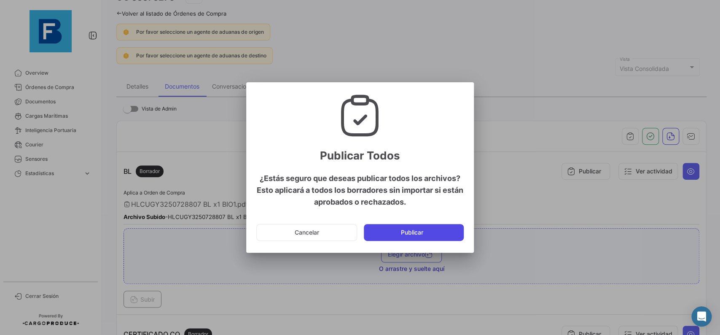
click at [430, 231] on button "Publicar" at bounding box center [414, 232] width 100 height 17
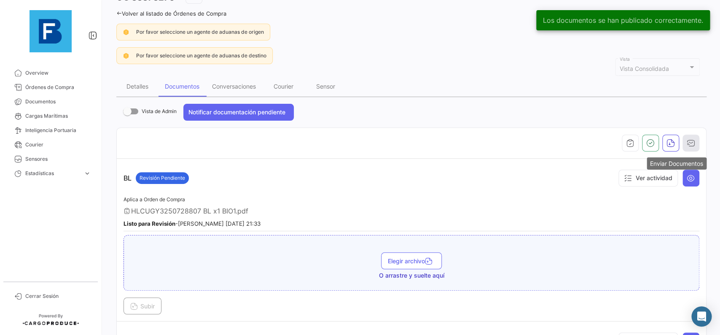
click at [691, 145] on icon "button" at bounding box center [691, 143] width 8 height 8
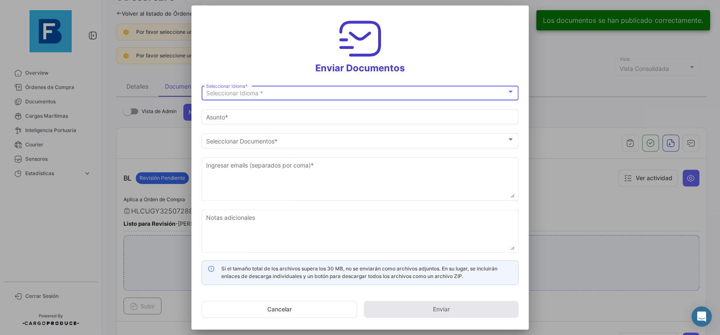
click at [333, 102] on div "Seleccionar Idioma * Seleccionar Idioma *" at bounding box center [359, 96] width 317 height 21
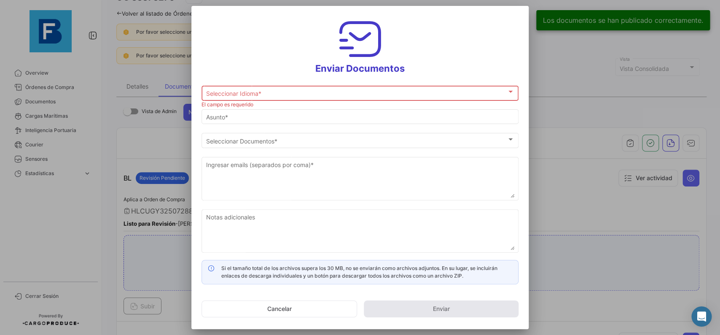
click at [327, 92] on div "Seleccionar Idioma *" at bounding box center [356, 93] width 300 height 7
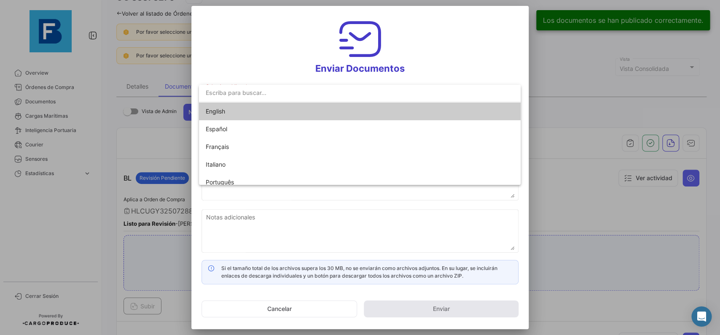
click at [324, 102] on input "dropdown search" at bounding box center [360, 93] width 322 height 18
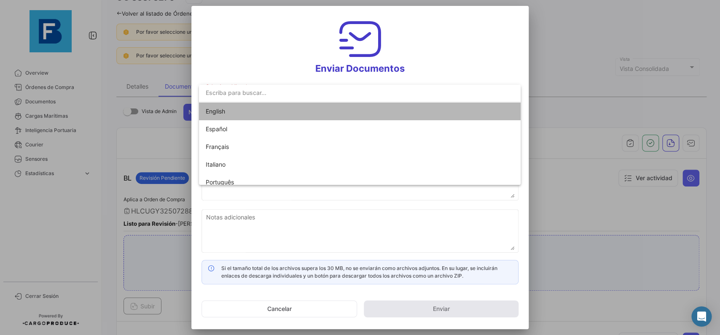
click at [322, 114] on span "English" at bounding box center [265, 111] width 118 height 18
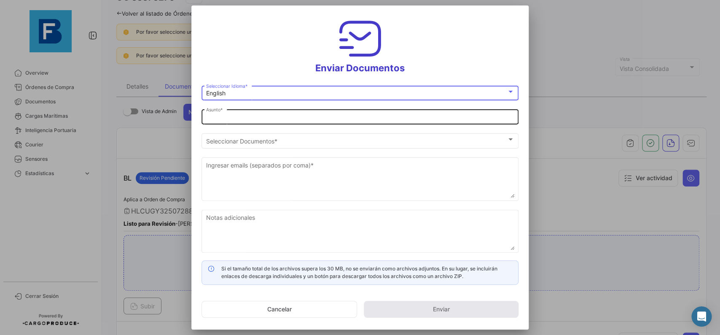
type input "[PERSON_NAME] has shared the documents of PO # 33873270 with you"
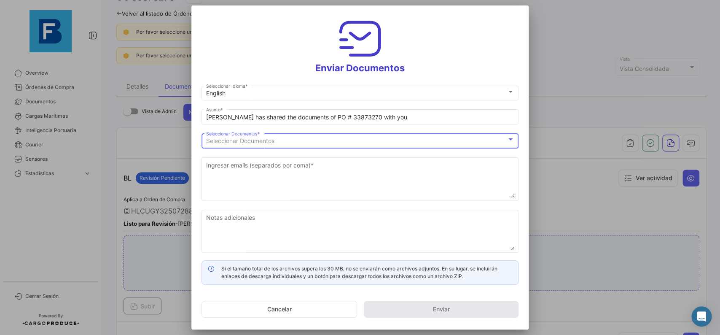
click at [320, 141] on div "Seleccionar Documentos" at bounding box center [356, 140] width 300 height 7
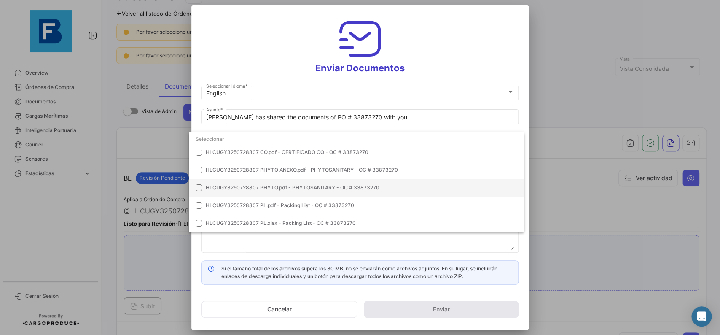
scroll to position [0, 0]
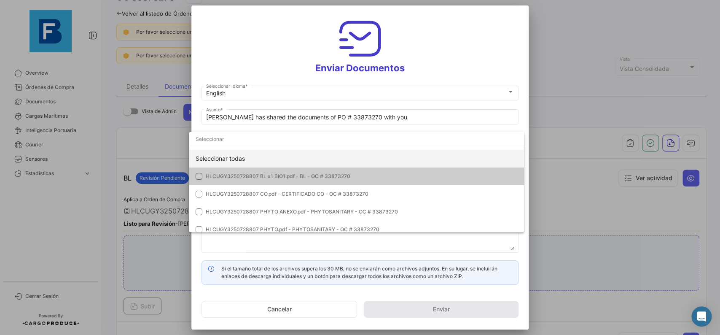
click at [385, 152] on div "Seleccionar todas" at bounding box center [356, 159] width 335 height 18
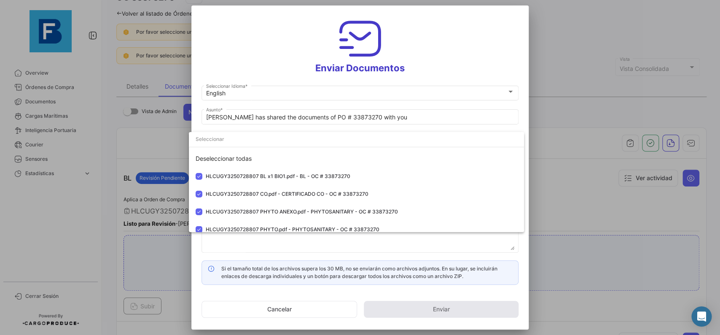
click at [525, 123] on div at bounding box center [360, 167] width 720 height 335
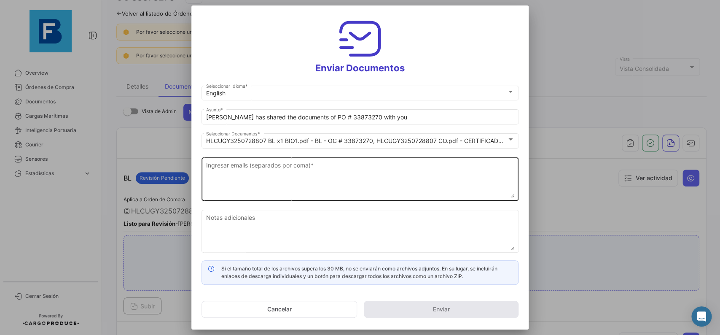
click at [338, 185] on textarea "Ingresar emails (separados por coma) *" at bounding box center [360, 179] width 308 height 37
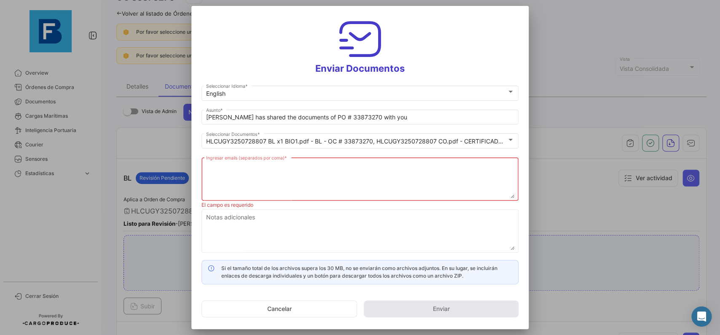
paste textarea "[PERSON_NAME][EMAIL_ADDRESS][DOMAIN_NAME],[DOMAIN_NAME][EMAIL_ADDRESS][DOMAIN_N…"
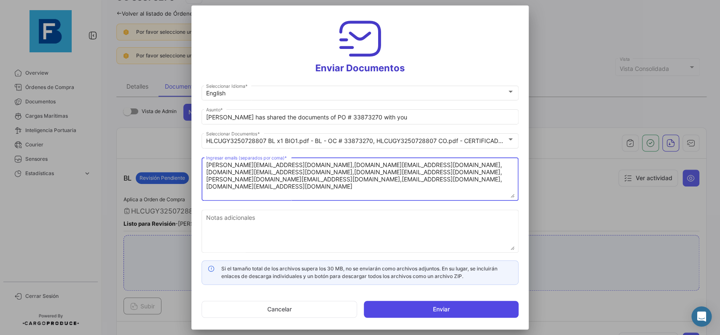
type textarea "[PERSON_NAME][EMAIL_ADDRESS][DOMAIN_NAME],[DOMAIN_NAME][EMAIL_ADDRESS][DOMAIN_N…"
click at [451, 307] on button "Enviar" at bounding box center [441, 308] width 155 height 17
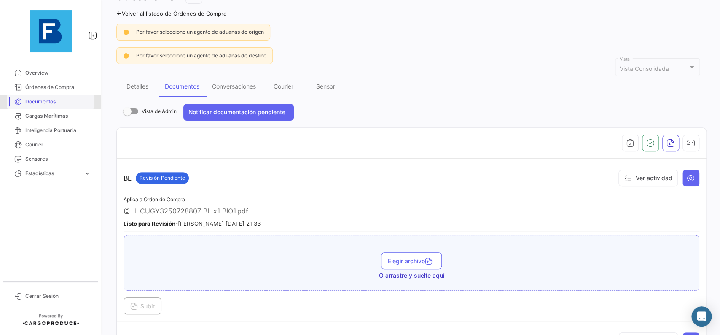
click at [22, 99] on link "Documentos" at bounding box center [51, 101] width 88 height 14
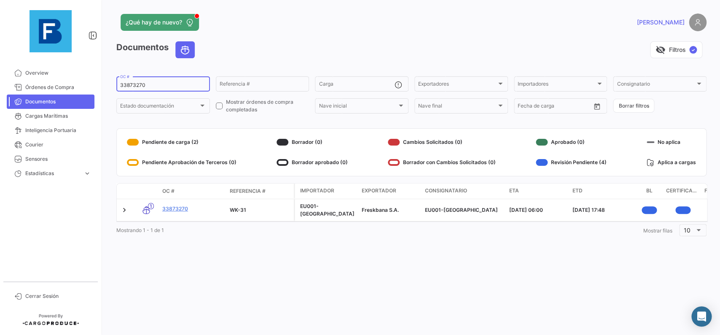
drag, startPoint x: 156, startPoint y: 86, endPoint x: 104, endPoint y: 86, distance: 52.7
click at [120, 88] on input "33873270" at bounding box center [163, 85] width 86 height 6
paste input "92681154"
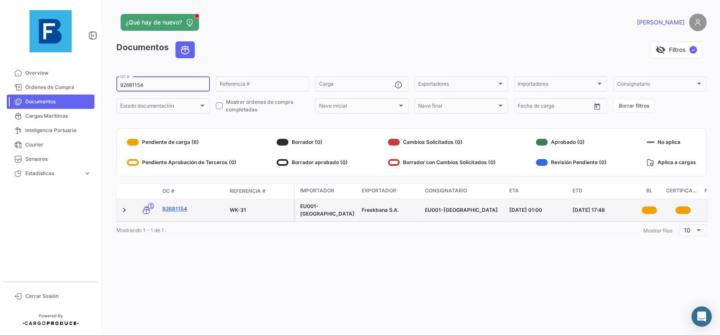
type input "92681154"
click at [177, 207] on link "92681154" at bounding box center [192, 209] width 61 height 8
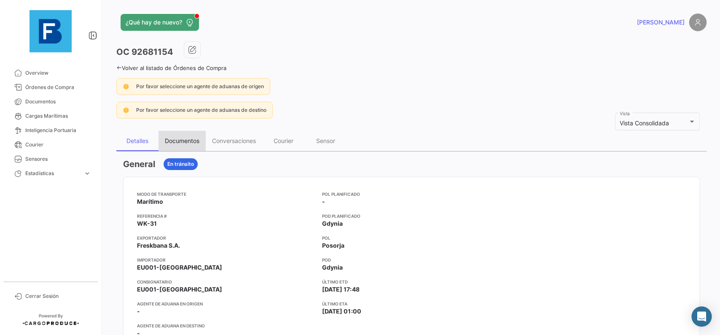
click at [190, 142] on div "Documentos" at bounding box center [182, 140] width 35 height 7
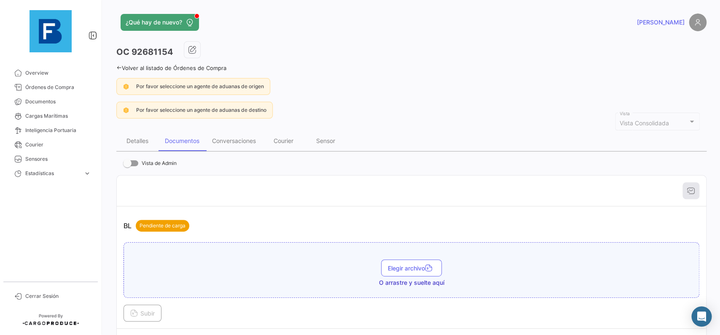
scroll to position [48, 0]
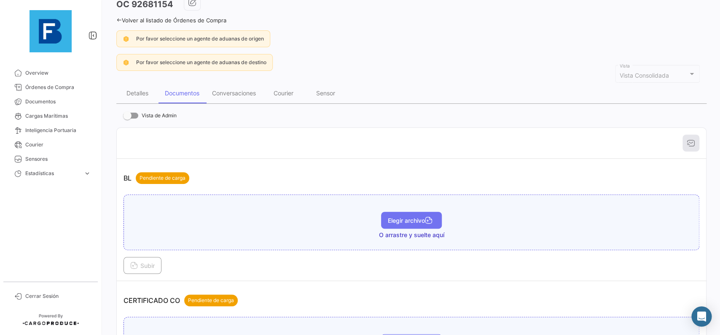
click at [409, 217] on button "Elegir archivo" at bounding box center [411, 220] width 61 height 17
click at [147, 261] on button "Subir" at bounding box center [142, 265] width 38 height 17
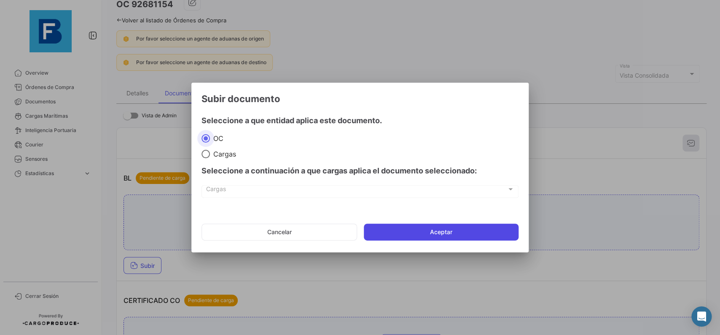
click at [379, 229] on button "Aceptar" at bounding box center [441, 231] width 155 height 17
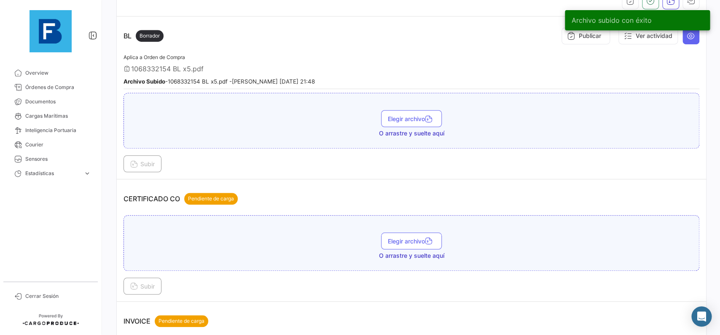
scroll to position [237, 0]
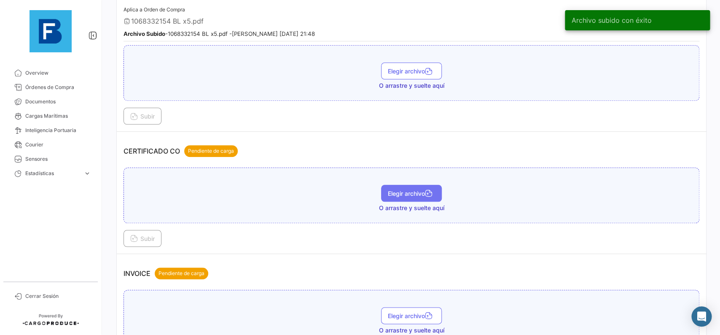
click at [412, 194] on span "Elegir archivo" at bounding box center [411, 193] width 47 height 7
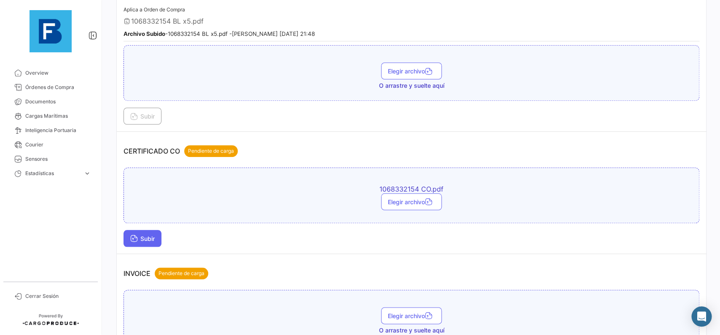
click at [160, 234] on button "Subir" at bounding box center [142, 238] width 38 height 17
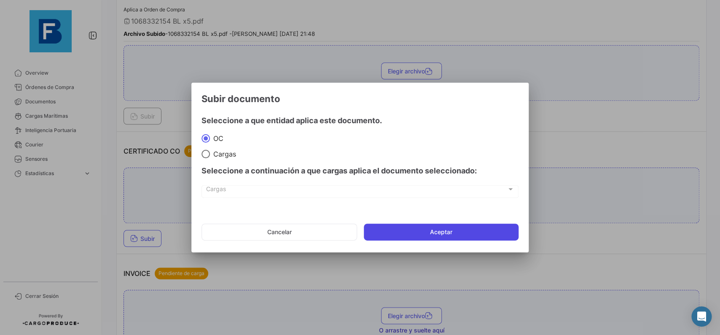
click at [388, 228] on button "Aceptar" at bounding box center [441, 231] width 155 height 17
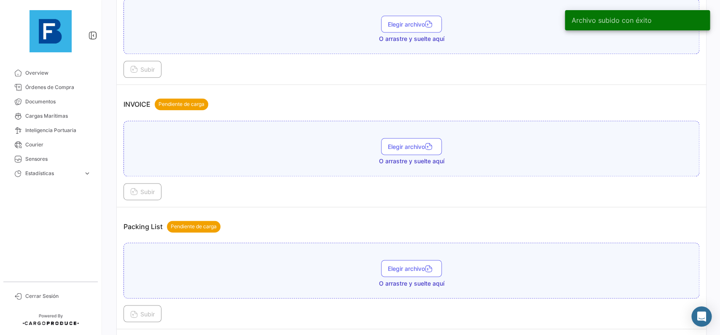
scroll to position [522, 0]
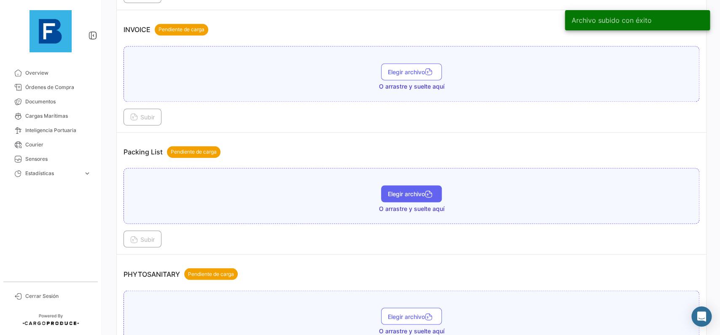
click at [402, 192] on span "Elegir archivo" at bounding box center [411, 193] width 47 height 7
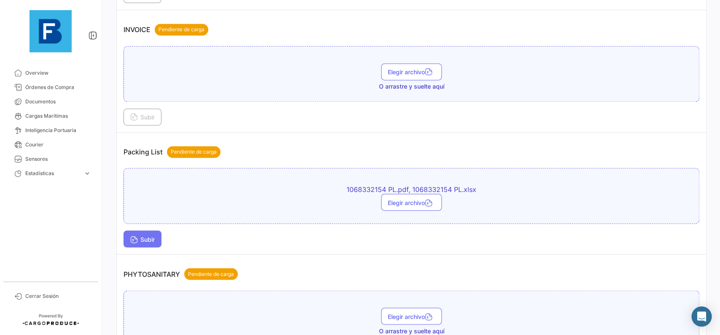
click at [143, 238] on span "Subir" at bounding box center [142, 238] width 24 height 7
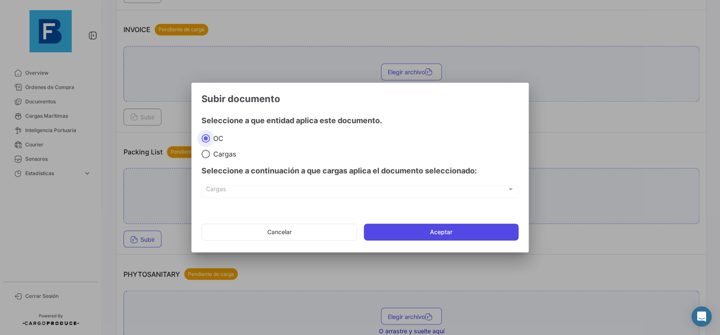
click at [429, 228] on button "Aceptar" at bounding box center [441, 231] width 155 height 17
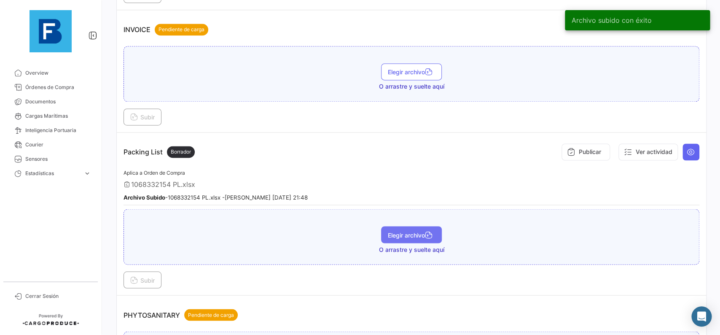
click at [427, 233] on icon "button" at bounding box center [429, 235] width 8 height 8
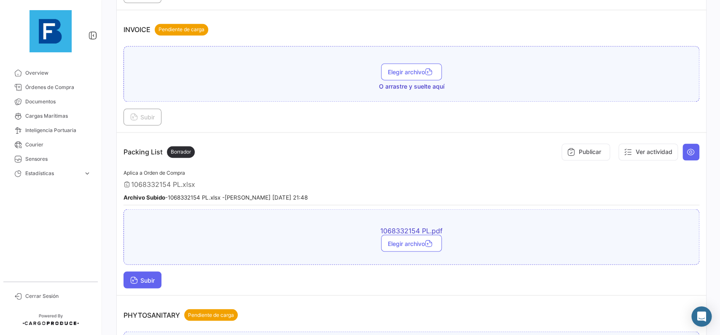
click at [159, 278] on button "Subir" at bounding box center [142, 279] width 38 height 17
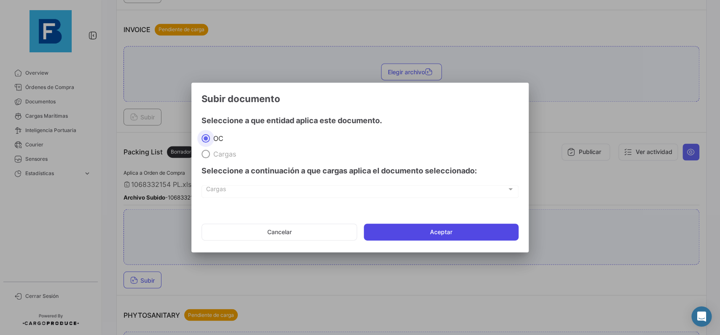
click at [423, 231] on button "Aceptar" at bounding box center [441, 231] width 155 height 17
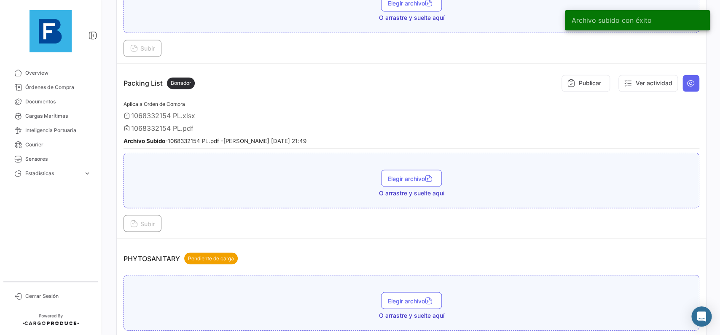
scroll to position [664, 0]
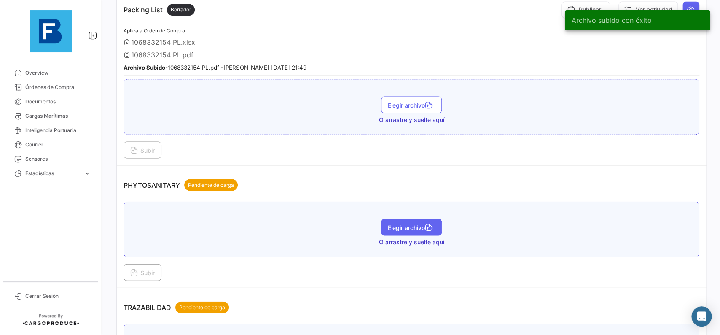
click at [421, 228] on span "Elegir archivo" at bounding box center [411, 226] width 47 height 7
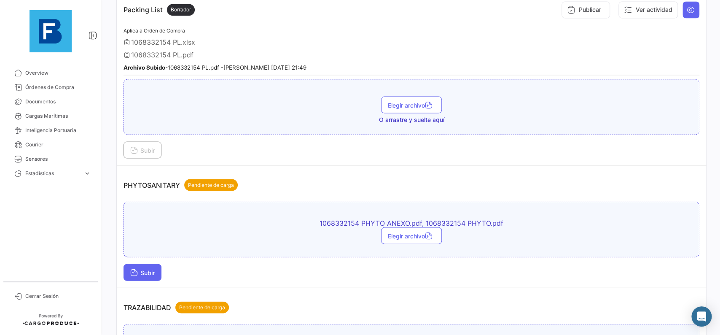
click at [151, 274] on span "Subir" at bounding box center [142, 271] width 24 height 7
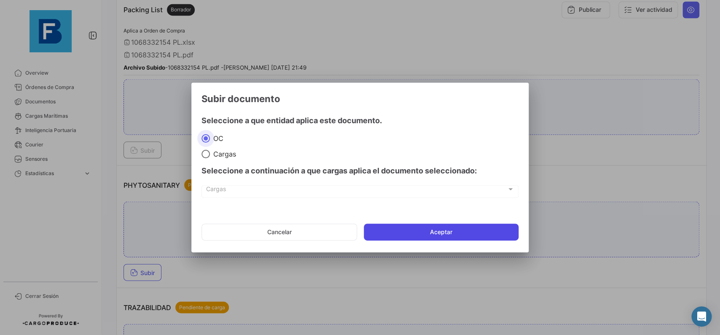
click at [423, 232] on button "Aceptar" at bounding box center [441, 231] width 155 height 17
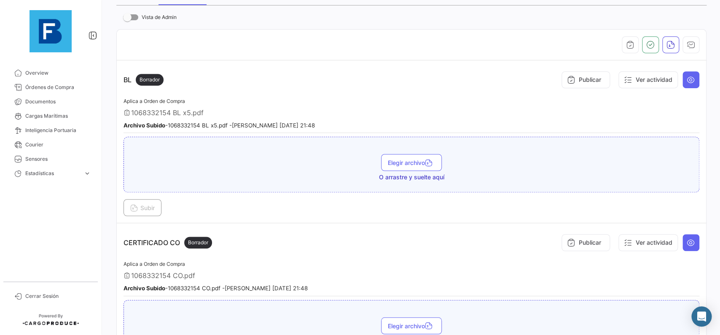
scroll to position [124, 0]
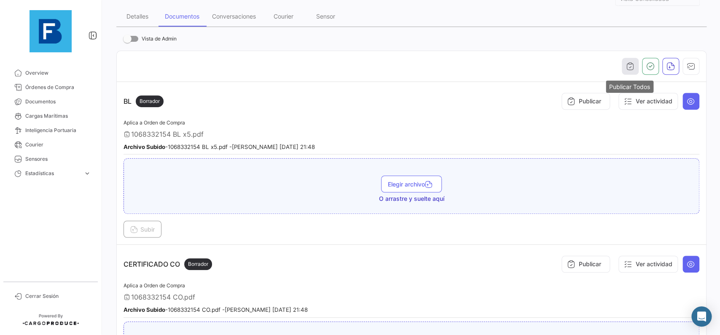
click at [628, 72] on button "button" at bounding box center [630, 66] width 17 height 17
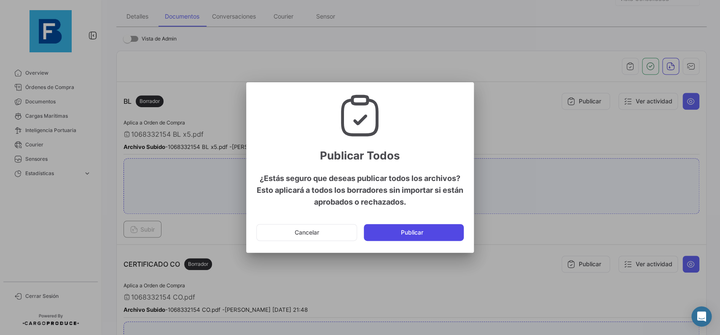
click at [426, 232] on button "Publicar" at bounding box center [414, 232] width 100 height 17
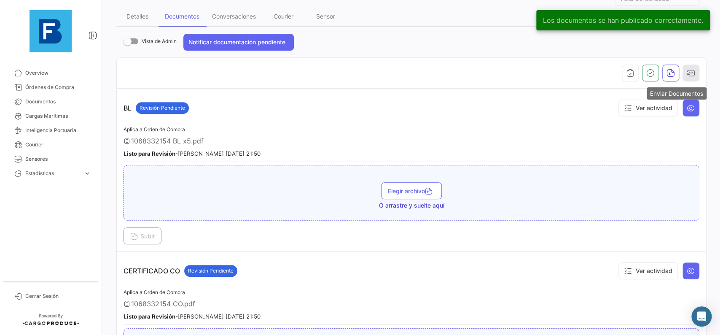
click at [689, 74] on icon "button" at bounding box center [691, 73] width 8 height 8
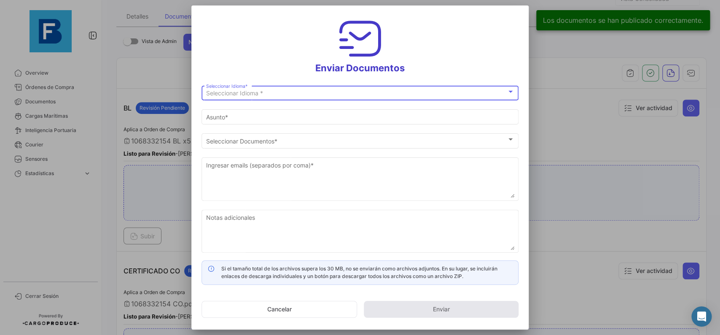
click at [394, 97] on div "Seleccionar Idioma *" at bounding box center [356, 93] width 300 height 7
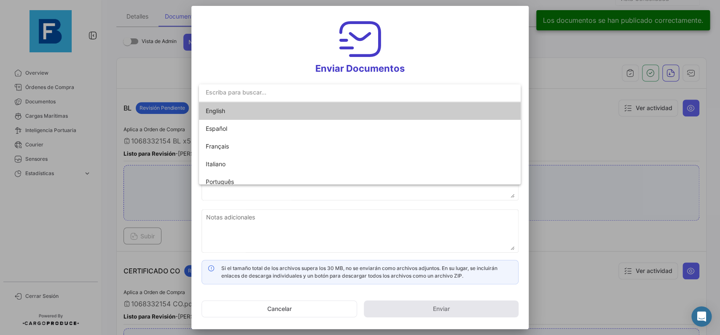
click at [331, 110] on mat-option "English" at bounding box center [360, 111] width 322 height 18
type input "[PERSON_NAME] has shared the documents of PO # 92681154 with you"
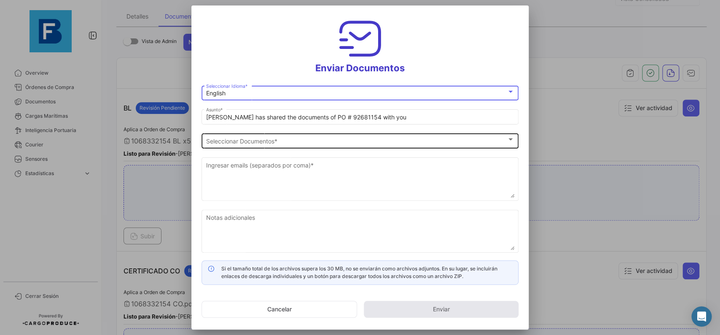
click at [321, 141] on div "Seleccionar Documentos" at bounding box center [356, 140] width 300 height 7
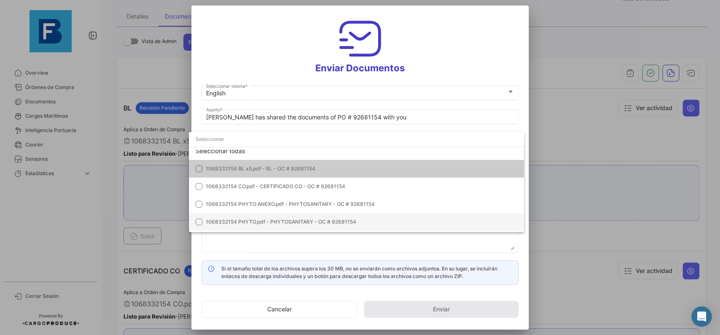
scroll to position [0, 0]
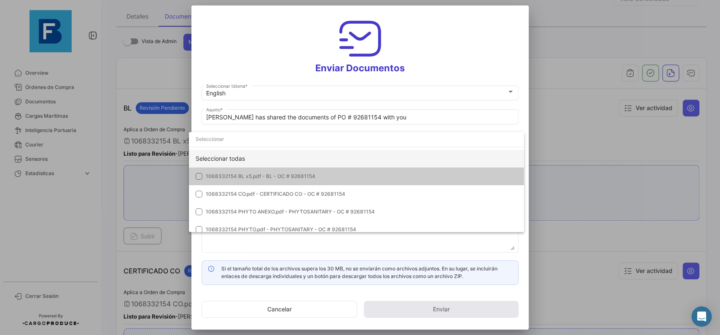
click at [394, 160] on div "Seleccionar todas" at bounding box center [356, 159] width 335 height 18
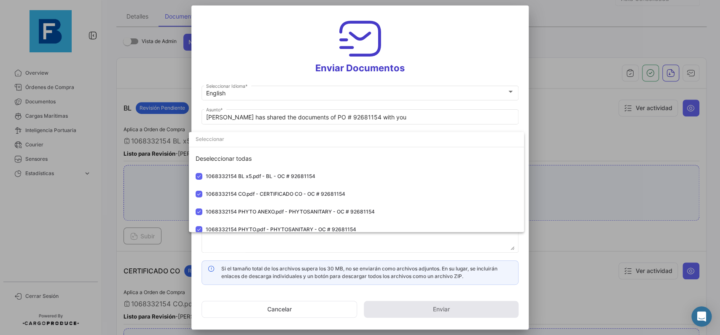
click at [527, 122] on div at bounding box center [360, 167] width 720 height 335
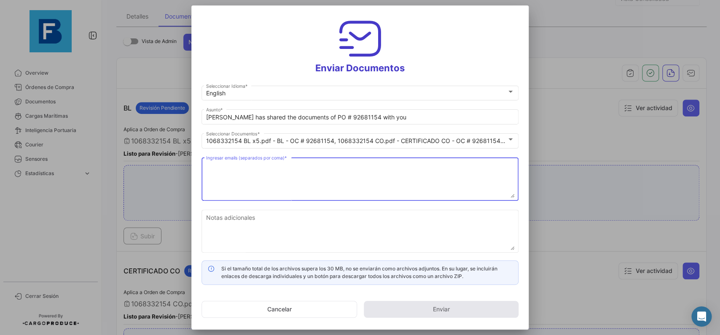
click at [350, 170] on textarea "Ingresar emails (separados por coma) *" at bounding box center [360, 179] width 308 height 37
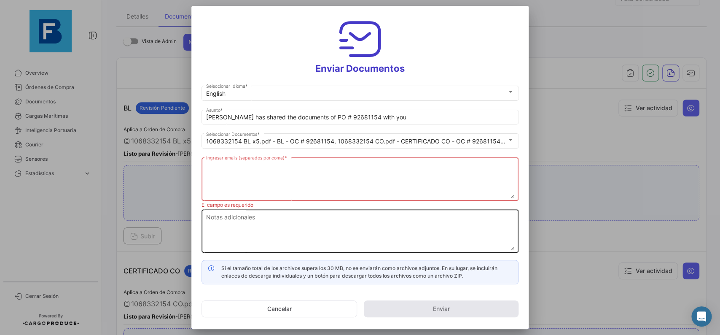
paste textarea "[PERSON_NAME][EMAIL_ADDRESS][DOMAIN_NAME],[DOMAIN_NAME][EMAIL_ADDRESS][DOMAIN_N…"
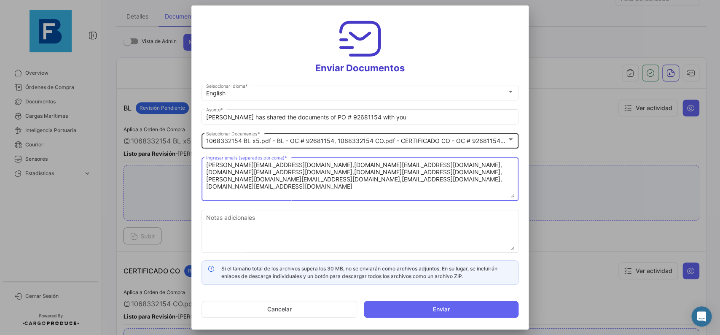
type textarea "[PERSON_NAME][EMAIL_ADDRESS][DOMAIN_NAME],[DOMAIN_NAME][EMAIL_ADDRESS][DOMAIN_N…"
click at [512, 135] on div "1068332154 BL x5.pdf - BL - OC # 92681154, 1068332154 CO.pdf - CERTIFICADO CO -…" at bounding box center [360, 139] width 308 height 16
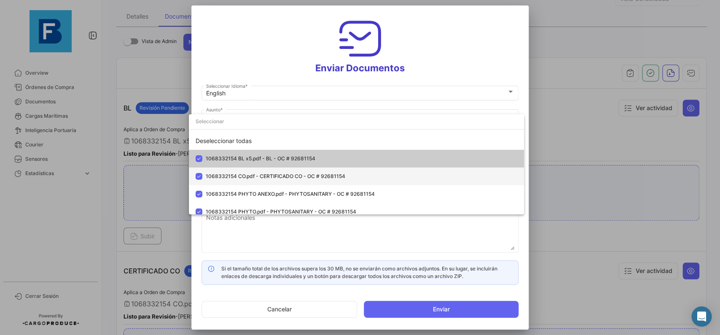
scroll to position [42, 0]
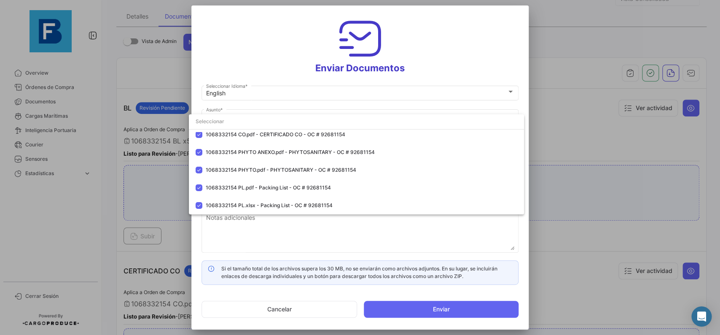
click at [524, 229] on div at bounding box center [360, 167] width 720 height 335
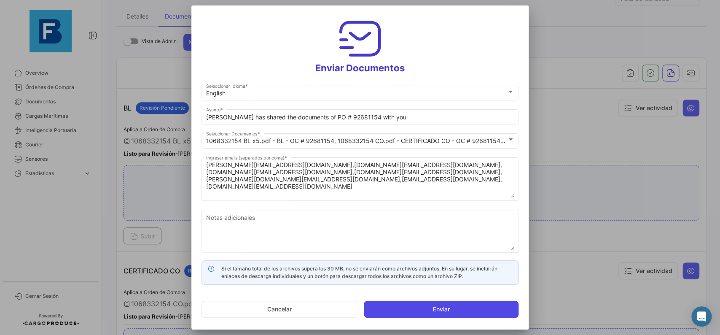
click at [423, 311] on button "Enviar" at bounding box center [441, 308] width 155 height 17
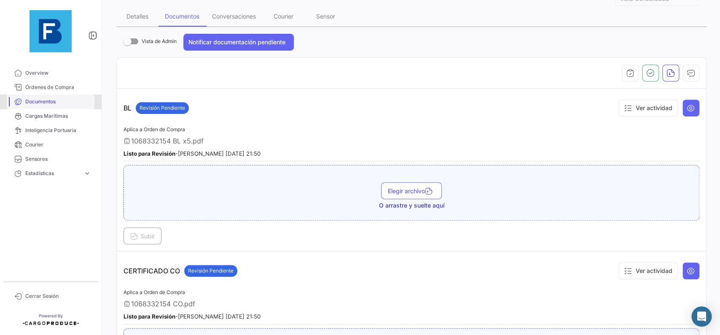
click at [59, 97] on link "Documentos" at bounding box center [51, 101] width 88 height 14
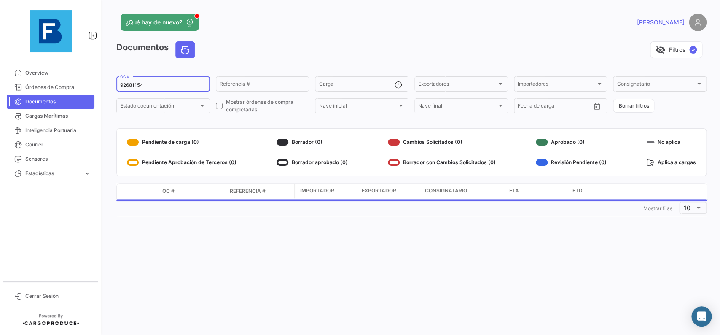
drag, startPoint x: 161, startPoint y: 86, endPoint x: 102, endPoint y: 88, distance: 59.9
click at [120, 88] on input "92681154" at bounding box center [163, 85] width 86 height 6
paste input "38412267"
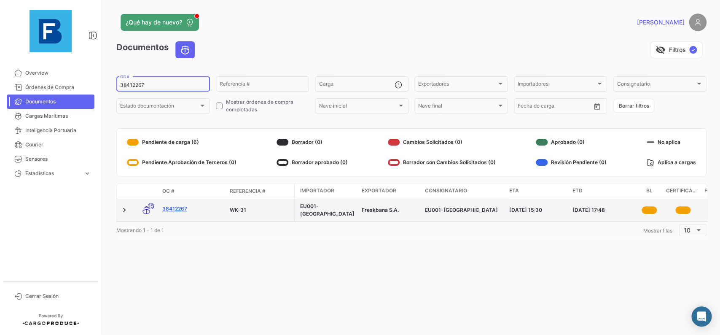
type input "38412267"
click at [173, 206] on link "38412267" at bounding box center [192, 209] width 61 height 8
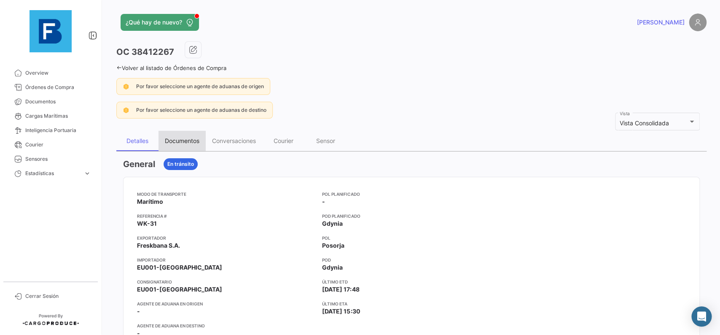
click at [189, 136] on div "Documentos" at bounding box center [181, 141] width 47 height 20
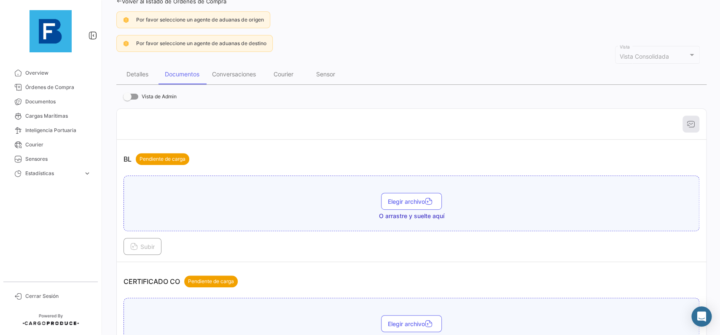
scroll to position [95, 0]
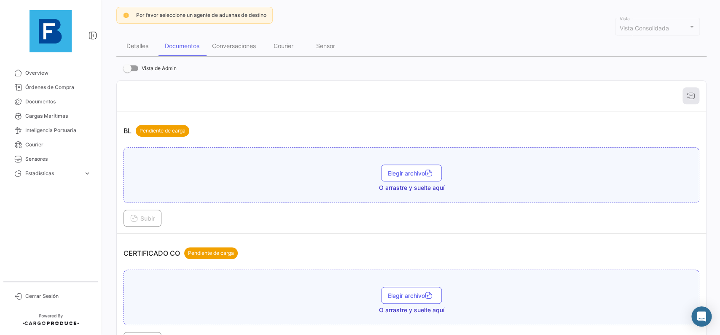
click at [396, 188] on span "O arrastre y suelte aquí" at bounding box center [411, 187] width 65 height 8
click at [394, 175] on span "Elegir archivo" at bounding box center [411, 172] width 47 height 7
click at [156, 213] on button "Subir" at bounding box center [142, 217] width 38 height 17
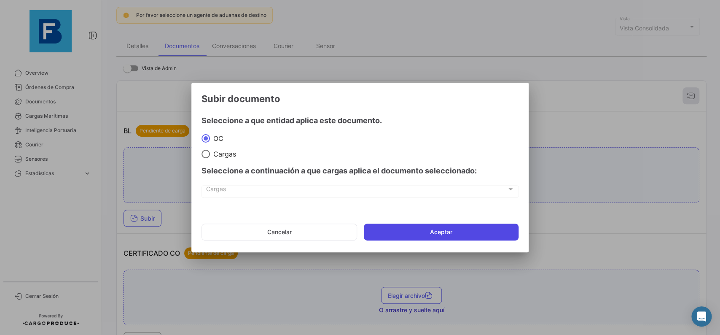
click at [459, 233] on button "Aceptar" at bounding box center [441, 231] width 155 height 17
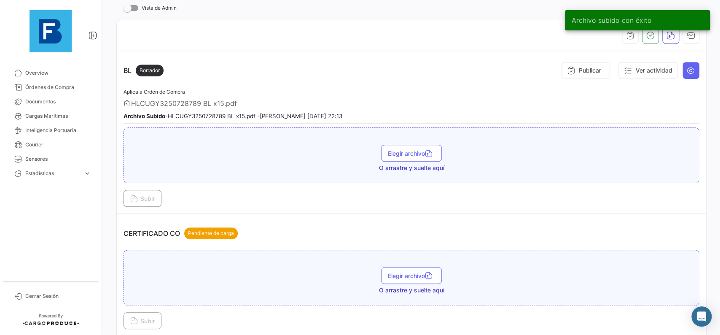
scroll to position [237, 0]
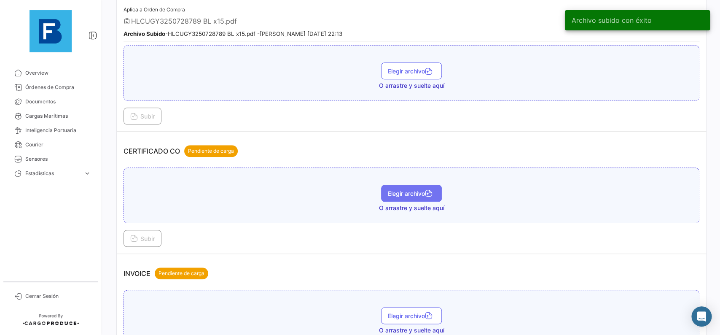
click at [413, 190] on span "Elegir archivo" at bounding box center [411, 193] width 47 height 7
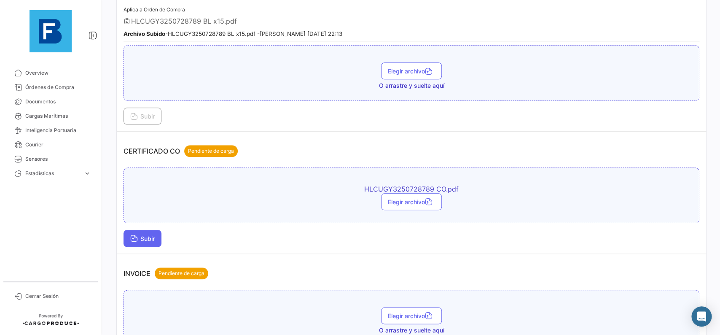
click at [151, 243] on button "Subir" at bounding box center [142, 238] width 38 height 17
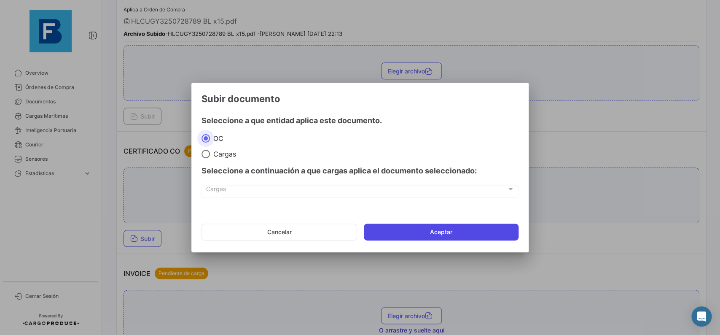
click at [448, 233] on button "Aceptar" at bounding box center [441, 231] width 155 height 17
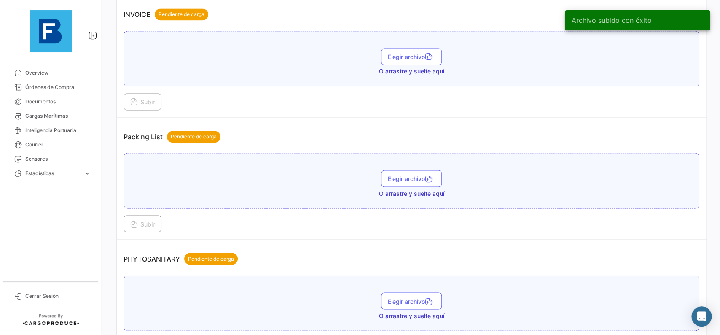
scroll to position [569, 0]
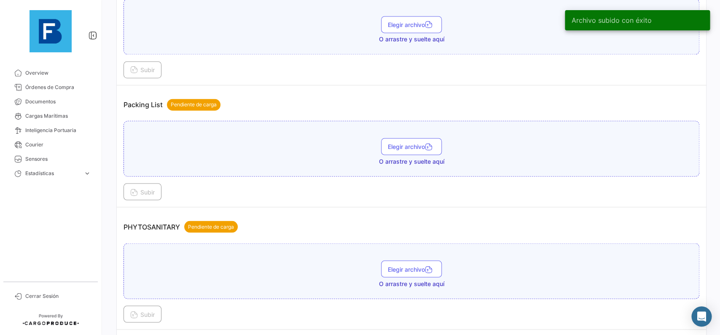
click at [430, 154] on div "Elegir archivo O arrastre y suelte aquí" at bounding box center [411, 151] width 566 height 27
click at [425, 145] on span "Elegir archivo" at bounding box center [411, 146] width 47 height 7
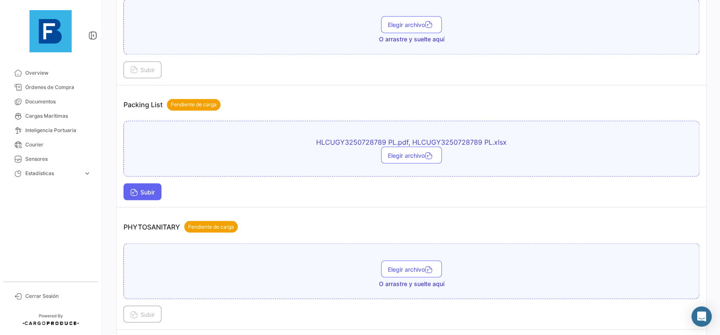
click at [160, 188] on button "Subir" at bounding box center [142, 191] width 38 height 17
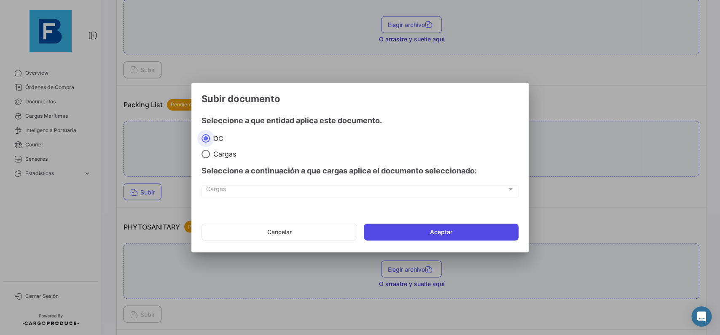
click at [394, 231] on button "Aceptar" at bounding box center [441, 231] width 155 height 17
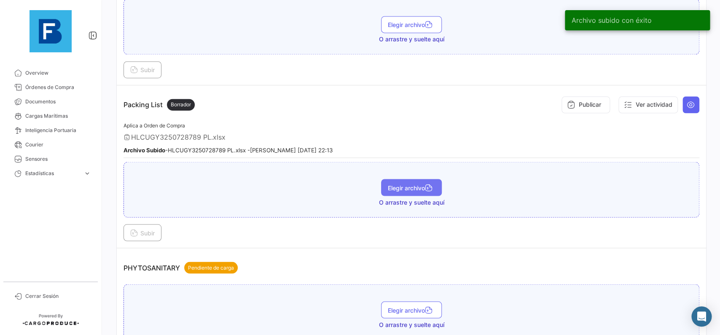
click at [424, 184] on span "Elegir archivo" at bounding box center [411, 187] width 47 height 7
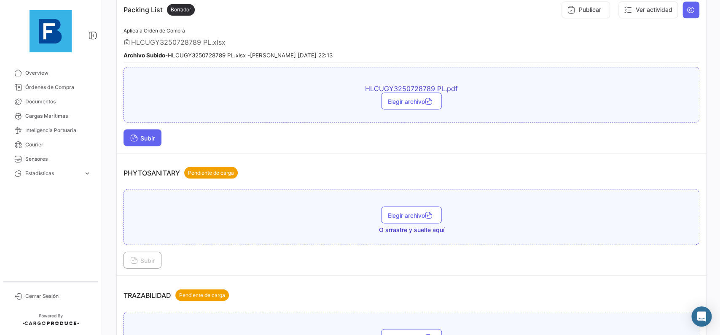
click at [149, 139] on span "Subir" at bounding box center [142, 137] width 24 height 7
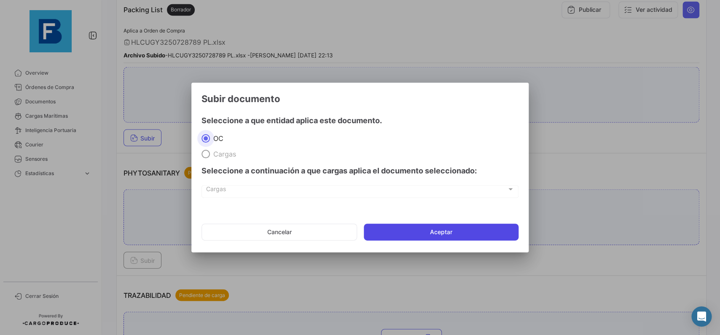
click at [385, 233] on button "Aceptar" at bounding box center [441, 231] width 155 height 17
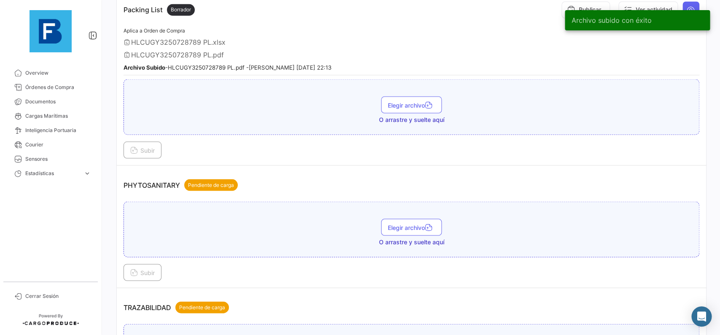
click at [423, 215] on div "Elegir archivo O arrastre y suelte aquí" at bounding box center [411, 229] width 576 height 56
click at [423, 223] on span "Elegir archivo" at bounding box center [411, 226] width 47 height 7
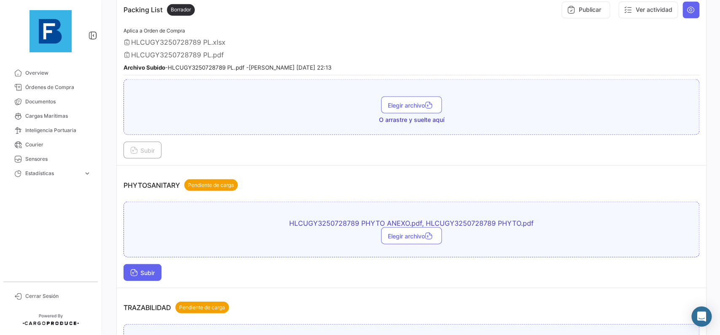
click at [158, 274] on button "Subir" at bounding box center [142, 271] width 38 height 17
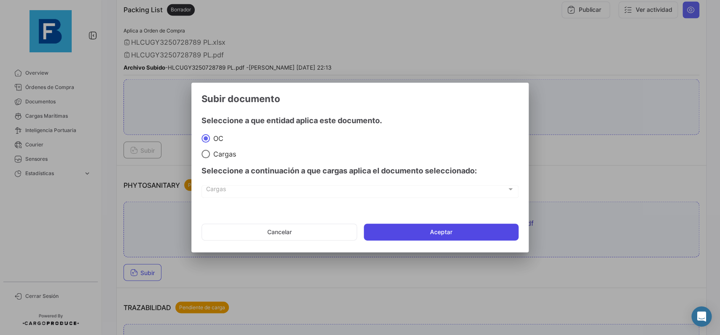
click at [435, 234] on button "Aceptar" at bounding box center [441, 231] width 155 height 17
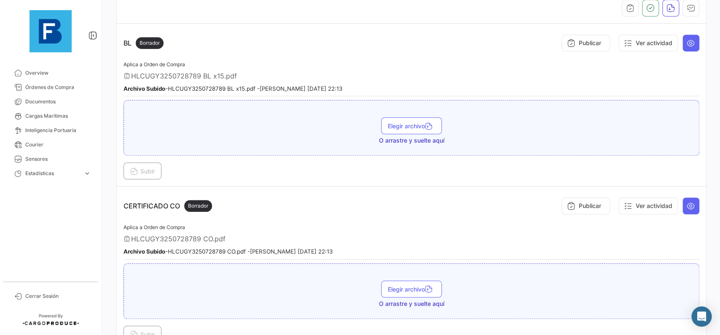
scroll to position [142, 0]
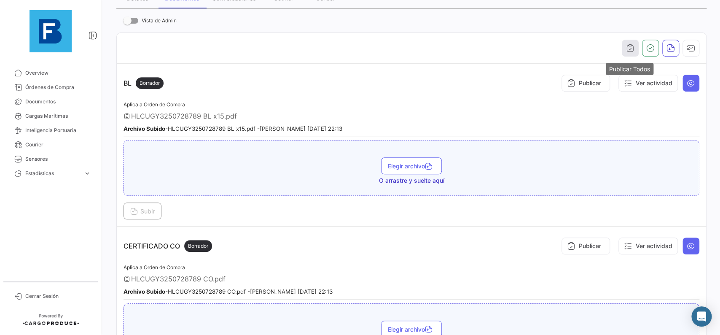
click at [630, 47] on icon "button" at bounding box center [630, 48] width 8 height 8
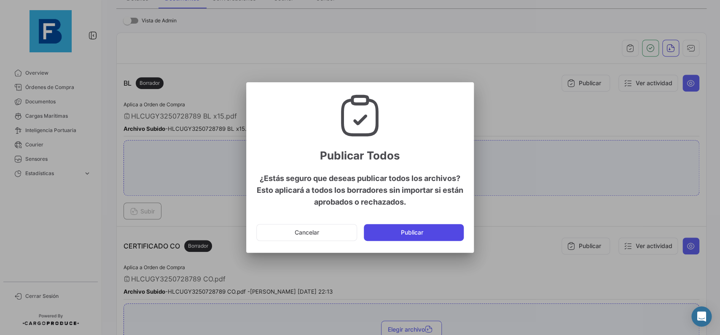
click at [427, 234] on button "Publicar" at bounding box center [414, 232] width 100 height 17
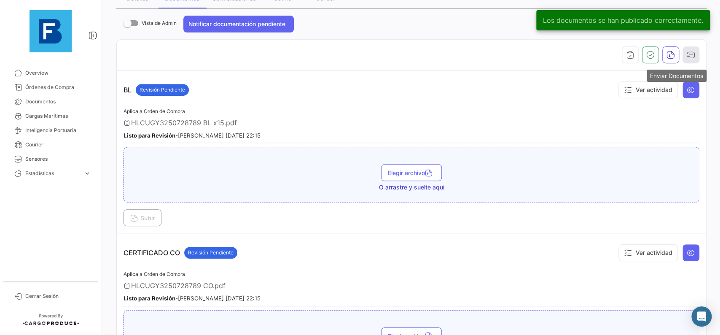
click at [695, 52] on icon "button" at bounding box center [691, 55] width 8 height 8
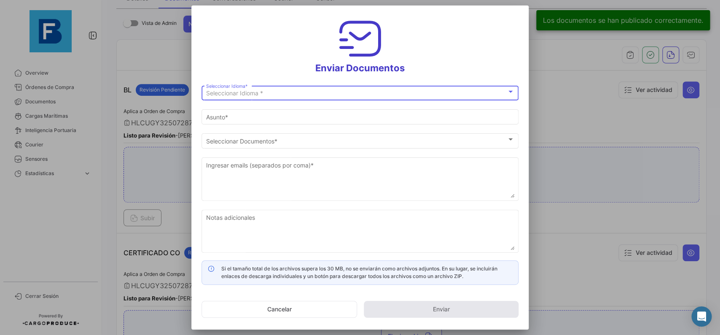
click at [426, 93] on div "Seleccionar Idioma *" at bounding box center [356, 93] width 300 height 7
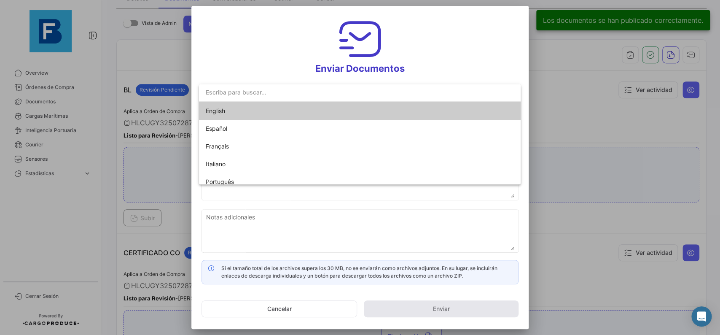
click at [385, 108] on mat-option "English" at bounding box center [360, 111] width 322 height 18
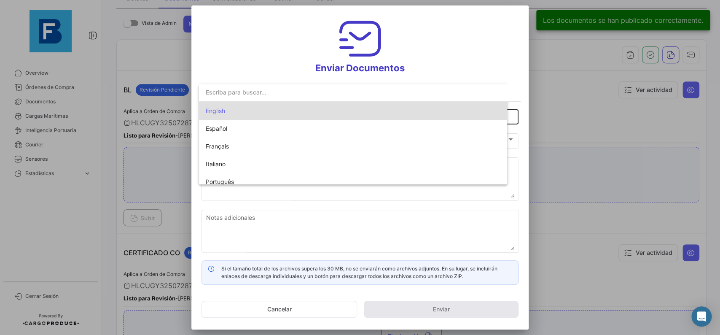
type input "[PERSON_NAME] has shared the documents of PO # 38412267 with you"
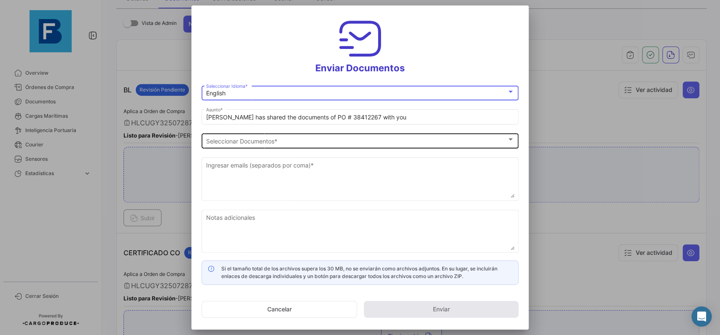
click at [363, 139] on div "Seleccionar Documentos" at bounding box center [356, 140] width 300 height 7
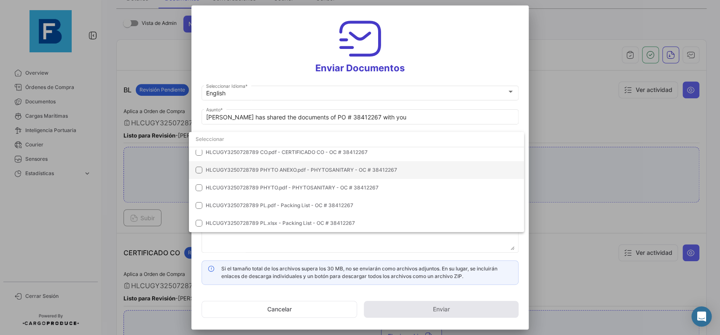
scroll to position [0, 0]
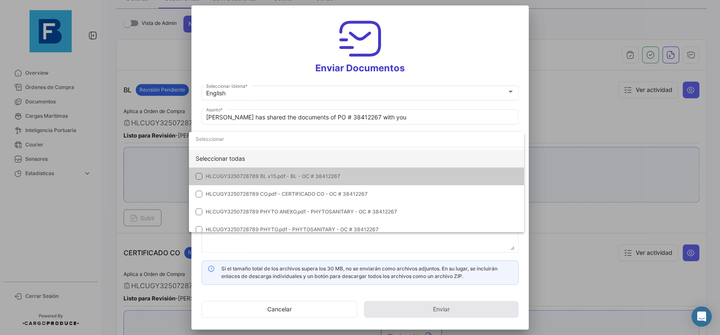
click at [420, 160] on div "Seleccionar todas" at bounding box center [356, 159] width 335 height 18
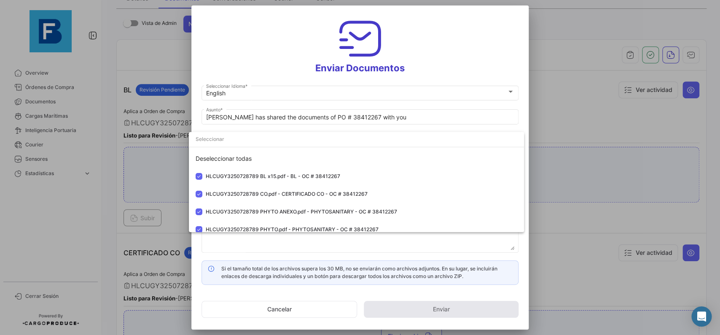
click at [529, 113] on div at bounding box center [360, 167] width 720 height 335
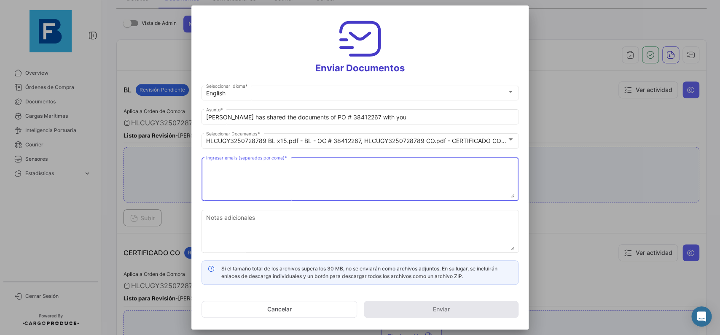
click at [352, 188] on textarea "Ingresar emails (separados por coma) *" at bounding box center [360, 179] width 308 height 37
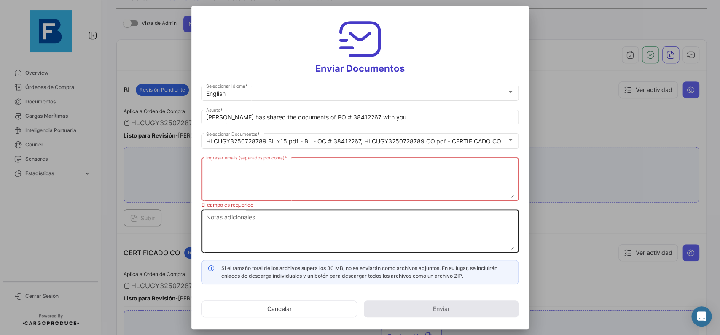
paste textarea "[PERSON_NAME][EMAIL_ADDRESS][DOMAIN_NAME],[DOMAIN_NAME][EMAIL_ADDRESS][DOMAIN_N…"
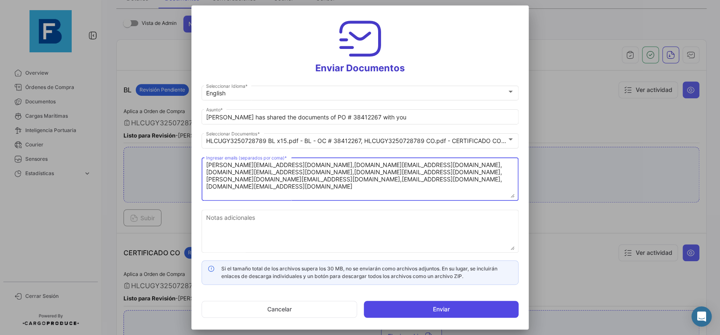
type textarea "[PERSON_NAME][EMAIL_ADDRESS][DOMAIN_NAME],[DOMAIN_NAME][EMAIL_ADDRESS][DOMAIN_N…"
click at [462, 309] on button "Enviar" at bounding box center [441, 308] width 155 height 17
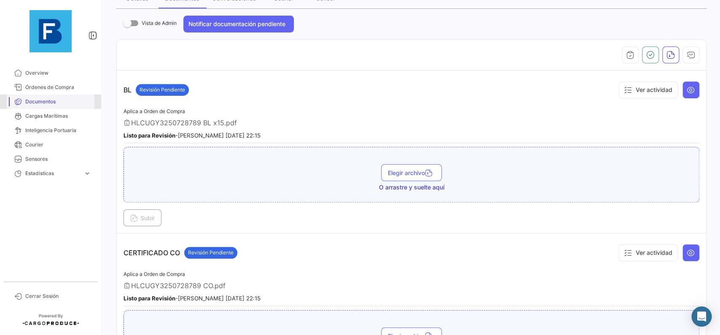
click at [38, 100] on span "Documentos" at bounding box center [58, 102] width 66 height 8
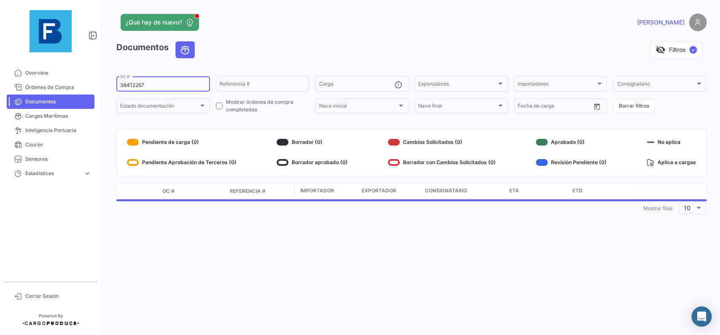
drag, startPoint x: 156, startPoint y: 84, endPoint x: 101, endPoint y: 78, distance: 55.2
click at [120, 82] on input "38412267" at bounding box center [163, 85] width 86 height 6
paste input "257753461"
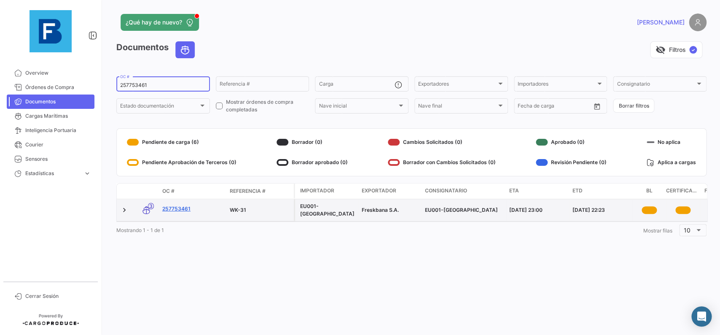
type input "257753461"
click at [182, 208] on link "257753461" at bounding box center [192, 209] width 61 height 8
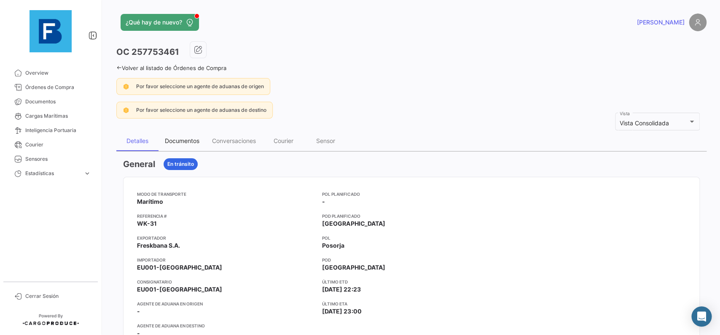
click at [188, 133] on div "Documentos" at bounding box center [181, 141] width 47 height 20
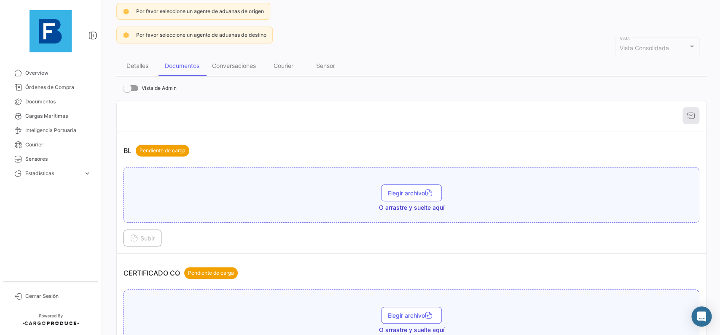
scroll to position [95, 0]
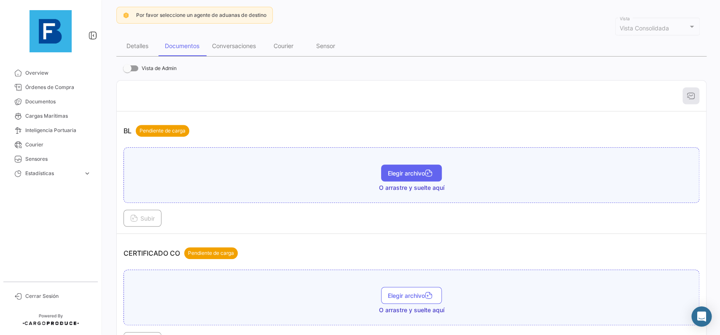
click at [425, 169] on button "Elegir archivo" at bounding box center [411, 172] width 61 height 17
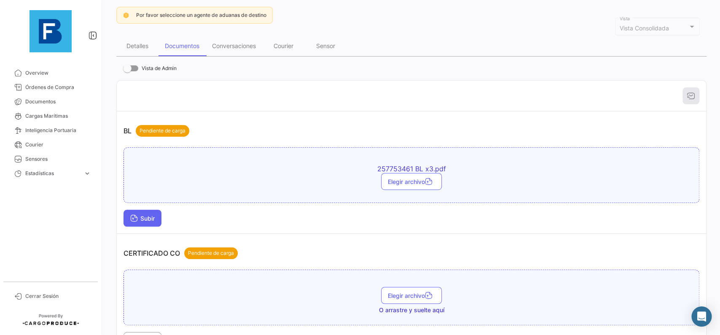
click at [152, 212] on button "Subir" at bounding box center [142, 217] width 38 height 17
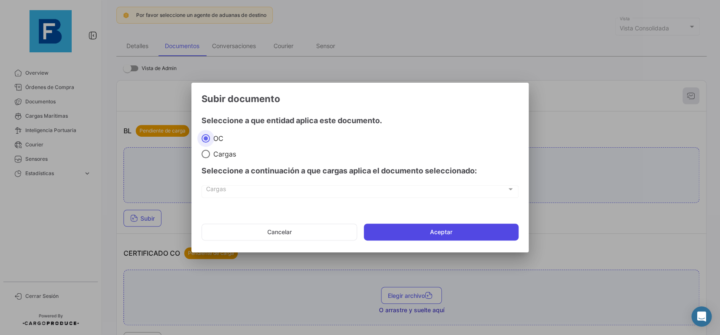
click at [429, 225] on button "Aceptar" at bounding box center [441, 231] width 155 height 17
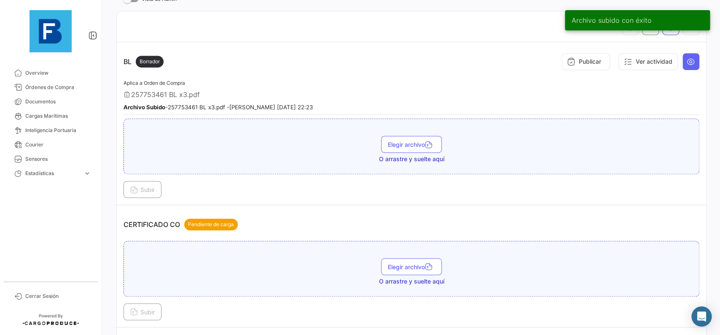
scroll to position [190, 0]
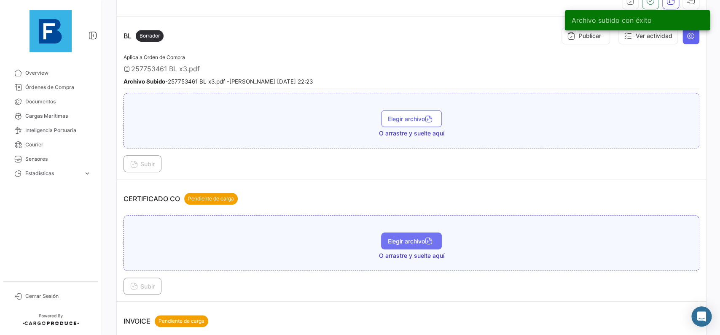
click at [423, 246] on button "Elegir archivo" at bounding box center [411, 240] width 61 height 17
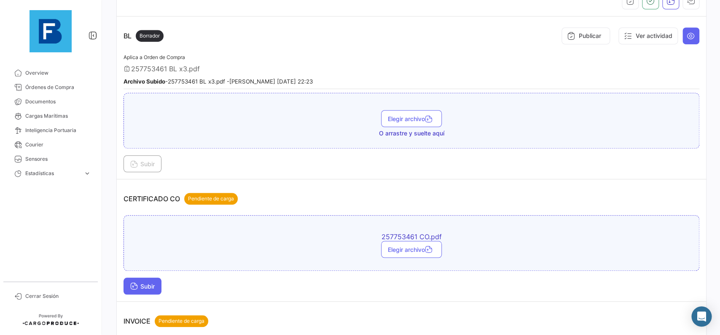
click at [151, 284] on span "Subir" at bounding box center [142, 285] width 24 height 7
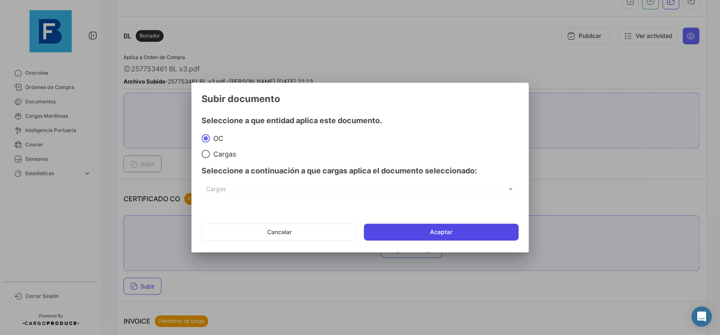
click at [509, 227] on button "Aceptar" at bounding box center [441, 231] width 155 height 17
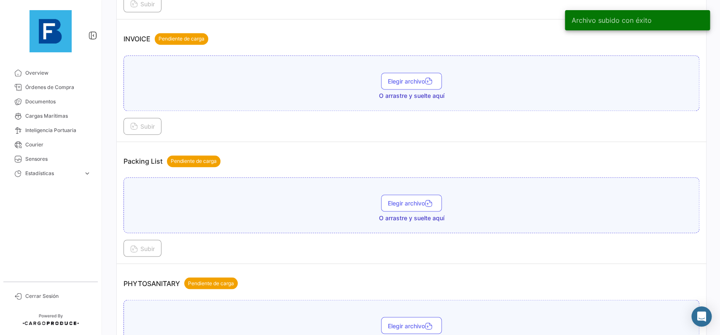
scroll to position [569, 0]
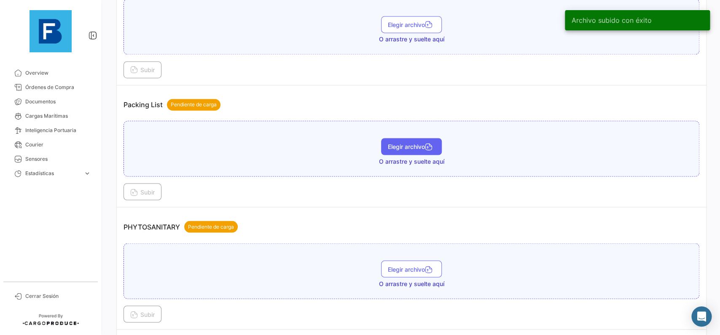
click at [391, 147] on span "Elegir archivo" at bounding box center [411, 146] width 47 height 7
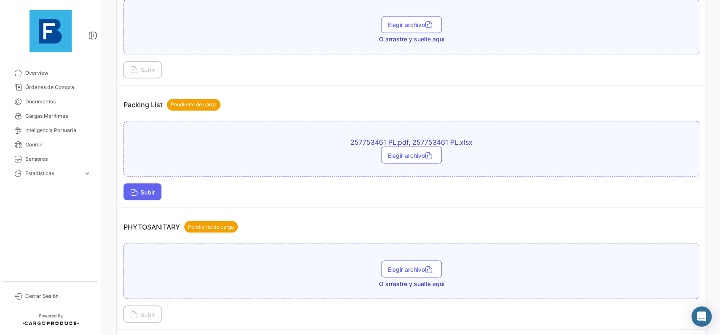
click at [154, 188] on span "Subir" at bounding box center [142, 191] width 24 height 7
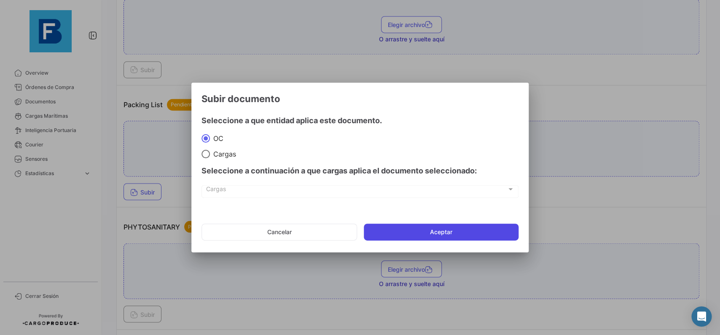
click at [479, 233] on button "Aceptar" at bounding box center [441, 231] width 155 height 17
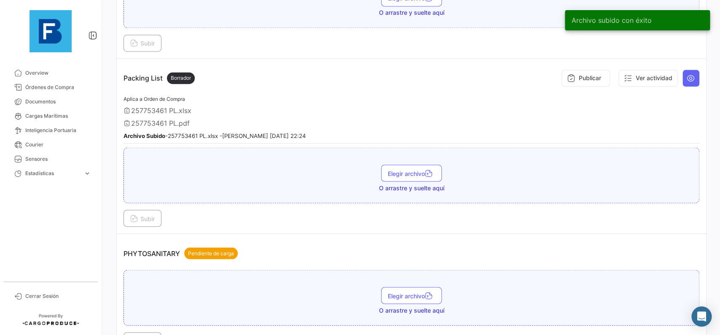
scroll to position [664, 0]
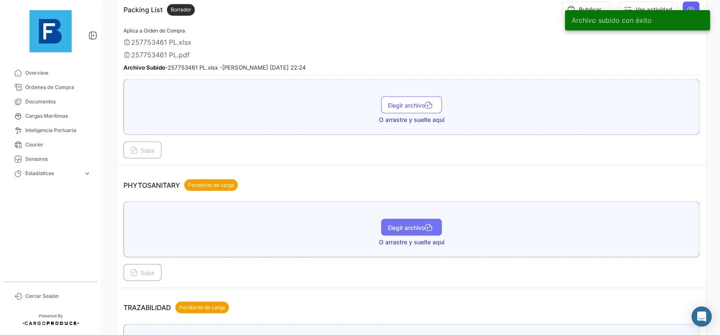
click at [392, 225] on span "Elegir archivo" at bounding box center [411, 226] width 47 height 7
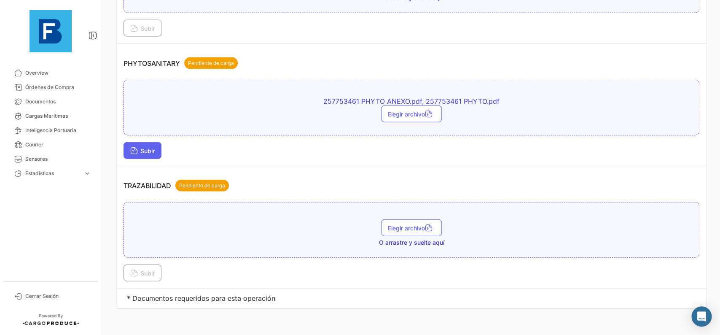
click at [156, 145] on button "Subir" at bounding box center [142, 150] width 38 height 17
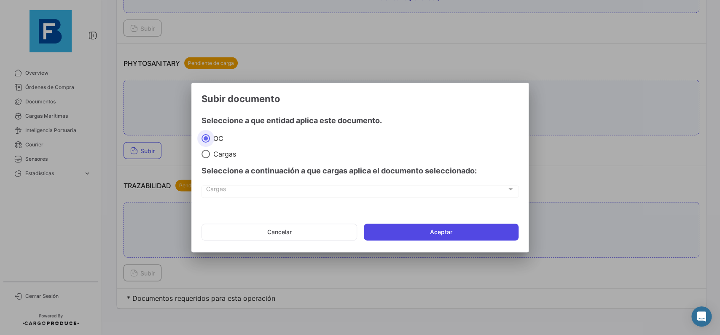
click at [387, 238] on button "Aceptar" at bounding box center [441, 231] width 155 height 17
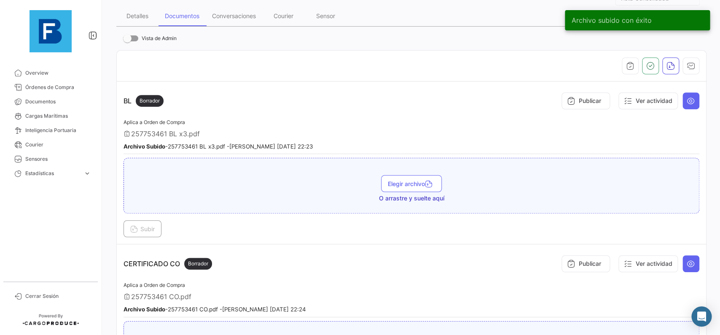
scroll to position [124, 0]
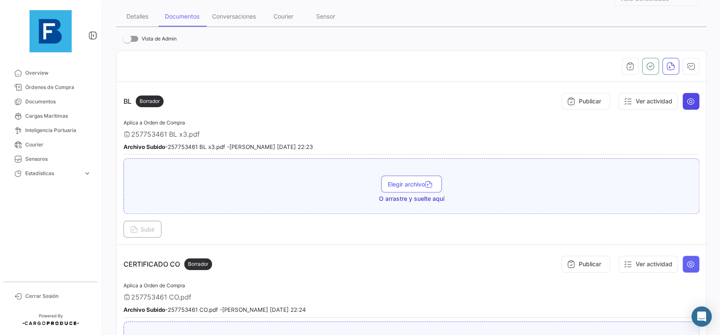
click at [694, 104] on icon at bounding box center [691, 101] width 8 height 8
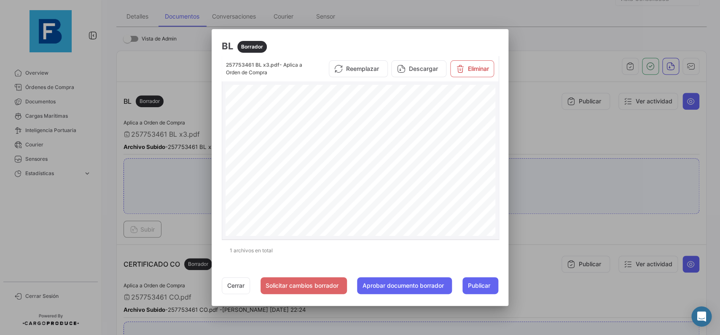
scroll to position [174, 0]
click at [231, 282] on button "Cerrar" at bounding box center [236, 285] width 28 height 17
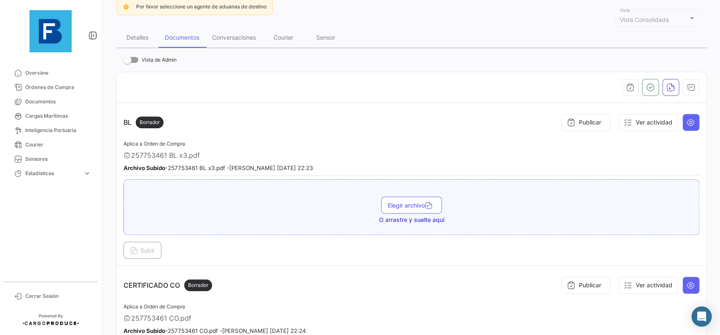
scroll to position [77, 0]
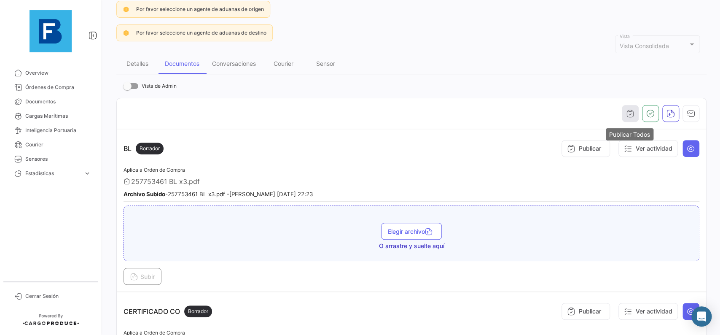
click at [626, 119] on button "button" at bounding box center [630, 113] width 17 height 17
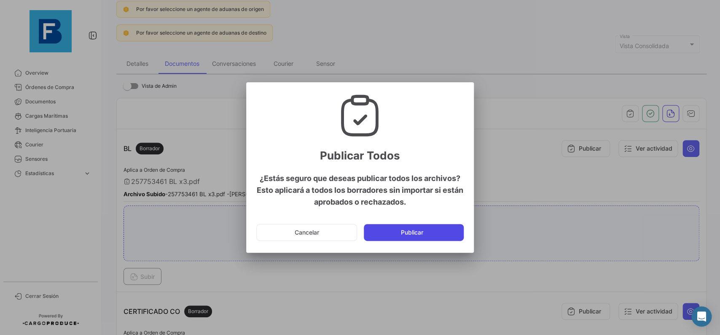
click at [452, 225] on button "Publicar" at bounding box center [414, 232] width 100 height 17
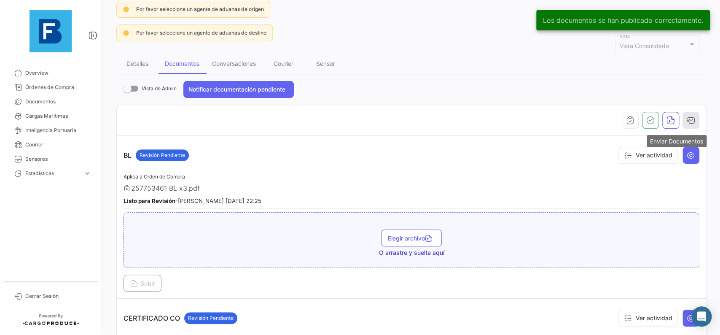
click at [687, 124] on icon "button" at bounding box center [691, 120] width 8 height 8
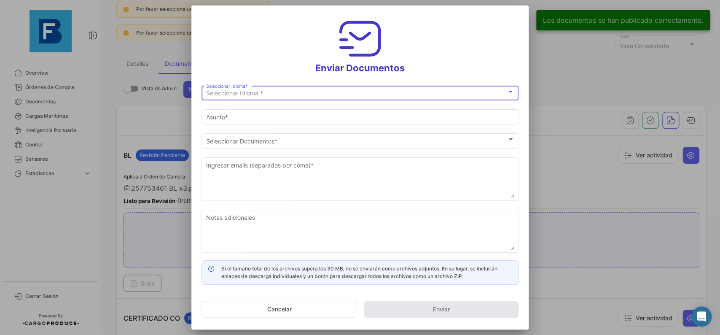
click at [335, 97] on div "Seleccionar Idioma * Seleccionar Idioma *" at bounding box center [360, 92] width 308 height 16
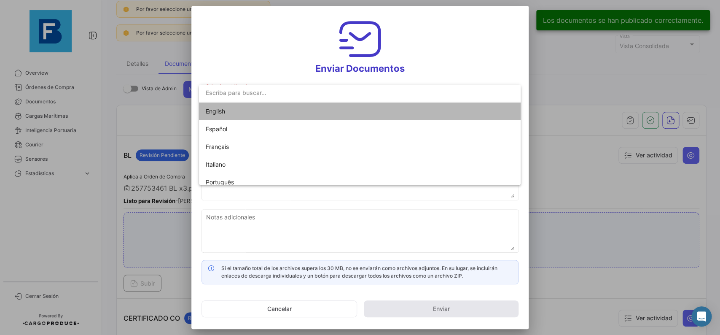
click at [325, 112] on mat-option "English" at bounding box center [360, 111] width 322 height 18
type input "[PERSON_NAME] has shared the documents of PO # 257753461 with you"
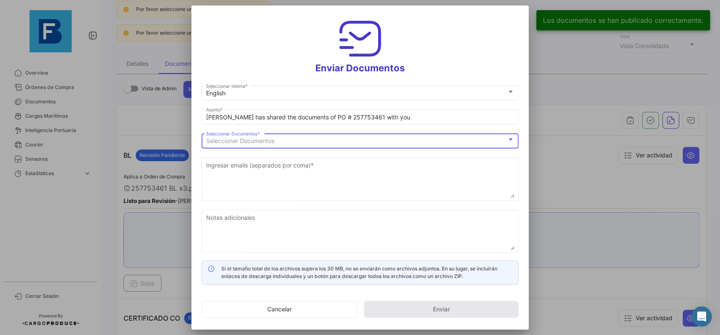
click at [317, 143] on div "Seleccionar Documentos" at bounding box center [356, 140] width 300 height 7
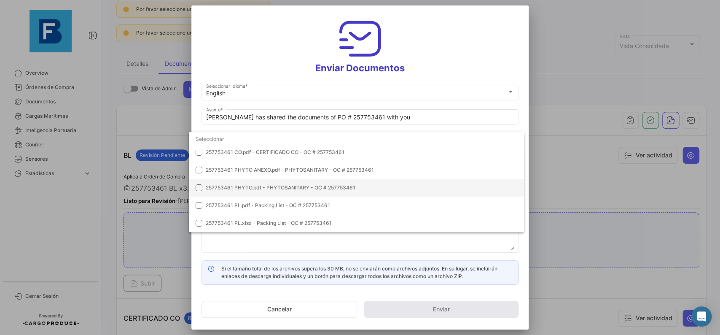
scroll to position [0, 0]
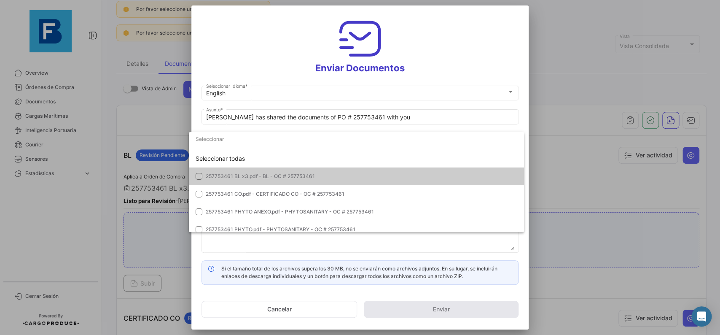
click at [407, 145] on input "dropdown search" at bounding box center [356, 138] width 335 height 15
click at [402, 156] on div "Seleccionar todas" at bounding box center [356, 159] width 335 height 18
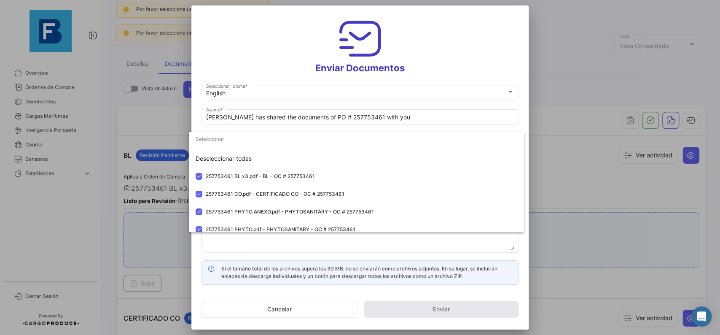
click at [524, 111] on div at bounding box center [360, 167] width 720 height 335
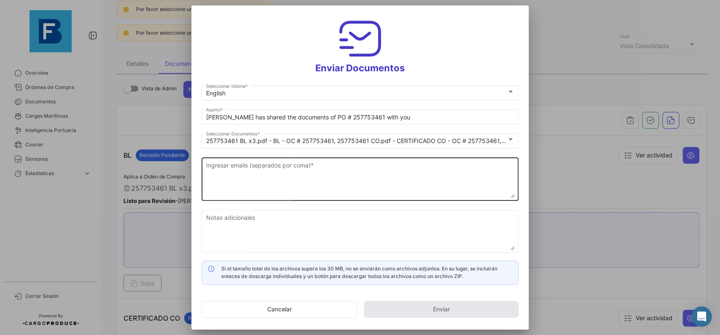
click at [335, 174] on textarea "Ingresar emails (separados por coma) *" at bounding box center [360, 179] width 308 height 37
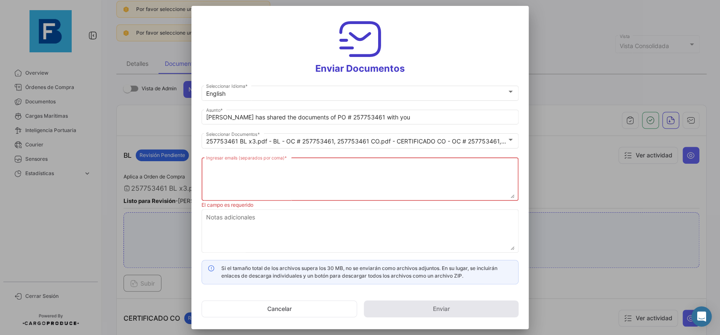
paste textarea "[PERSON_NAME][EMAIL_ADDRESS][DOMAIN_NAME],[DOMAIN_NAME][EMAIL_ADDRESS][DOMAIN_N…"
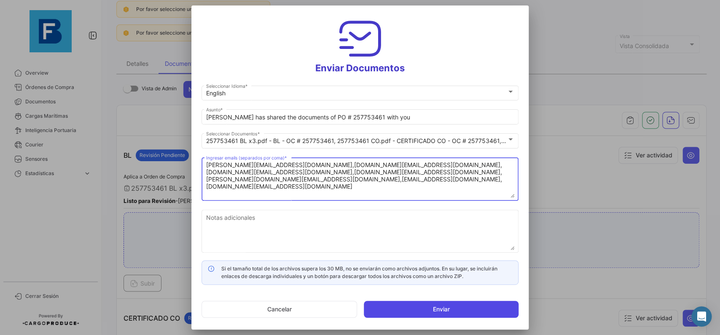
type textarea "[PERSON_NAME][EMAIL_ADDRESS][DOMAIN_NAME],[DOMAIN_NAME][EMAIL_ADDRESS][DOMAIN_N…"
click at [429, 307] on button "Enviar" at bounding box center [441, 308] width 155 height 17
